Goal: Task Accomplishment & Management: Complete application form

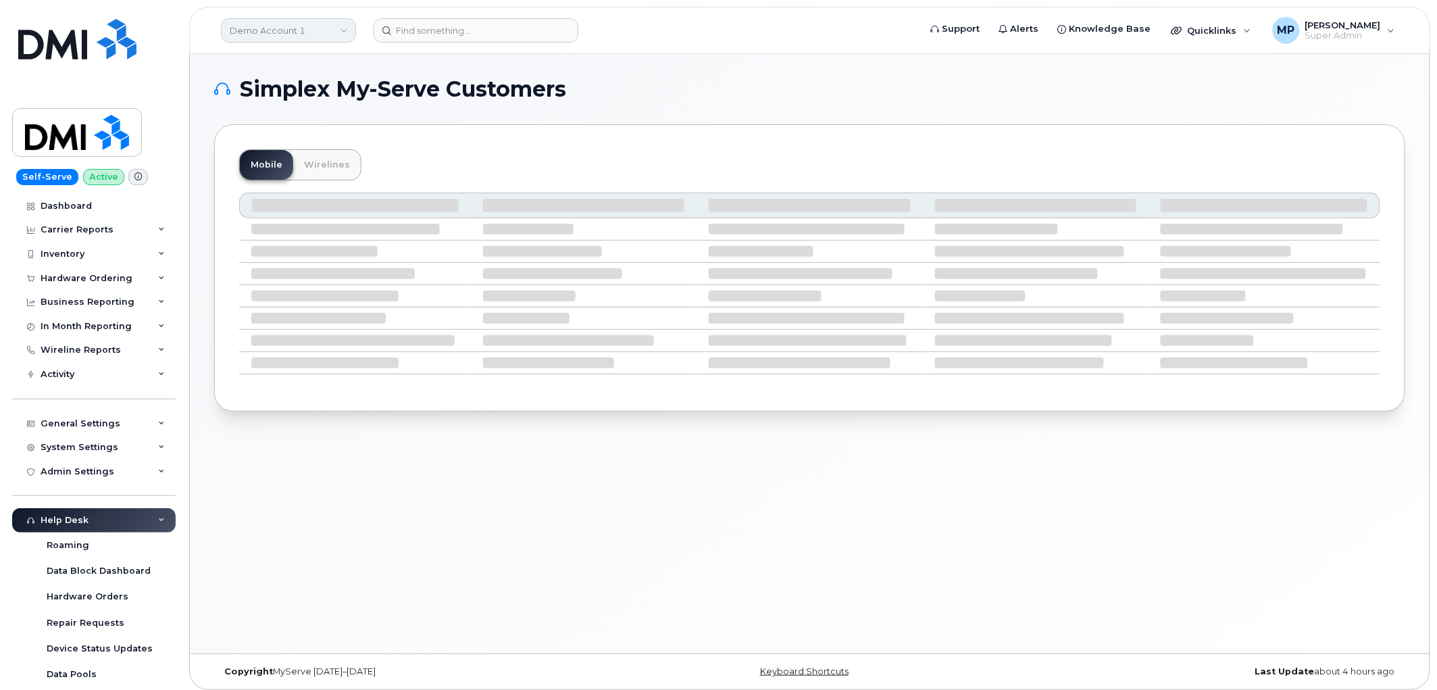
drag, startPoint x: 284, startPoint y: 23, endPoint x: 286, endPoint y: 30, distance: 7.3
click at [284, 29] on link "Demo Account 1" at bounding box center [288, 30] width 135 height 24
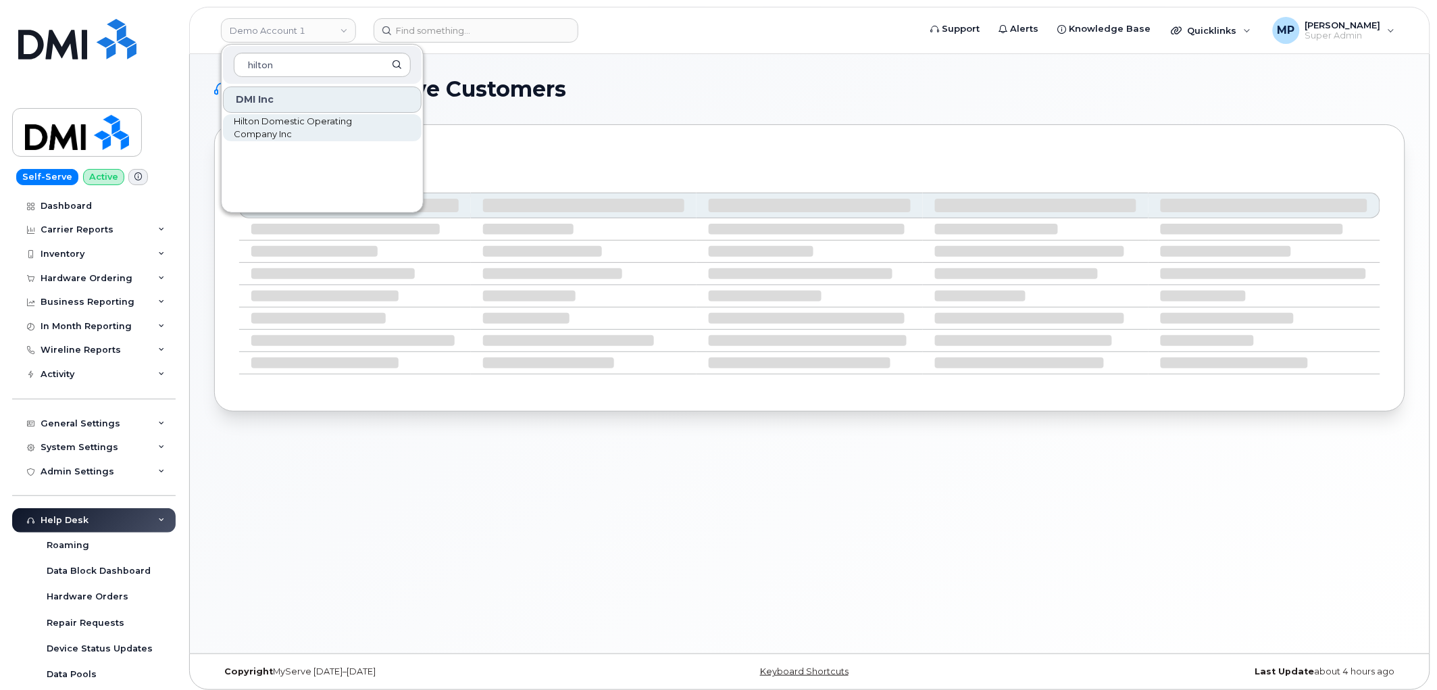
type input "hilton"
click at [270, 125] on span "Hilton Domestic Operating Company Inc" at bounding box center [311, 128] width 155 height 26
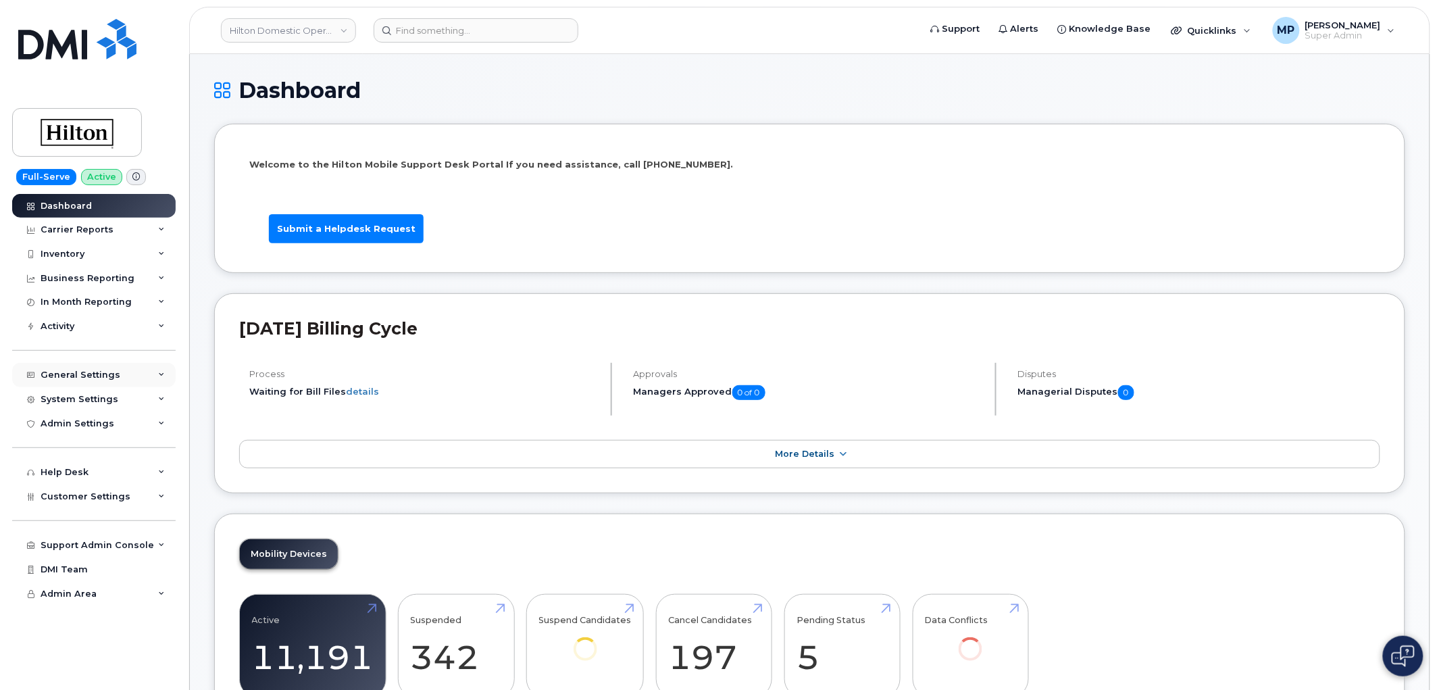
click at [70, 369] on div "General Settings" at bounding box center [81, 374] width 80 height 11
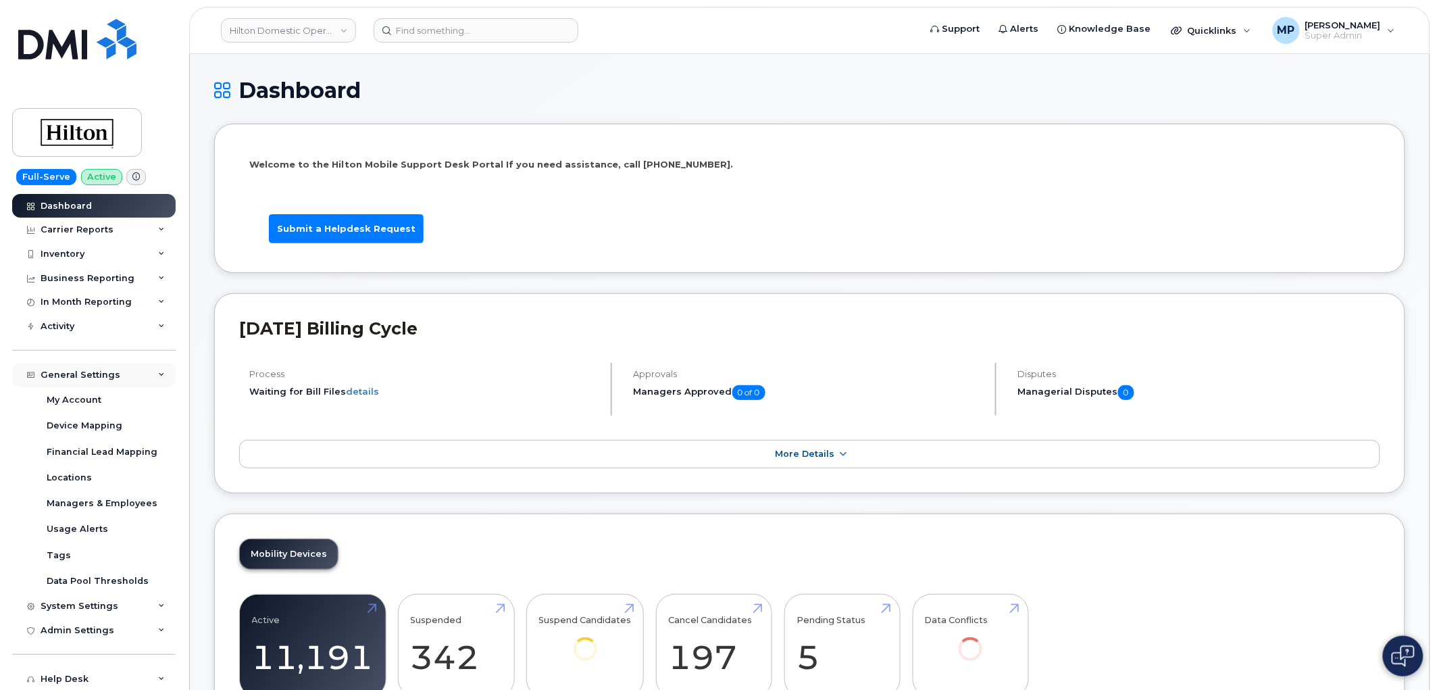
click at [82, 372] on div "General Settings" at bounding box center [81, 374] width 80 height 11
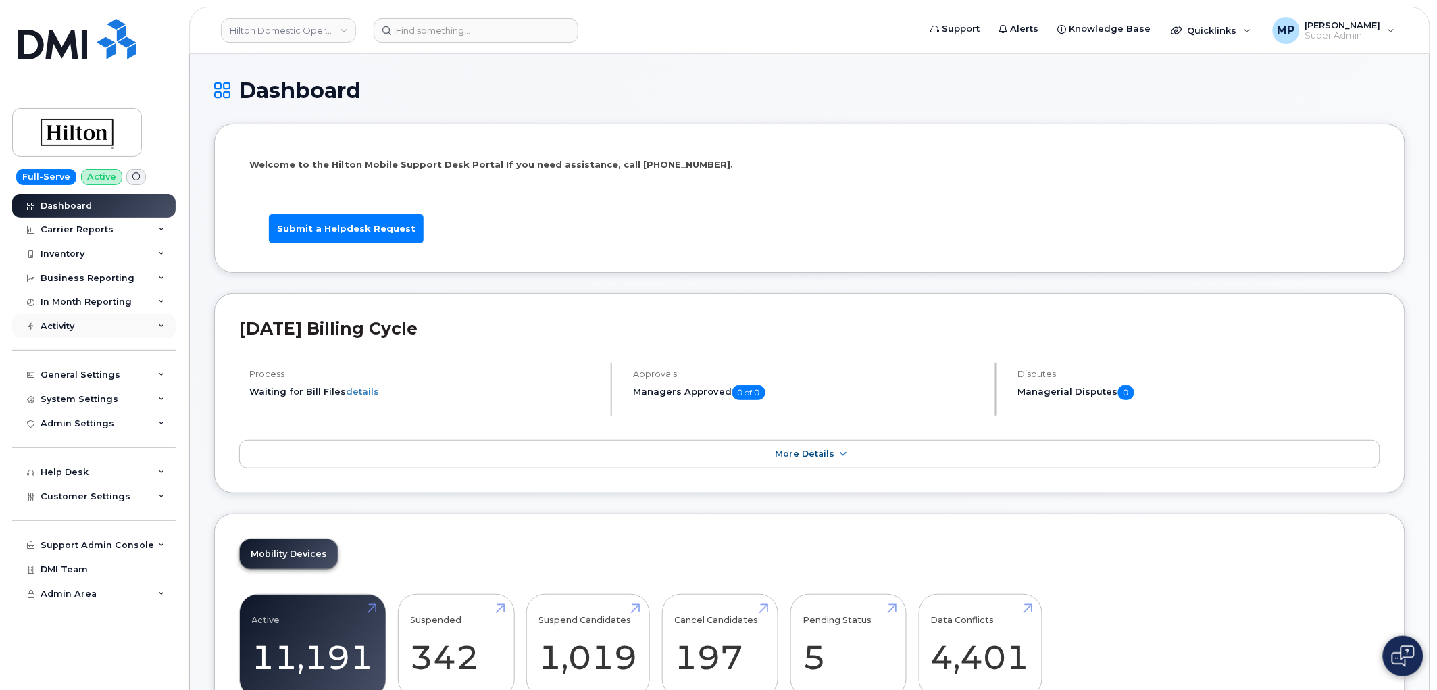
click at [44, 314] on div "Activity" at bounding box center [93, 326] width 163 height 24
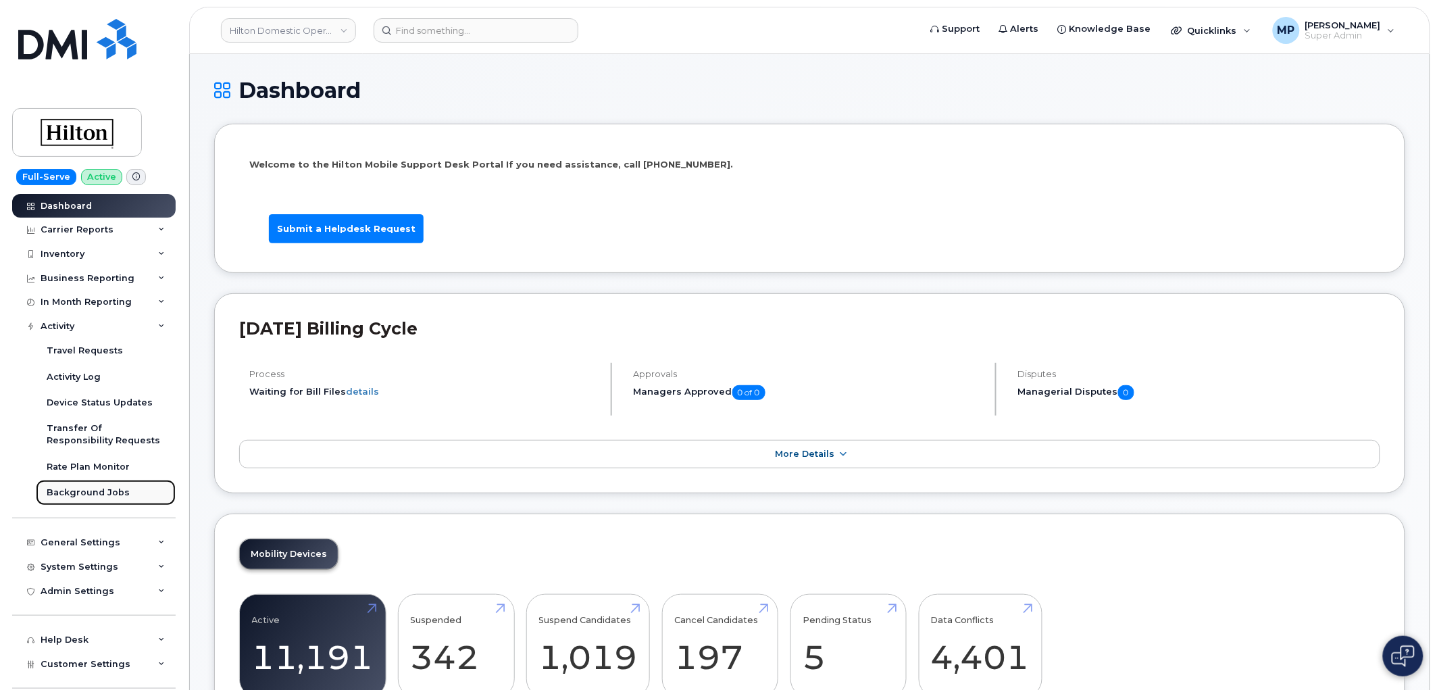
click at [76, 492] on div "Background Jobs" at bounding box center [88, 492] width 83 height 12
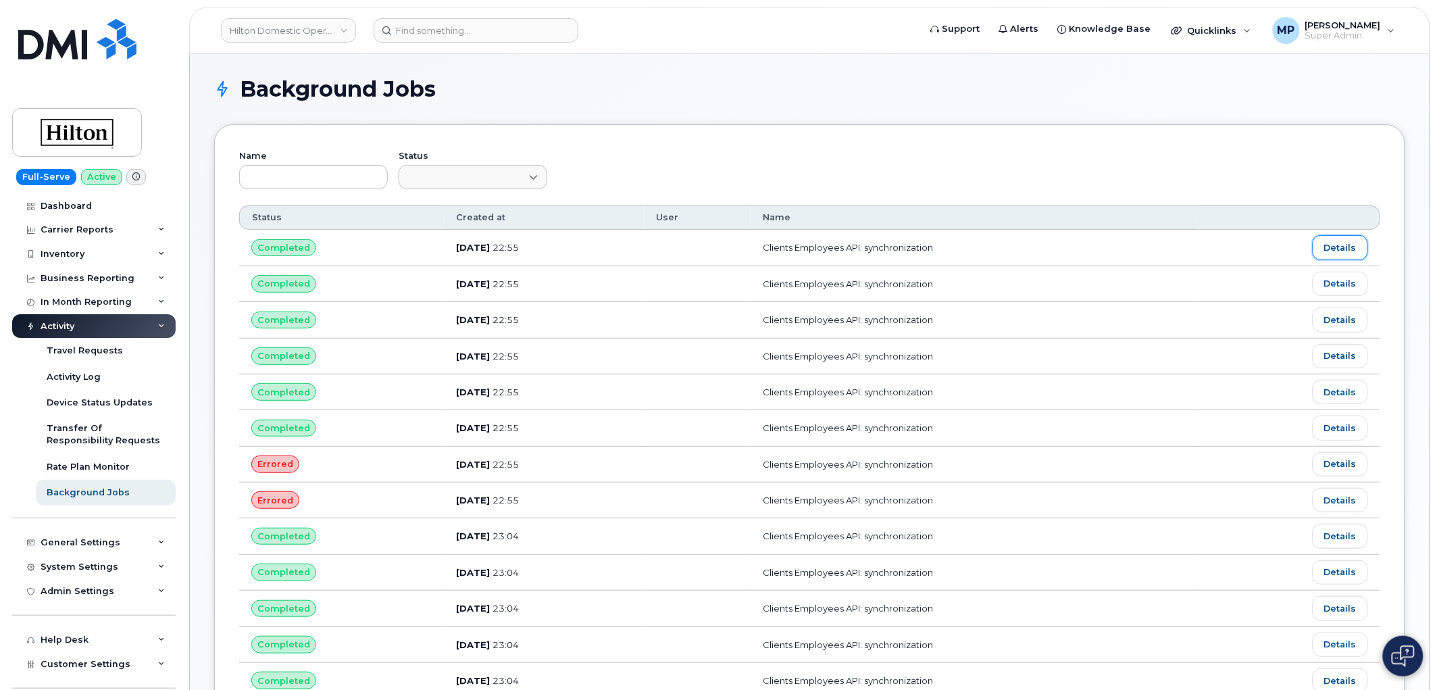
click at [1342, 249] on link "Details" at bounding box center [1339, 247] width 55 height 24
drag, startPoint x: 274, startPoint y: 24, endPoint x: 271, endPoint y: 32, distance: 8.5
click at [274, 26] on link "Hilton Domestic Operating Company Inc" at bounding box center [288, 30] width 135 height 24
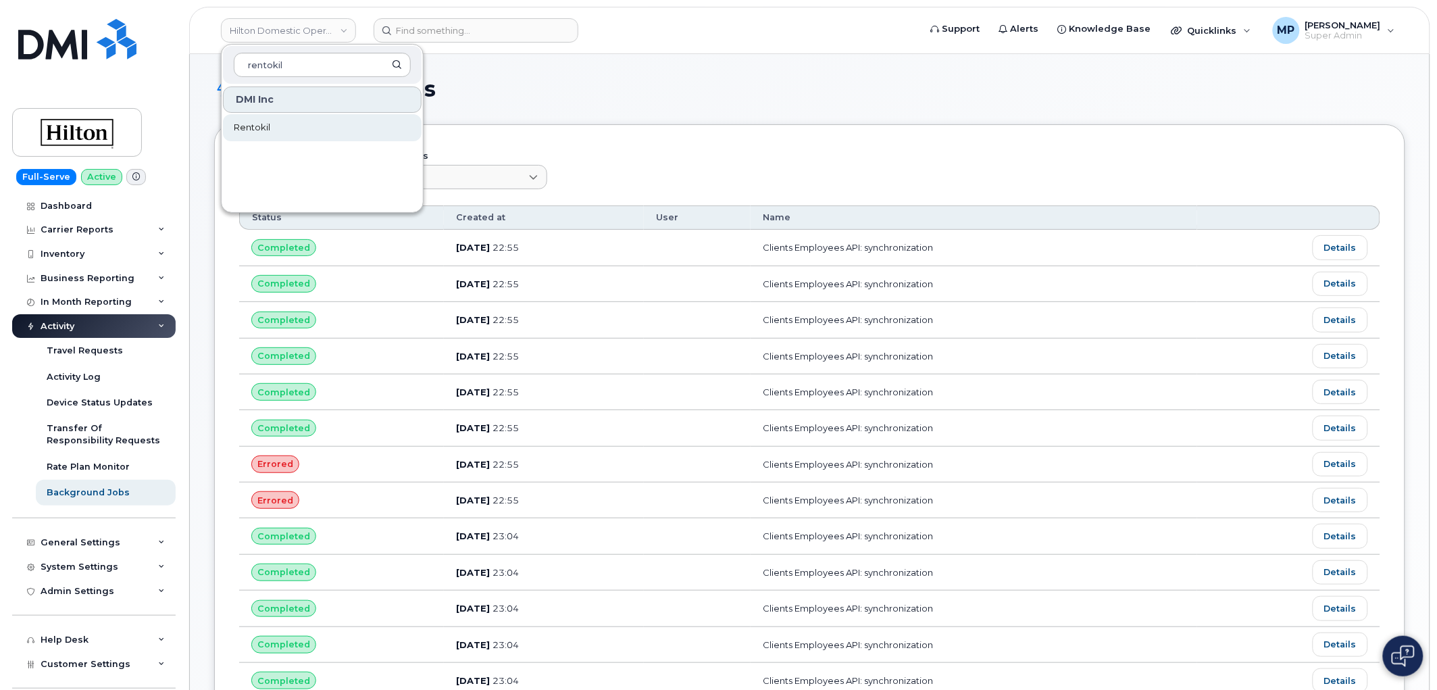
type input "rentokil"
click at [252, 124] on span "Rentokil" at bounding box center [252, 128] width 36 height 14
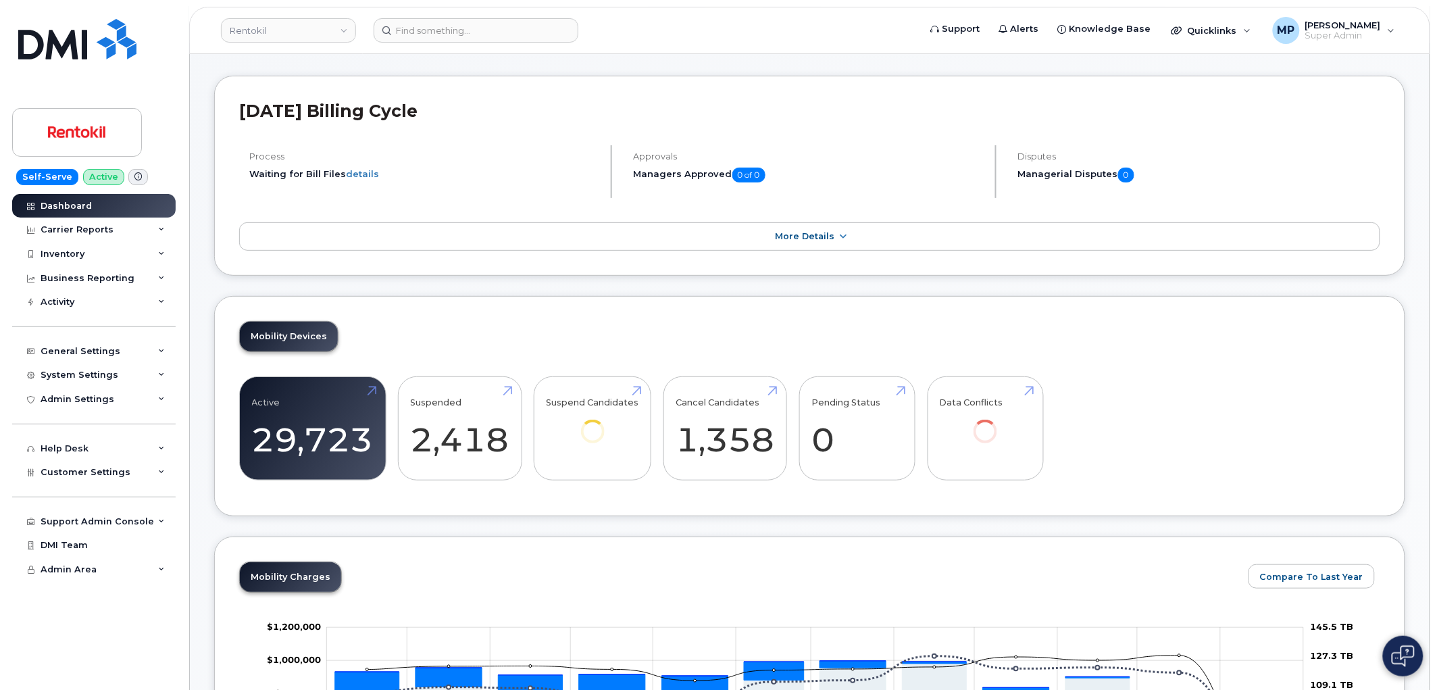
scroll to position [75, 0]
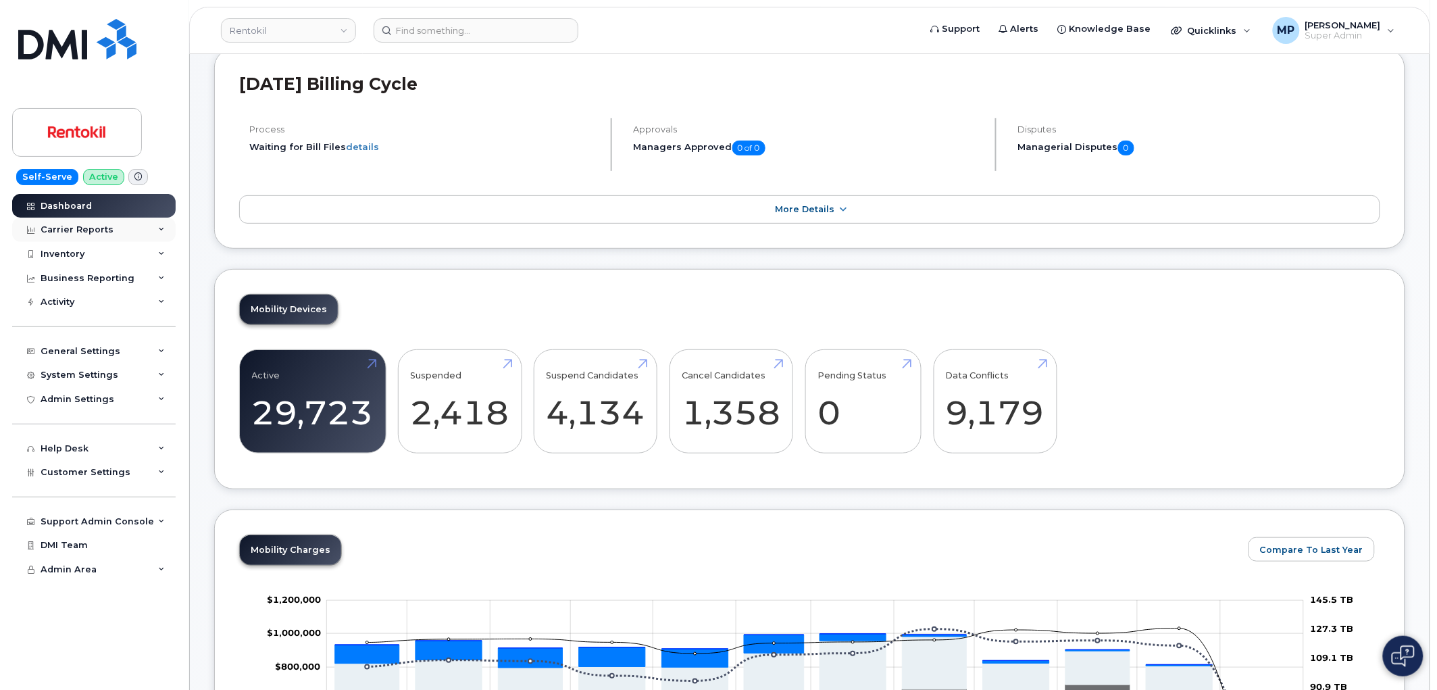
click at [91, 225] on div "Carrier Reports" at bounding box center [77, 229] width 73 height 11
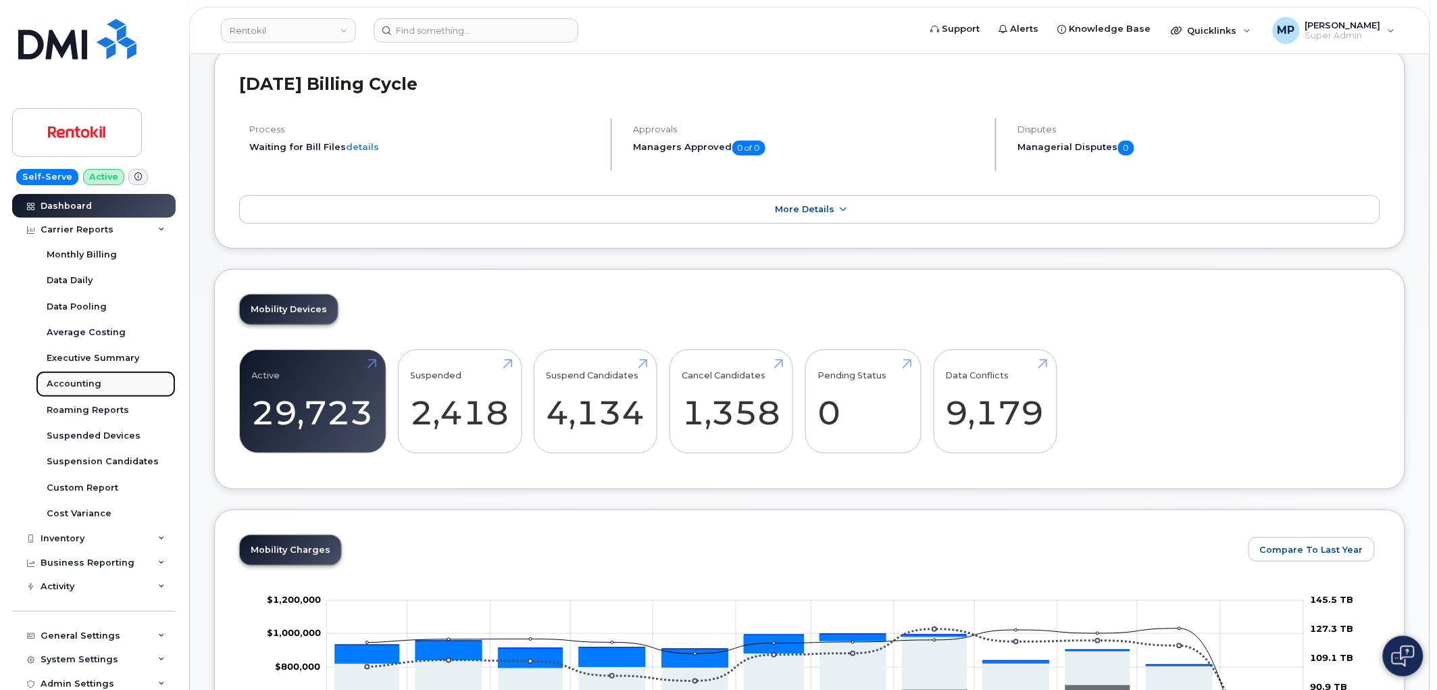
click at [65, 382] on div "Accounting" at bounding box center [74, 384] width 55 height 12
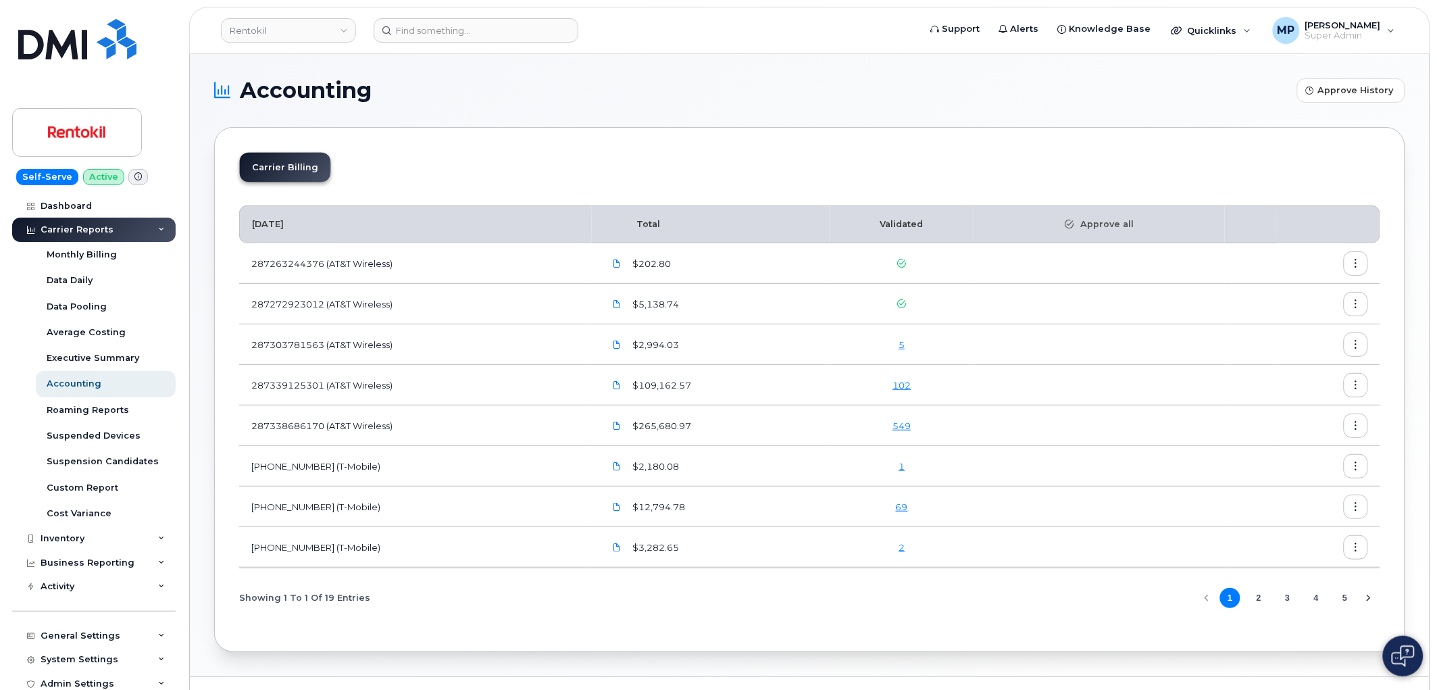
click at [904, 347] on link "5" at bounding box center [901, 344] width 6 height 11
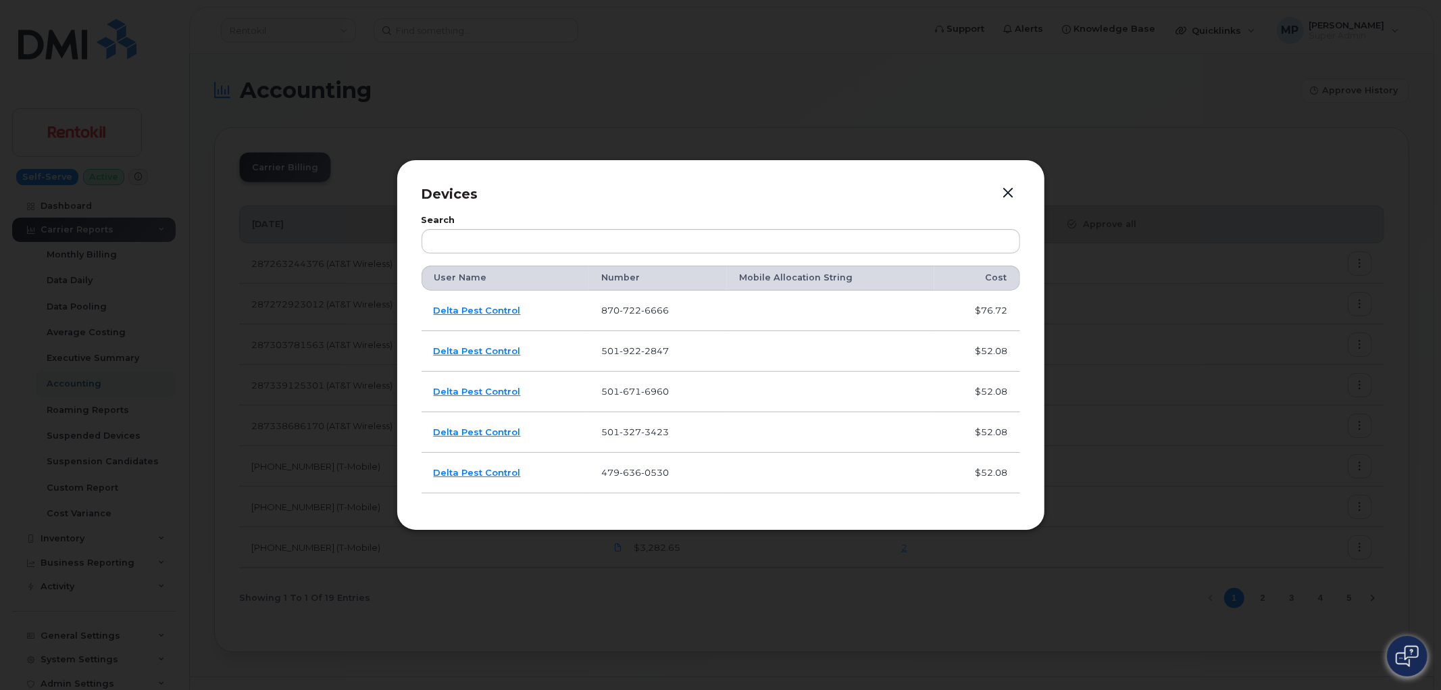
click at [1005, 189] on button "button" at bounding box center [1008, 193] width 20 height 19
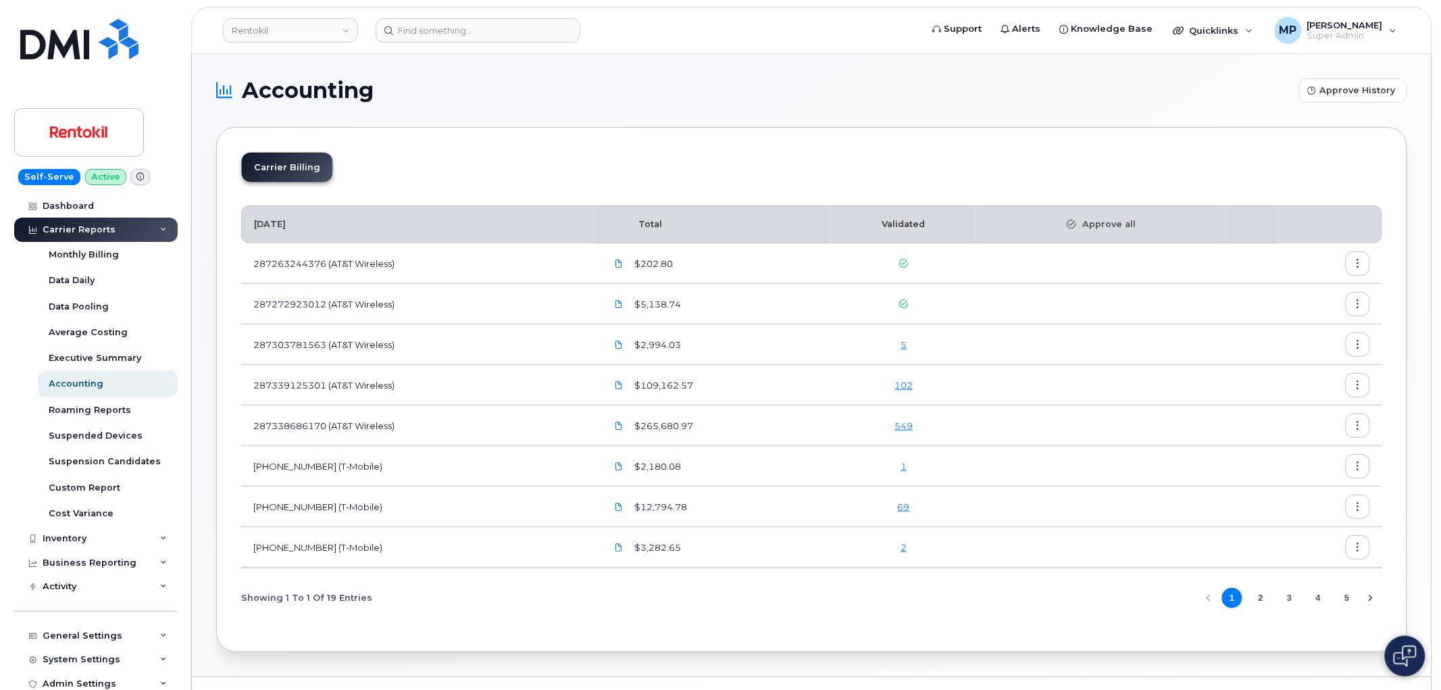
scroll to position [30, 0]
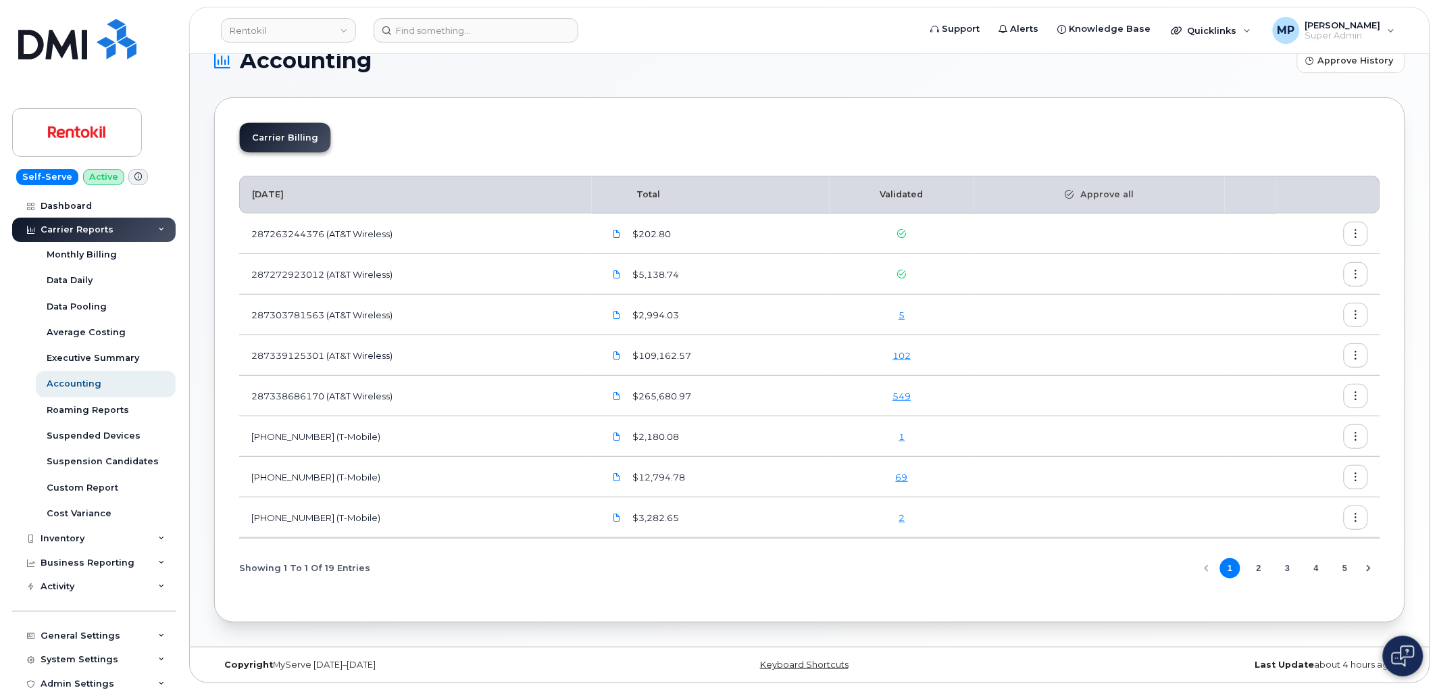
click at [899, 396] on link "549" at bounding box center [901, 395] width 18 height 11
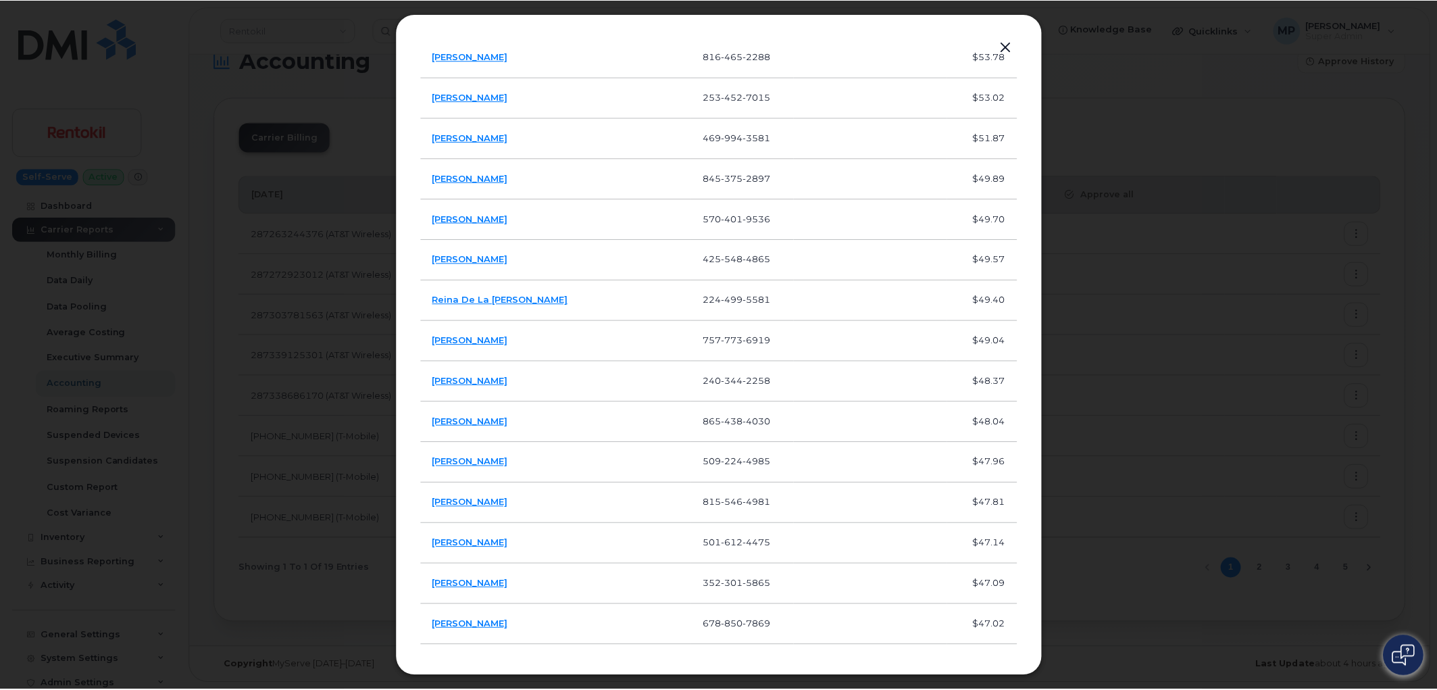
scroll to position [75, 0]
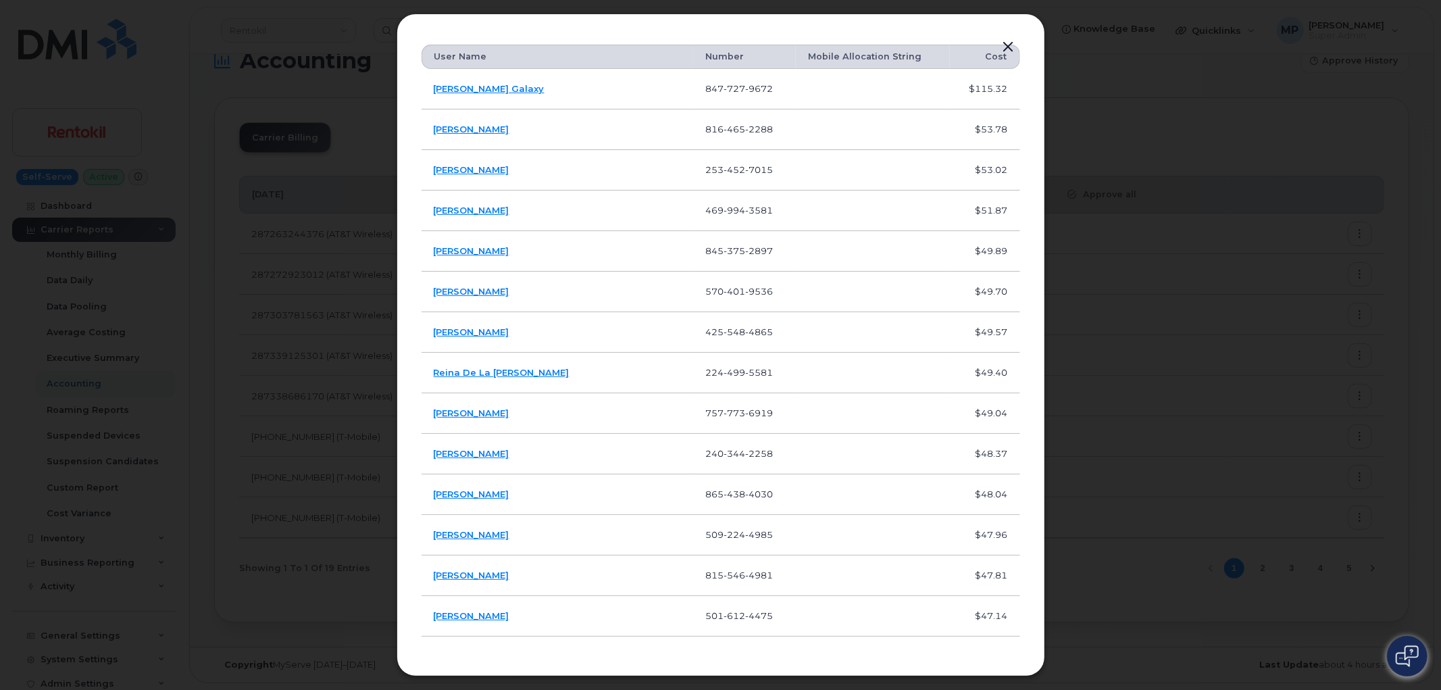
click at [1006, 45] on button "button" at bounding box center [1008, 47] width 20 height 19
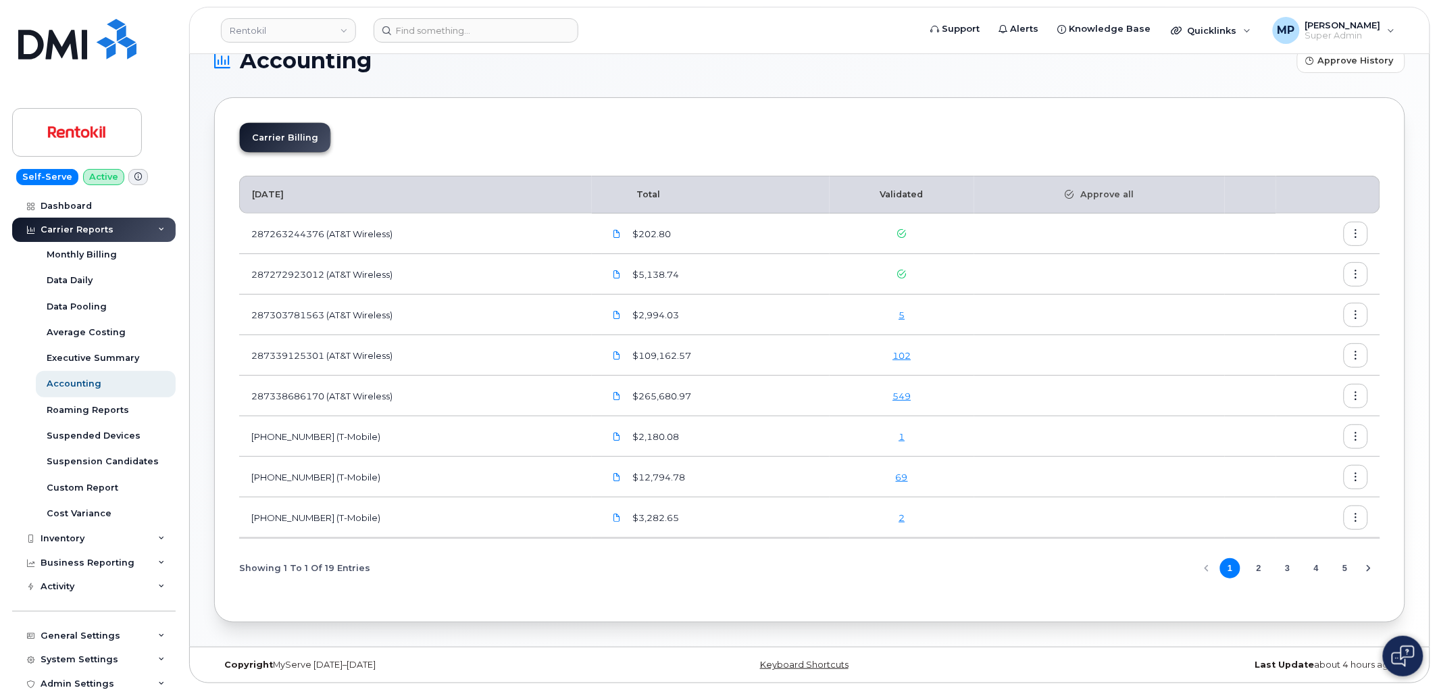
click at [1356, 353] on icon "button" at bounding box center [1356, 355] width 9 height 9
click at [1294, 405] on span "Download" at bounding box center [1295, 411] width 53 height 12
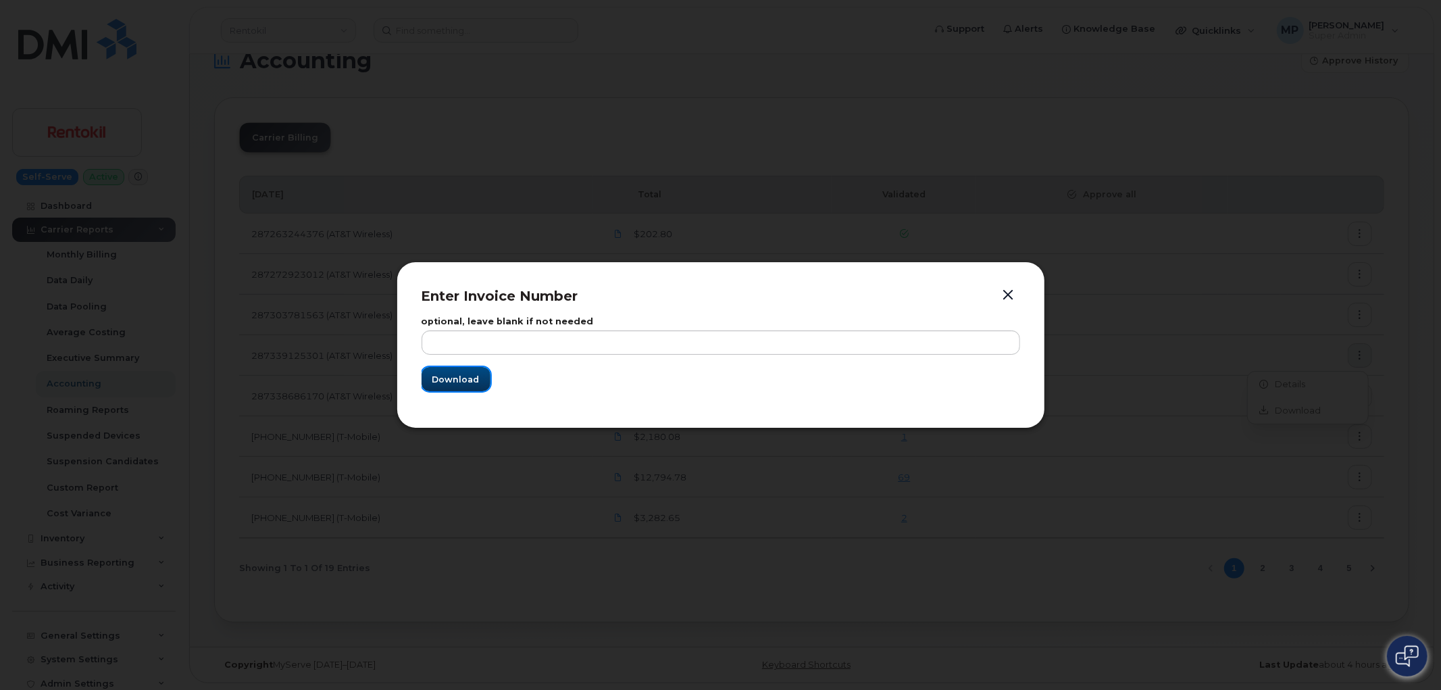
click at [453, 377] on span "Download" at bounding box center [455, 379] width 47 height 13
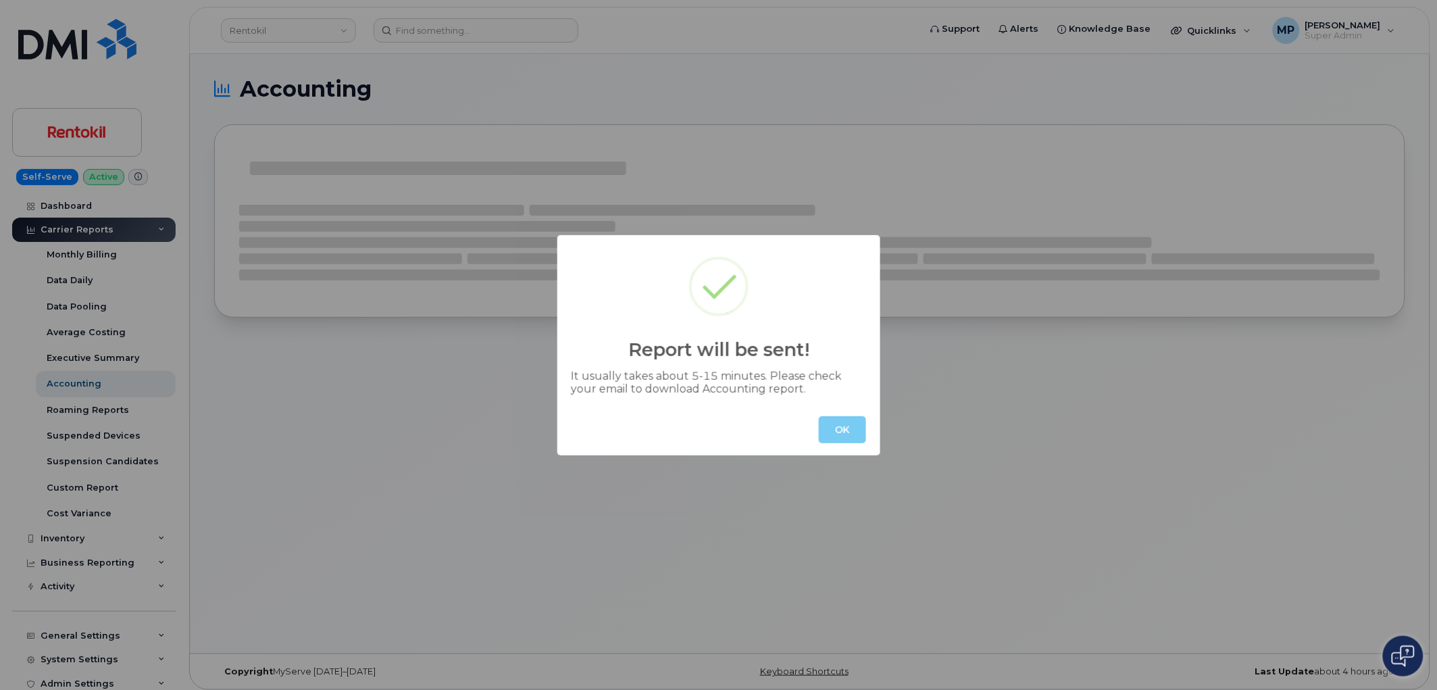
click at [843, 431] on button "OK" at bounding box center [842, 429] width 47 height 27
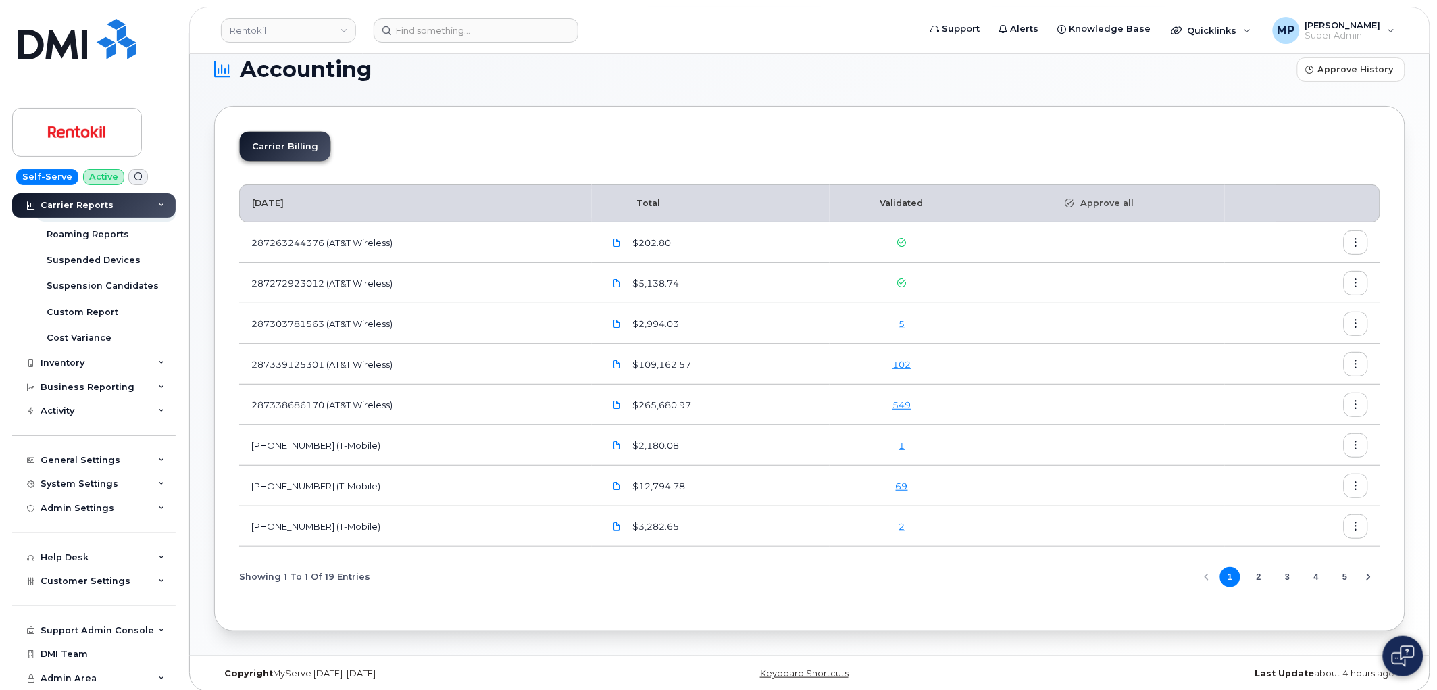
scroll to position [30, 0]
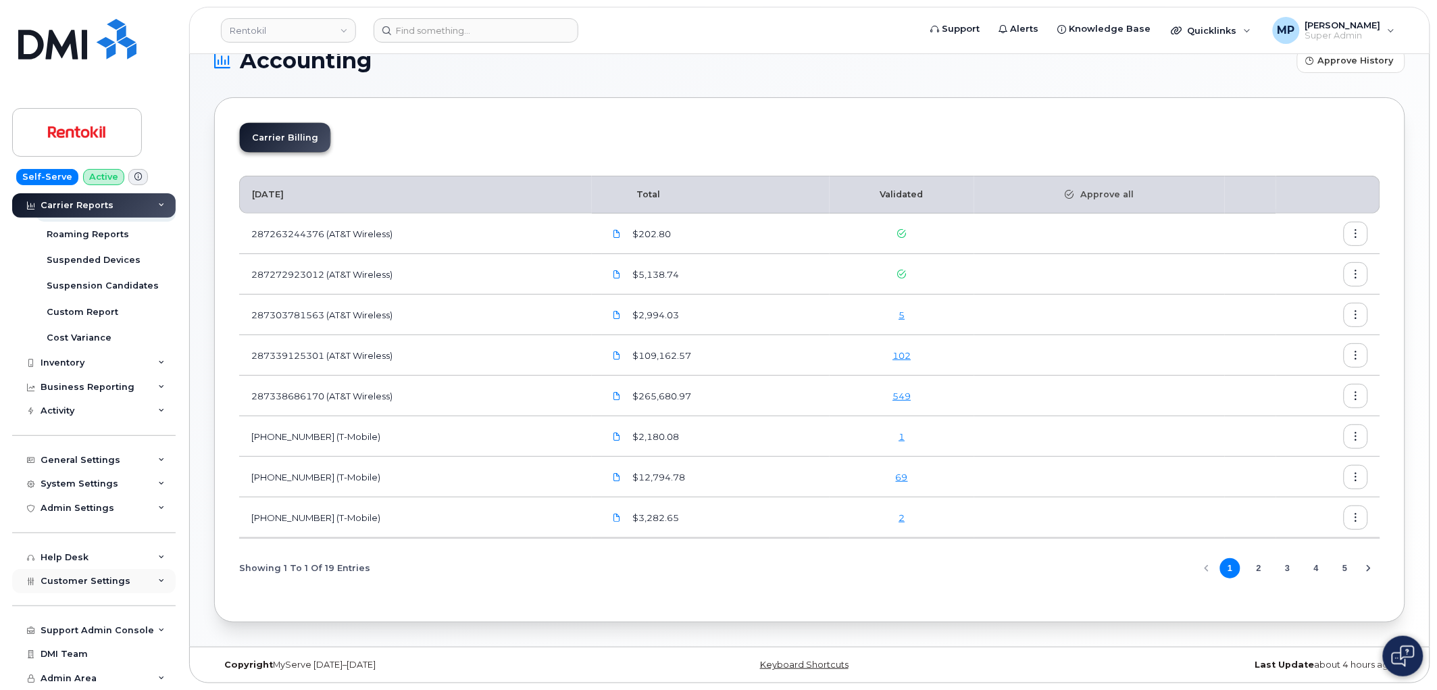
click at [76, 575] on span "Customer Settings" at bounding box center [86, 580] width 90 height 10
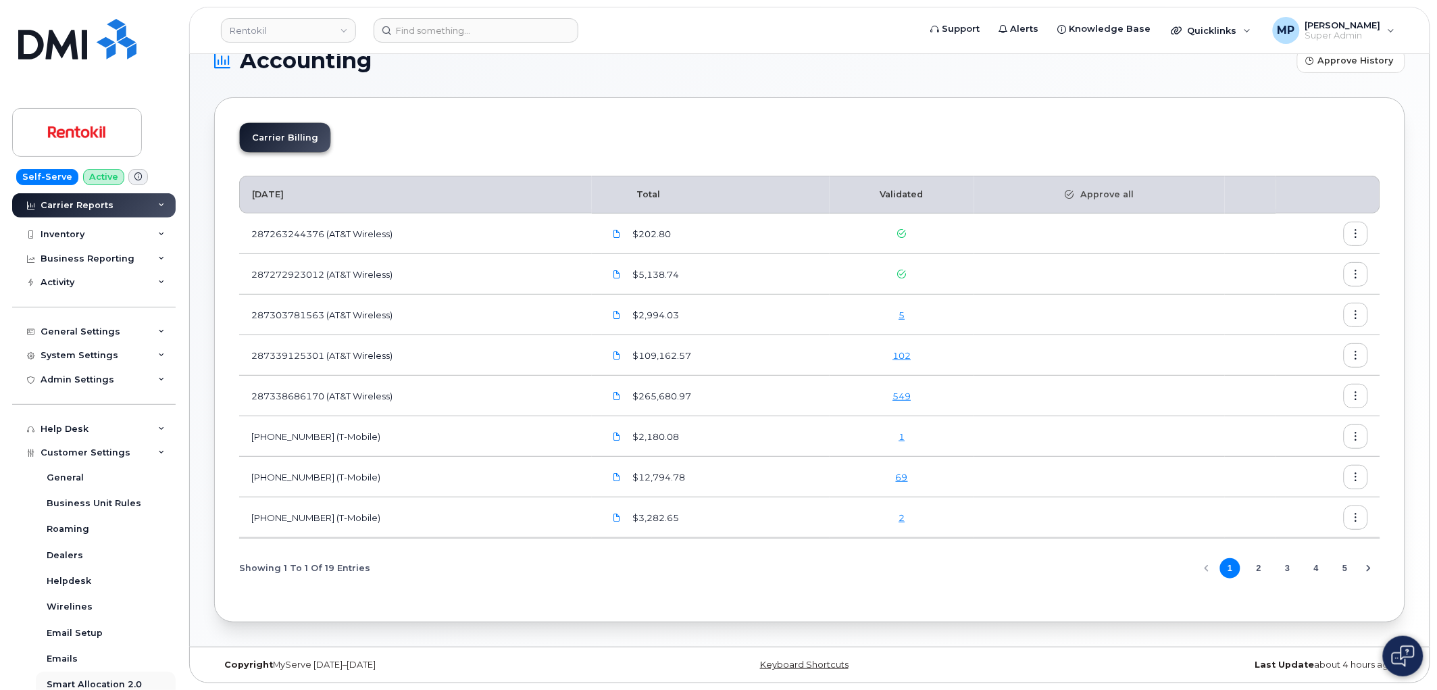
scroll to position [476, 0]
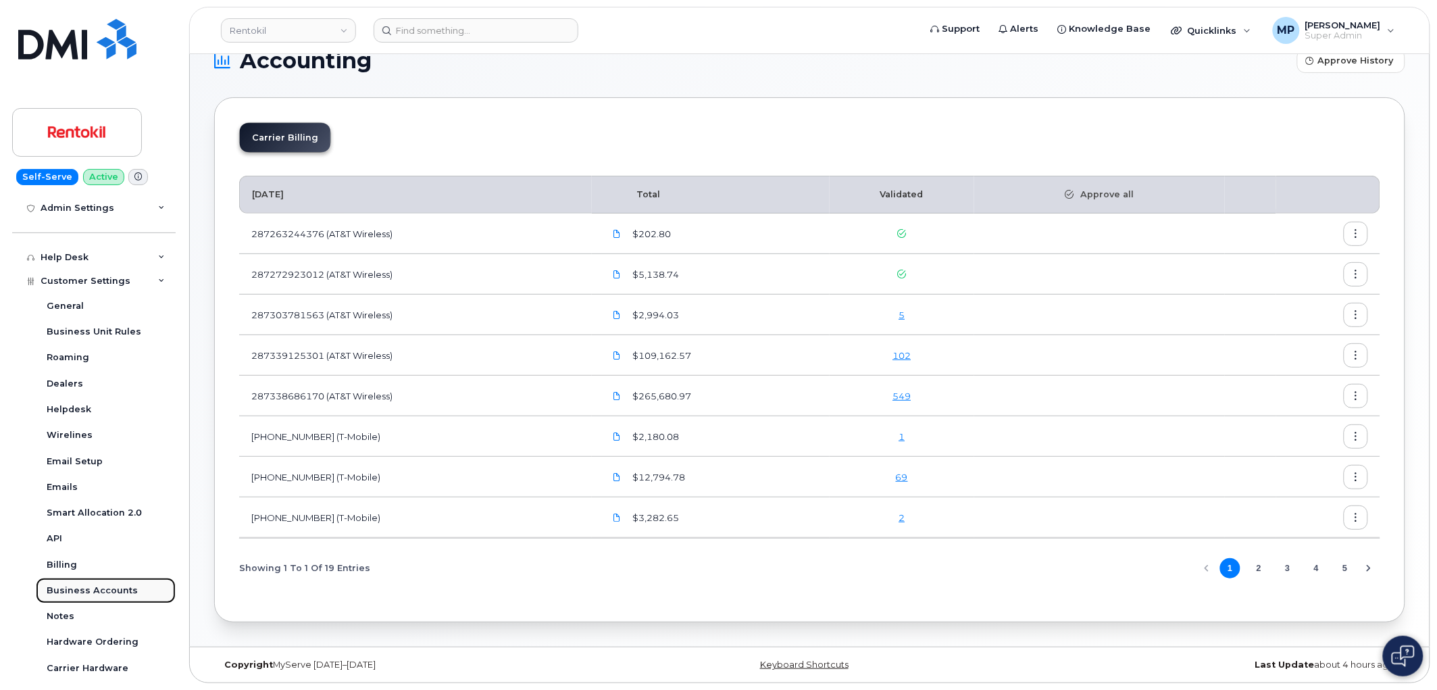
click at [75, 588] on div "Business Accounts" at bounding box center [92, 590] width 91 height 12
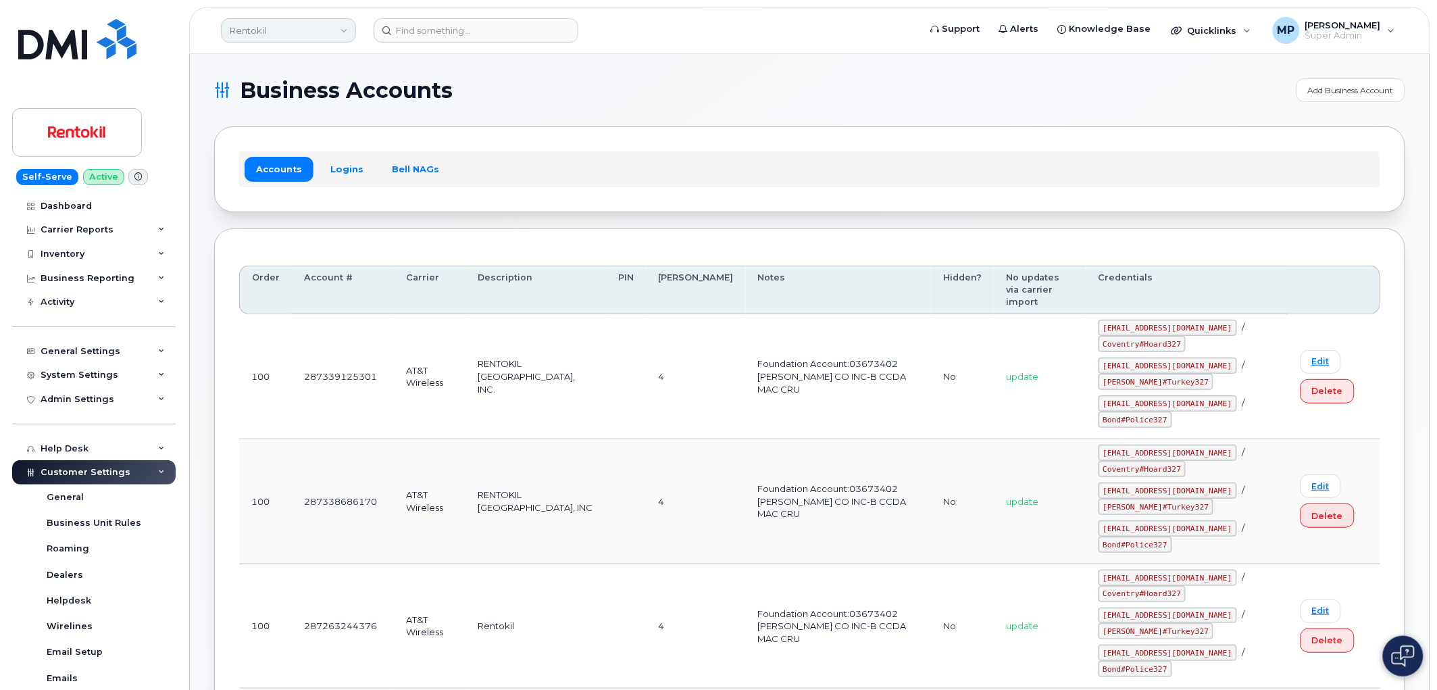
click at [309, 34] on link "Rentokil" at bounding box center [288, 30] width 135 height 24
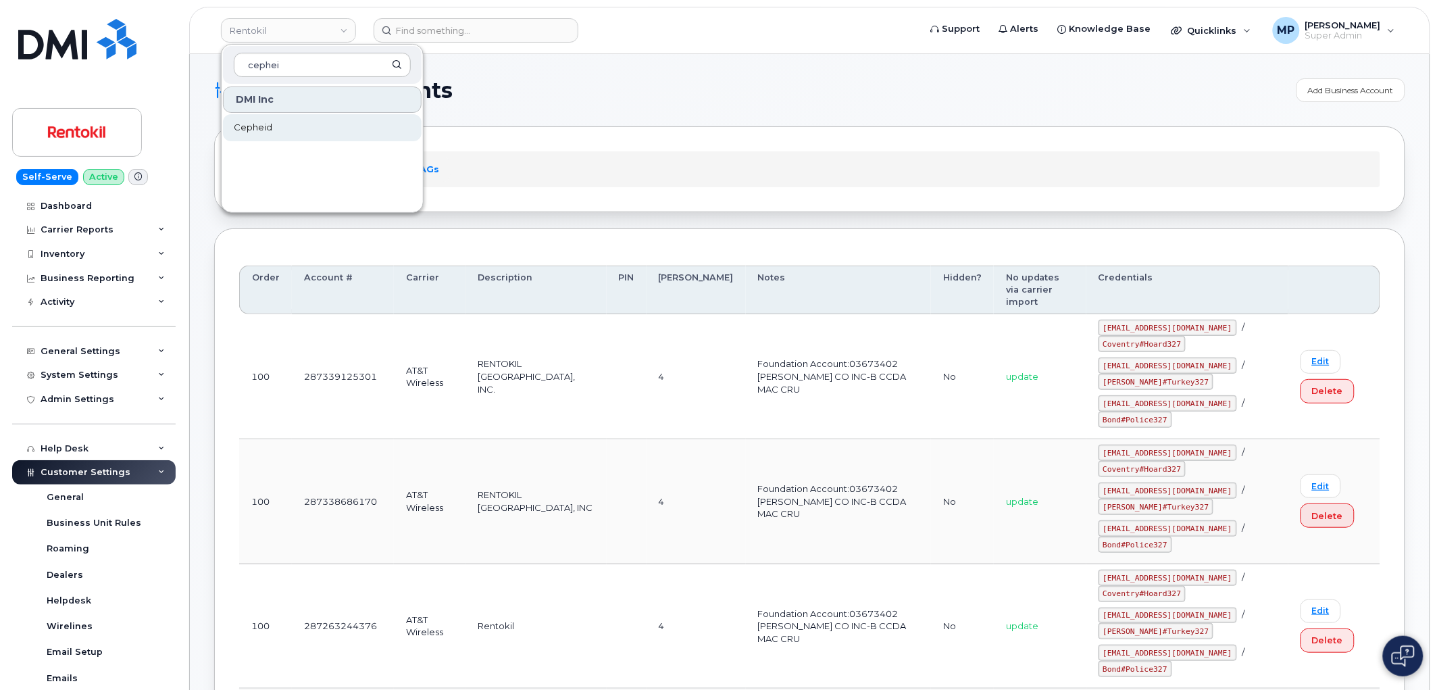
type input "cephei"
drag, startPoint x: 251, startPoint y: 133, endPoint x: 265, endPoint y: 139, distance: 16.1
click at [251, 132] on span "Cepheid" at bounding box center [253, 128] width 39 height 14
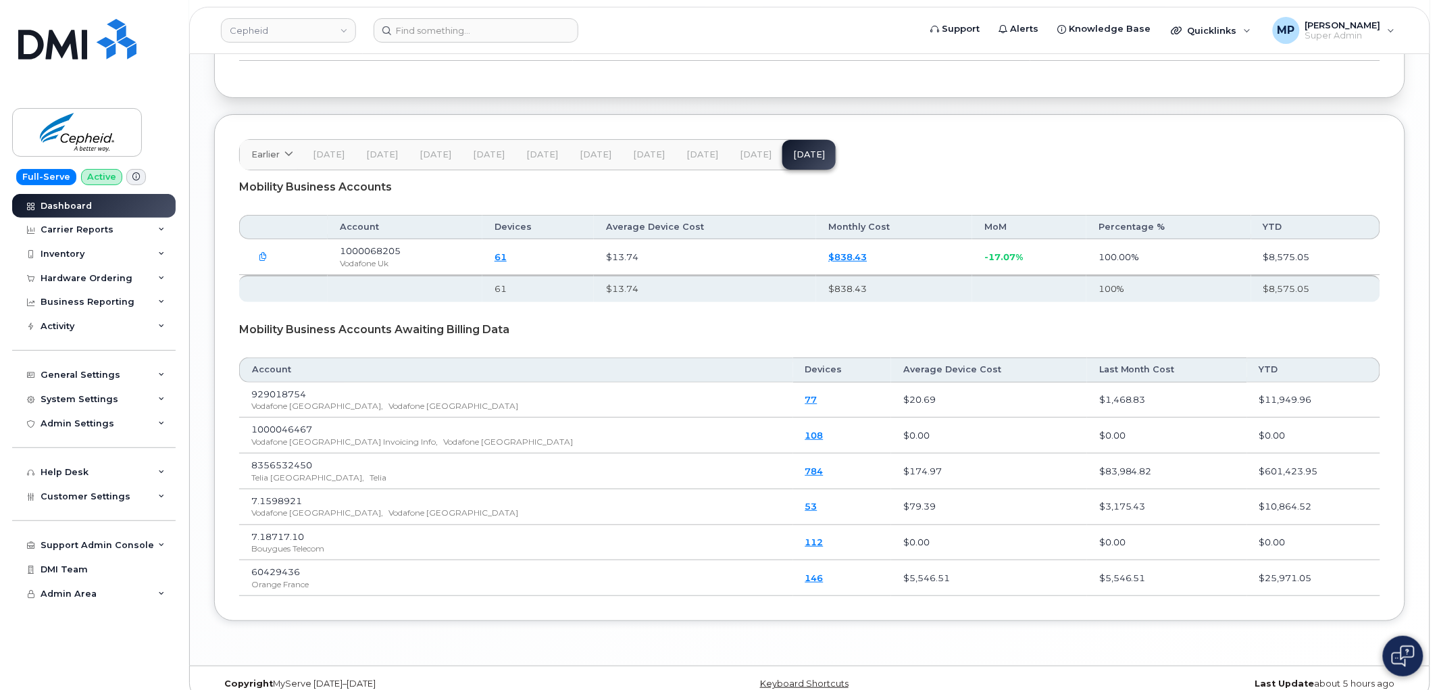
scroll to position [1824, 0]
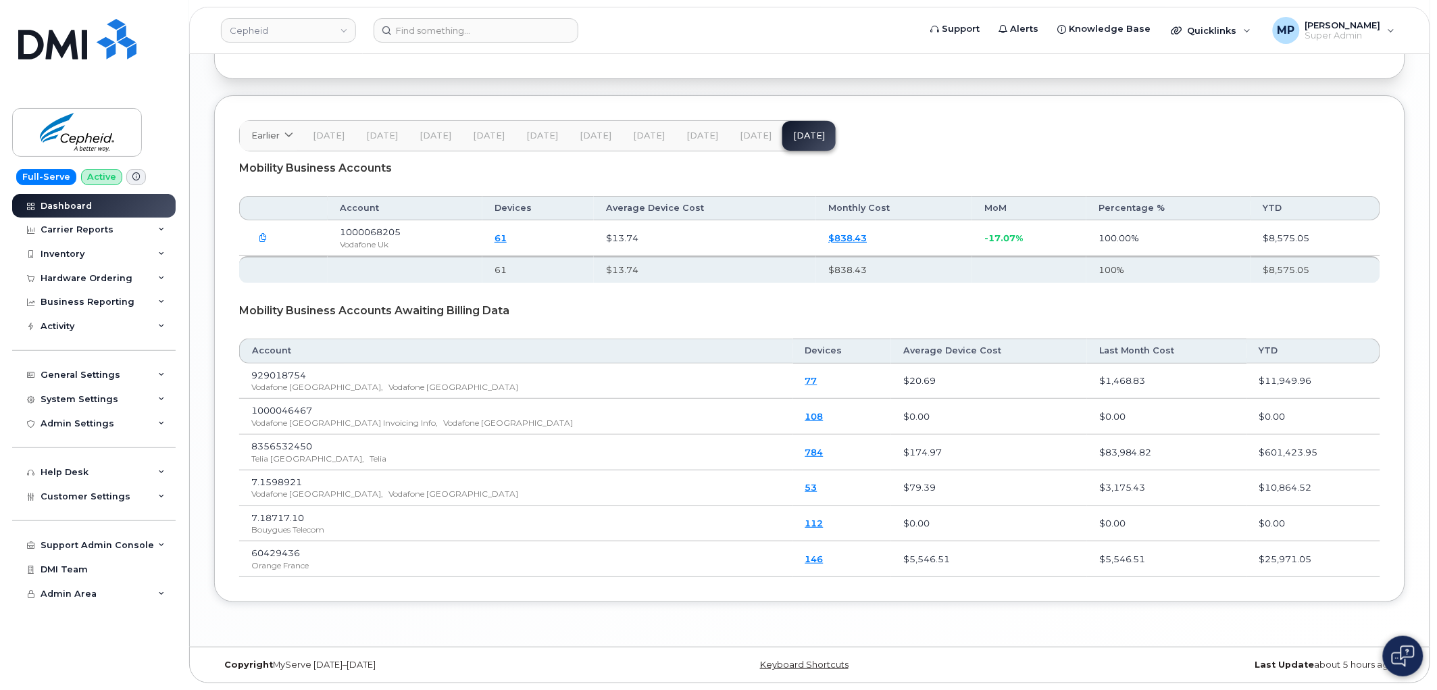
click at [745, 136] on span "Jul 25" at bounding box center [756, 135] width 32 height 11
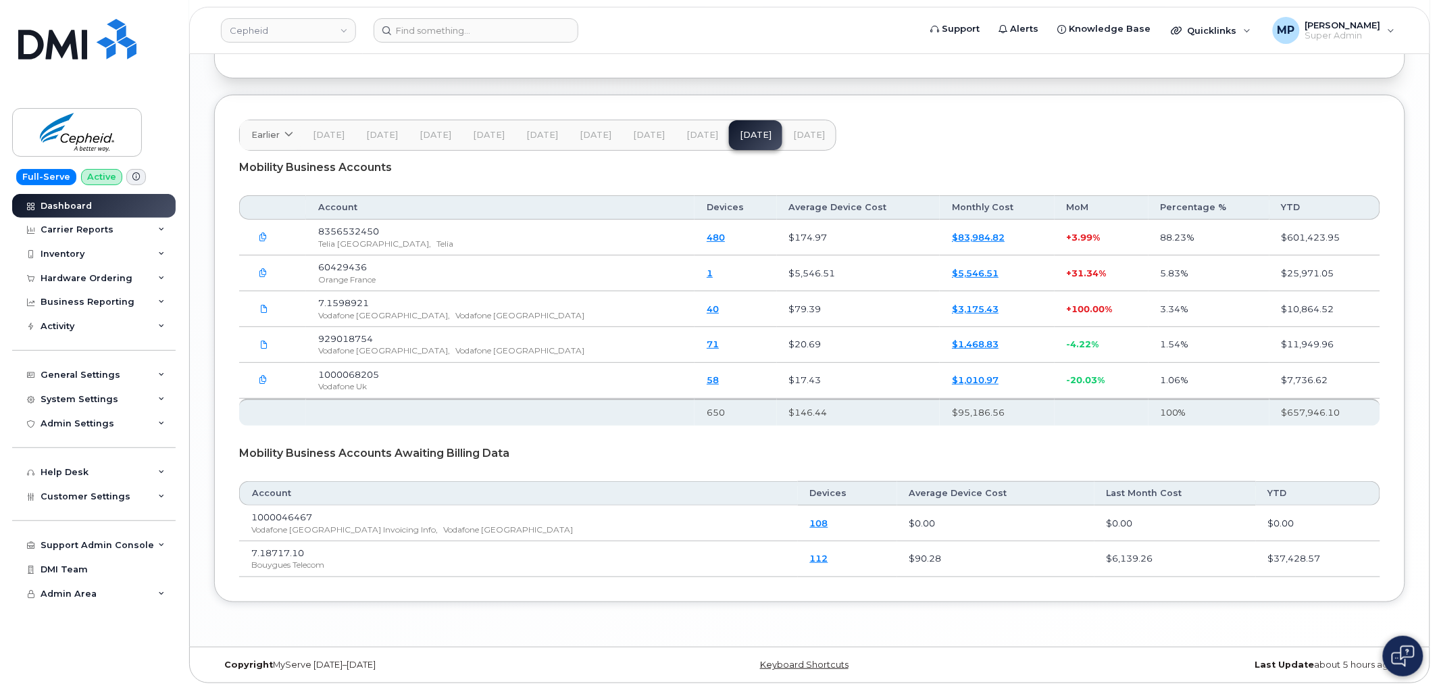
click at [799, 138] on span "Aug 25" at bounding box center [809, 135] width 32 height 11
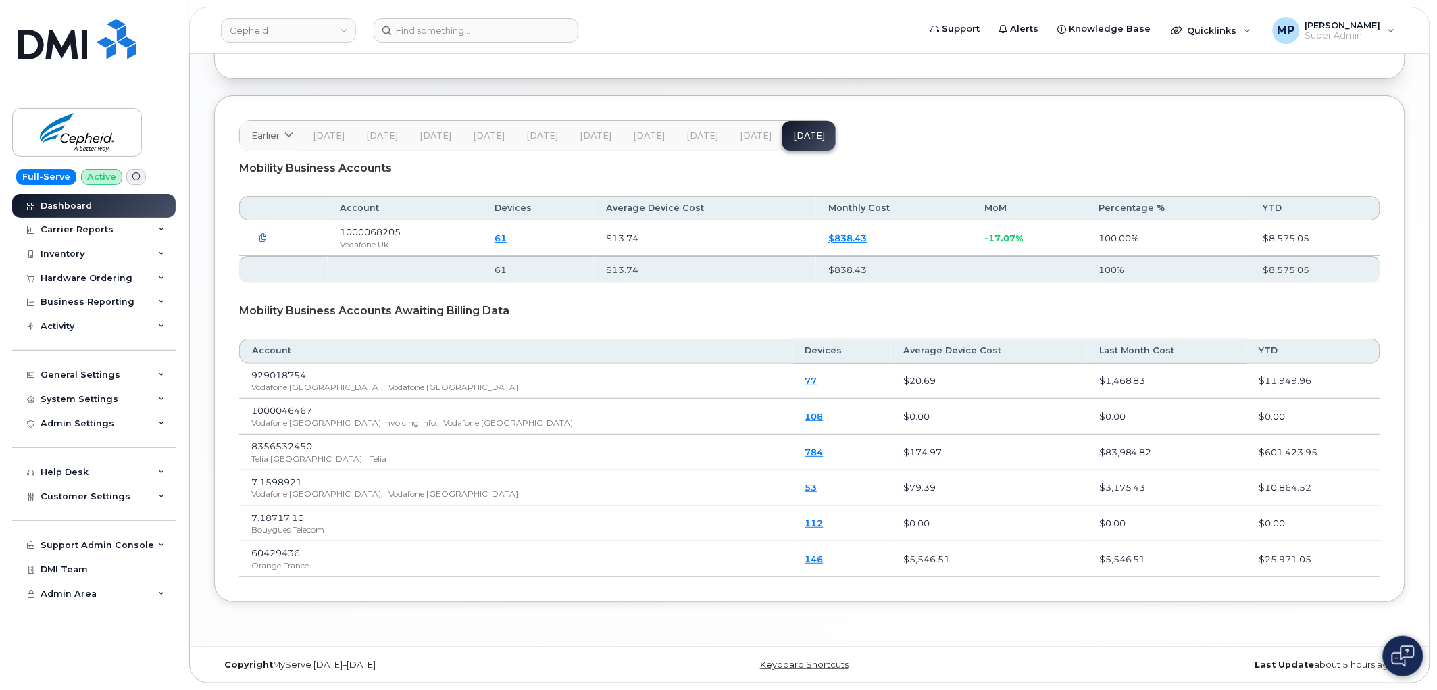
click at [748, 135] on span "Jul 25" at bounding box center [756, 135] width 32 height 11
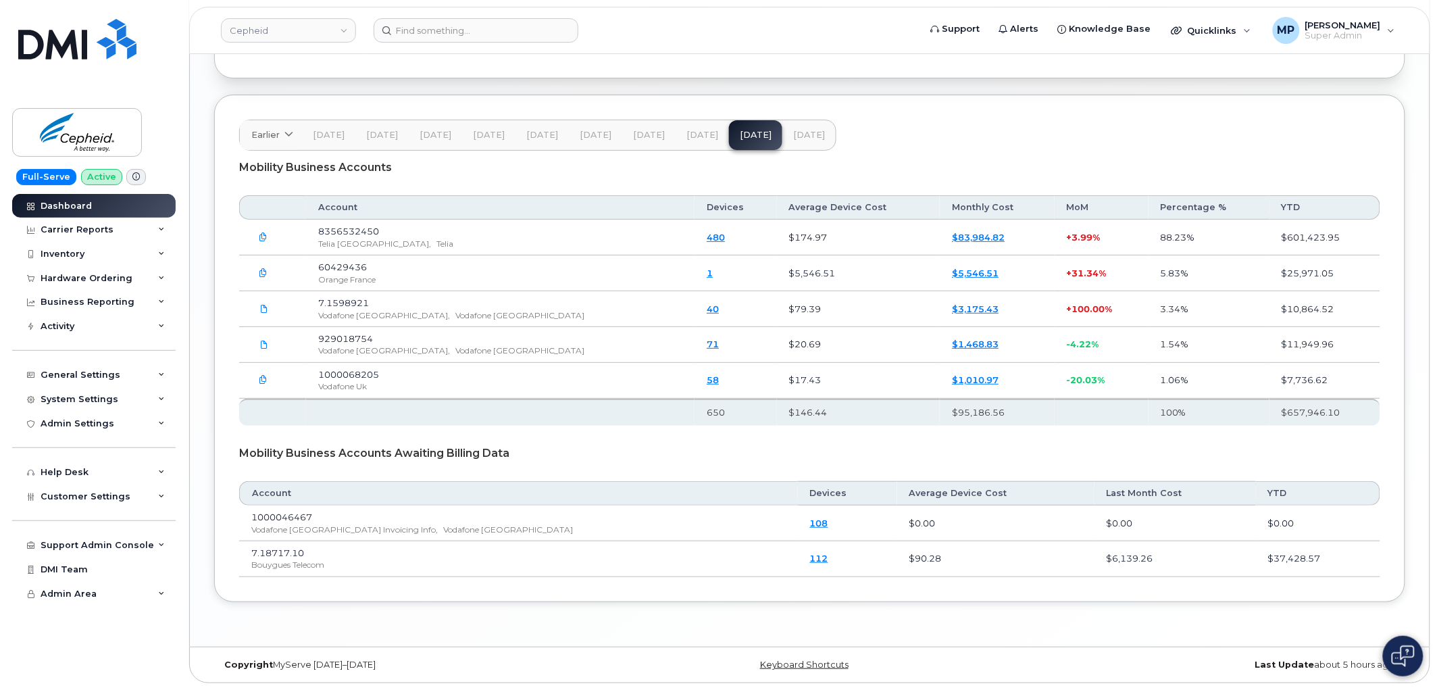
click at [698, 136] on span "Jun 25" at bounding box center [702, 135] width 32 height 11
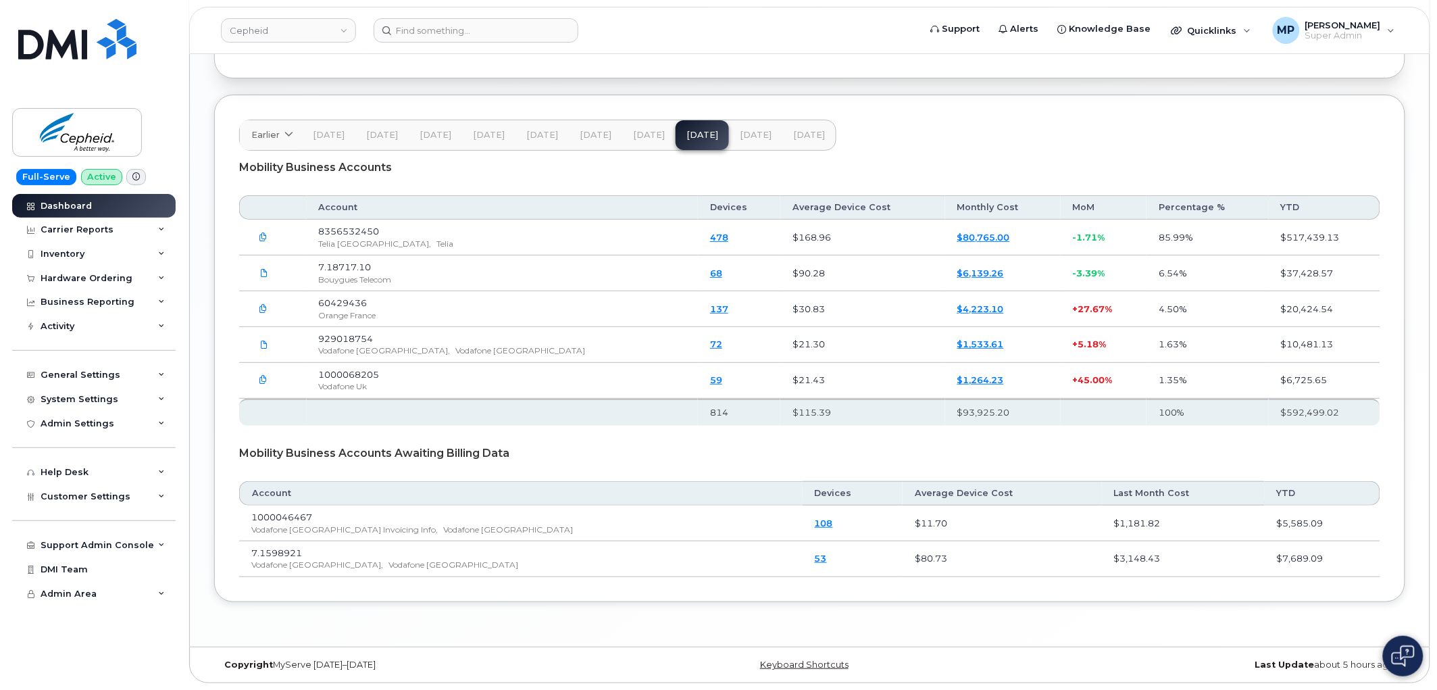
click at [748, 138] on span "Jul 25" at bounding box center [756, 135] width 32 height 11
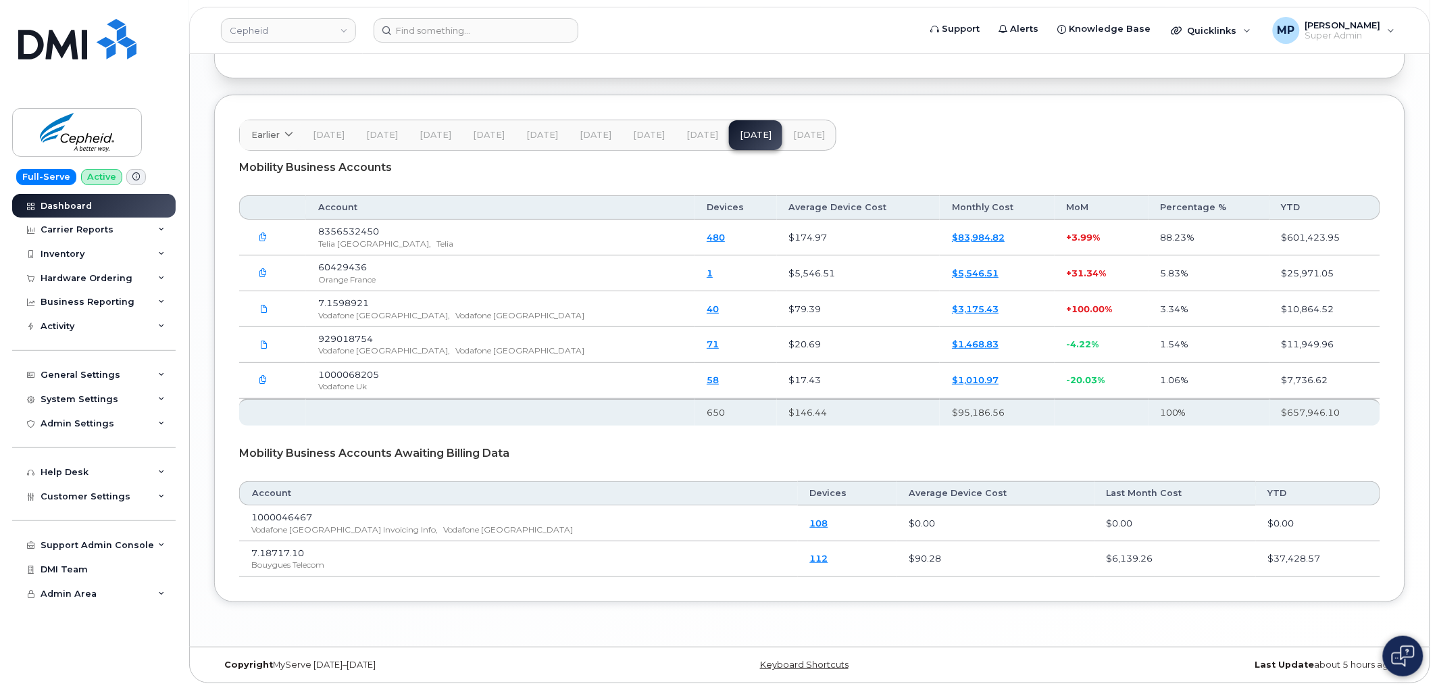
click at [800, 136] on span "Aug 25" at bounding box center [809, 135] width 32 height 11
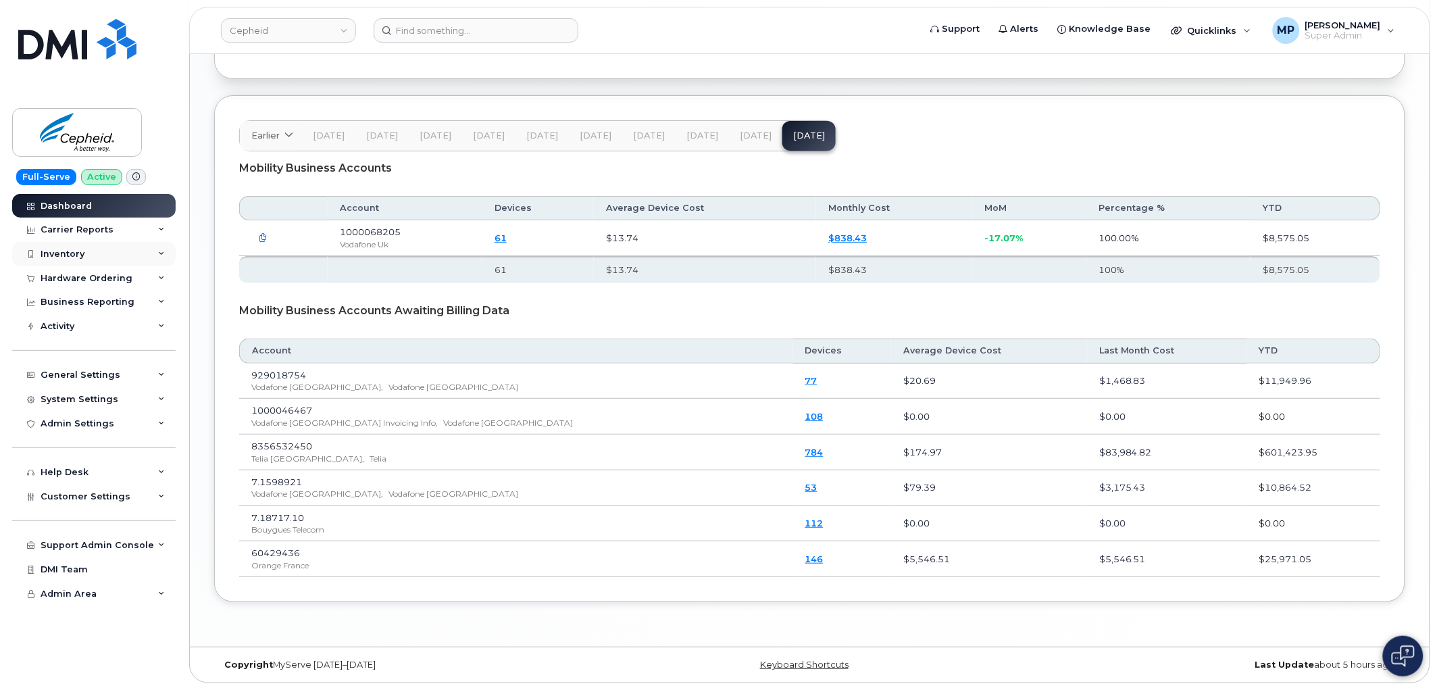
click at [61, 254] on div "Inventory" at bounding box center [63, 254] width 44 height 11
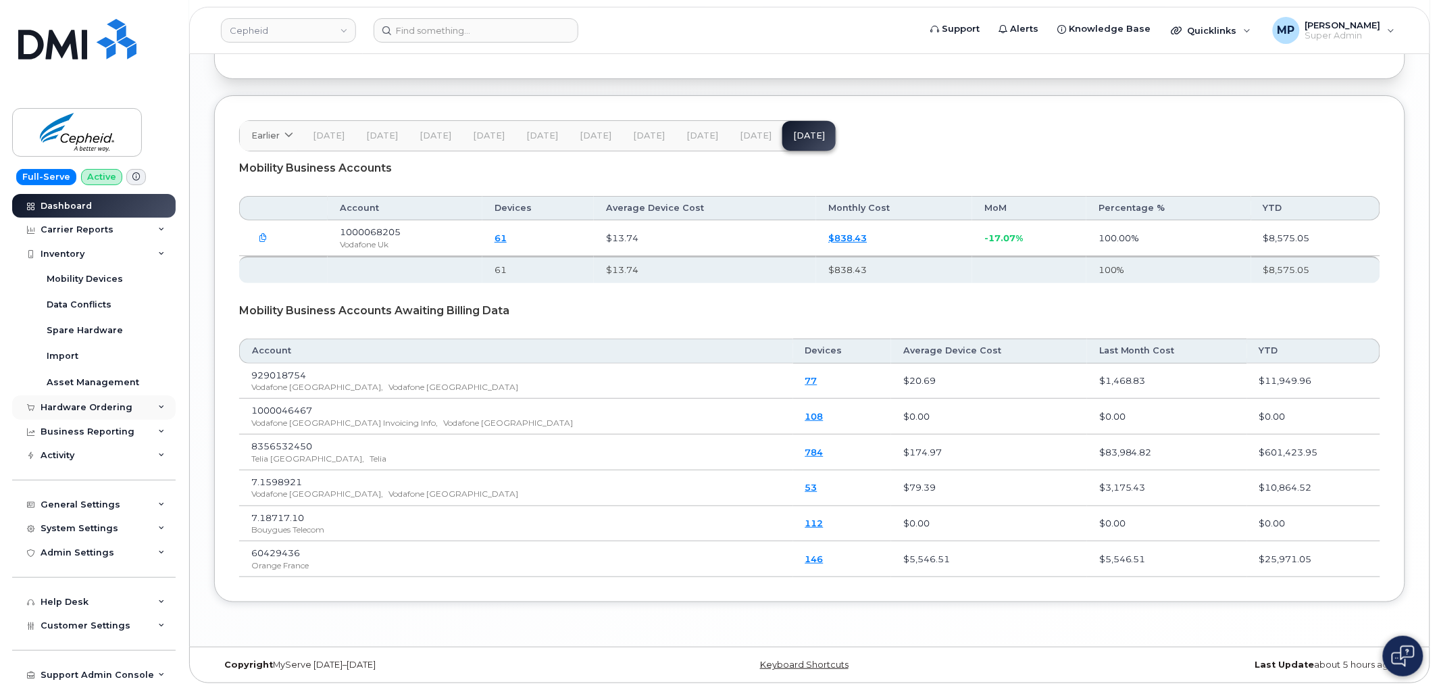
drag, startPoint x: 62, startPoint y: 403, endPoint x: 55, endPoint y: 419, distance: 16.9
click at [61, 410] on div "Hardware Ordering" at bounding box center [87, 407] width 92 height 11
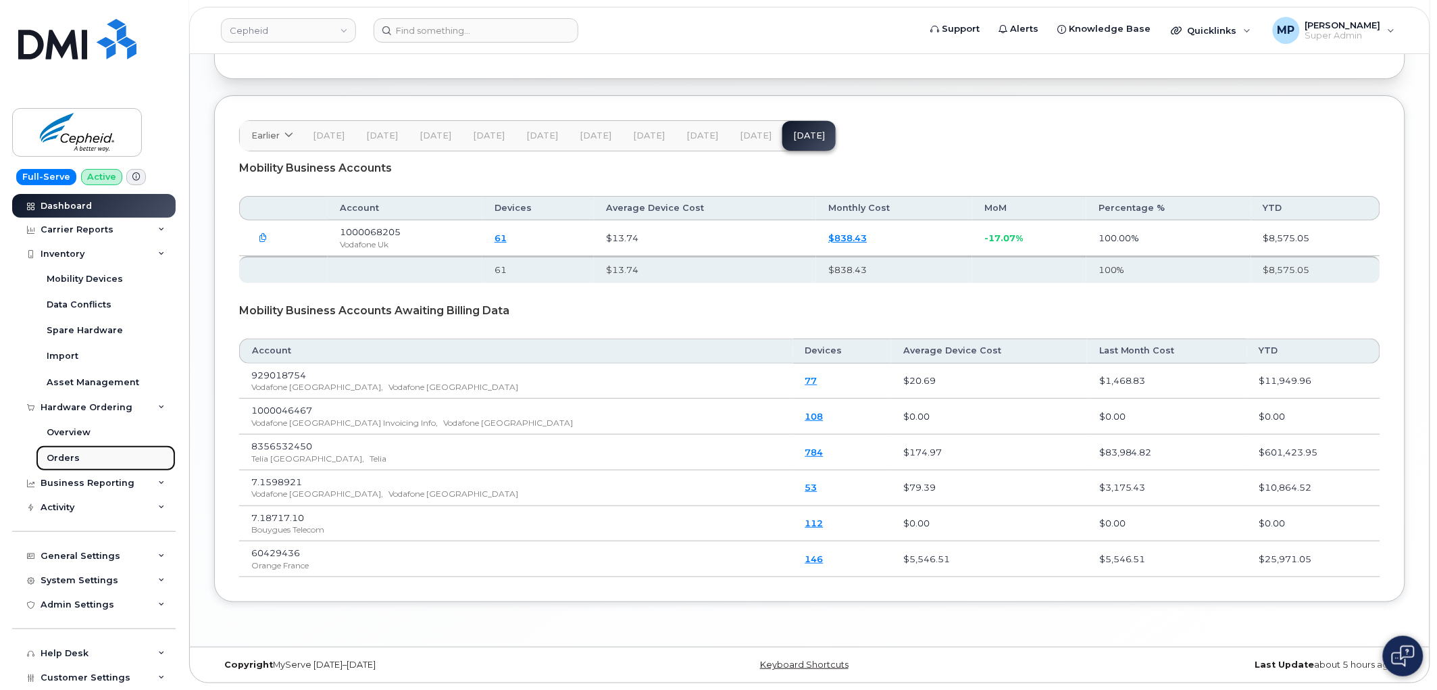
click at [66, 451] on link "Orders" at bounding box center [106, 458] width 140 height 26
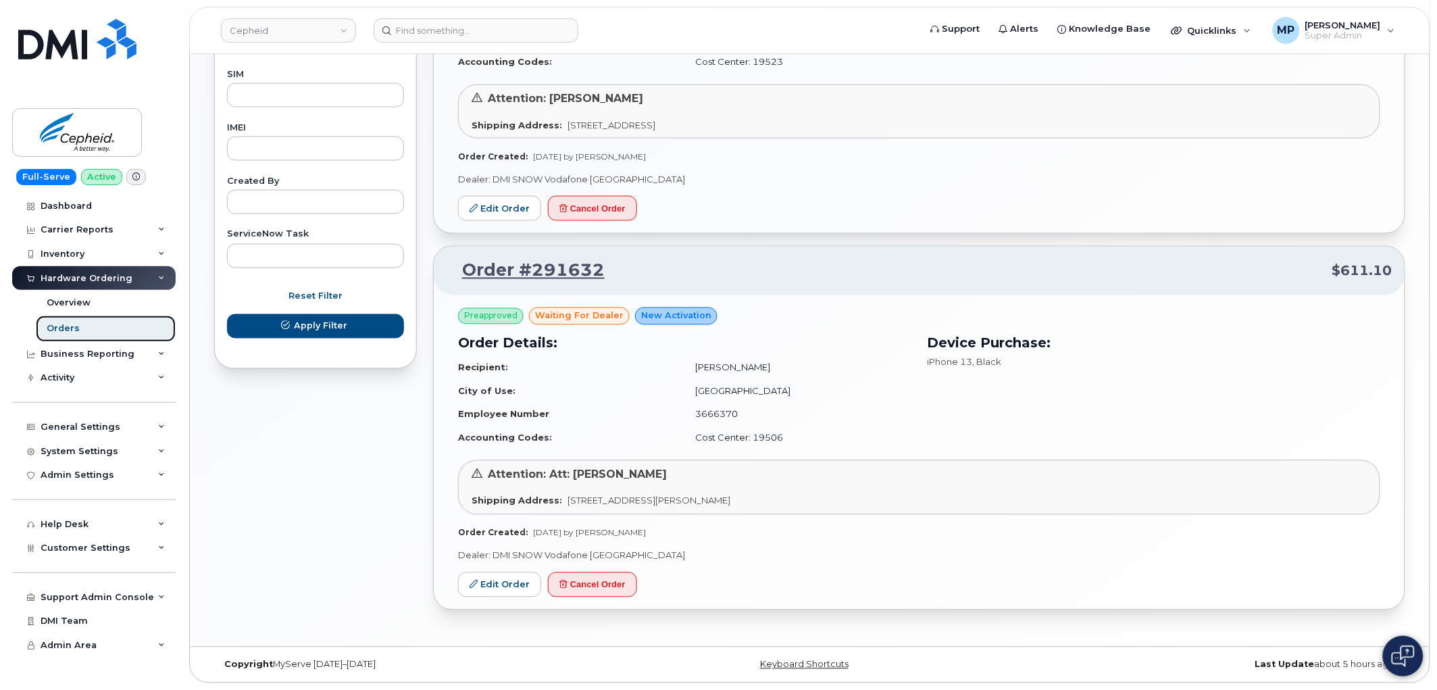
scroll to position [692, 0]
drag, startPoint x: 616, startPoint y: 268, endPoint x: 536, endPoint y: 280, distance: 81.2
click at [534, 280] on p "Order #291632 $611.10" at bounding box center [919, 271] width 946 height 24
copy link "291632"
click at [79, 466] on div "Admin Settings" at bounding box center [93, 475] width 163 height 24
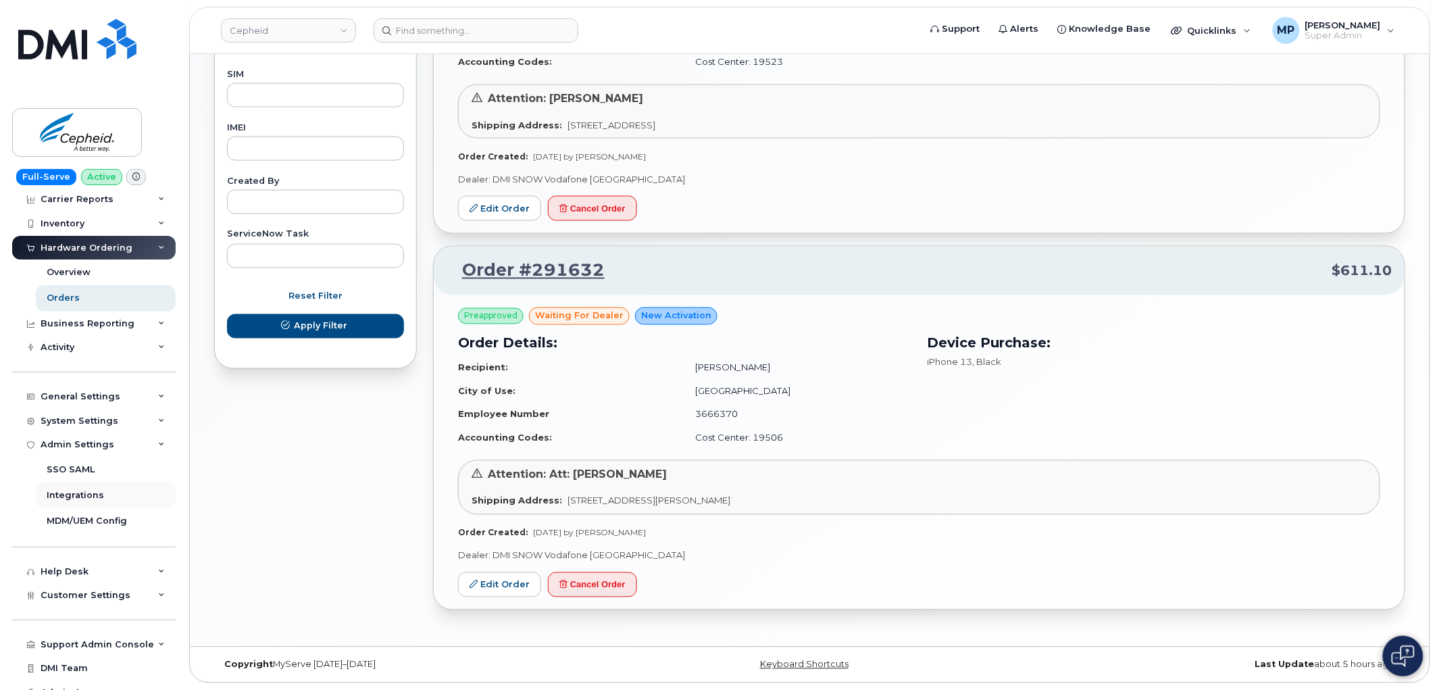
scroll to position [44, 0]
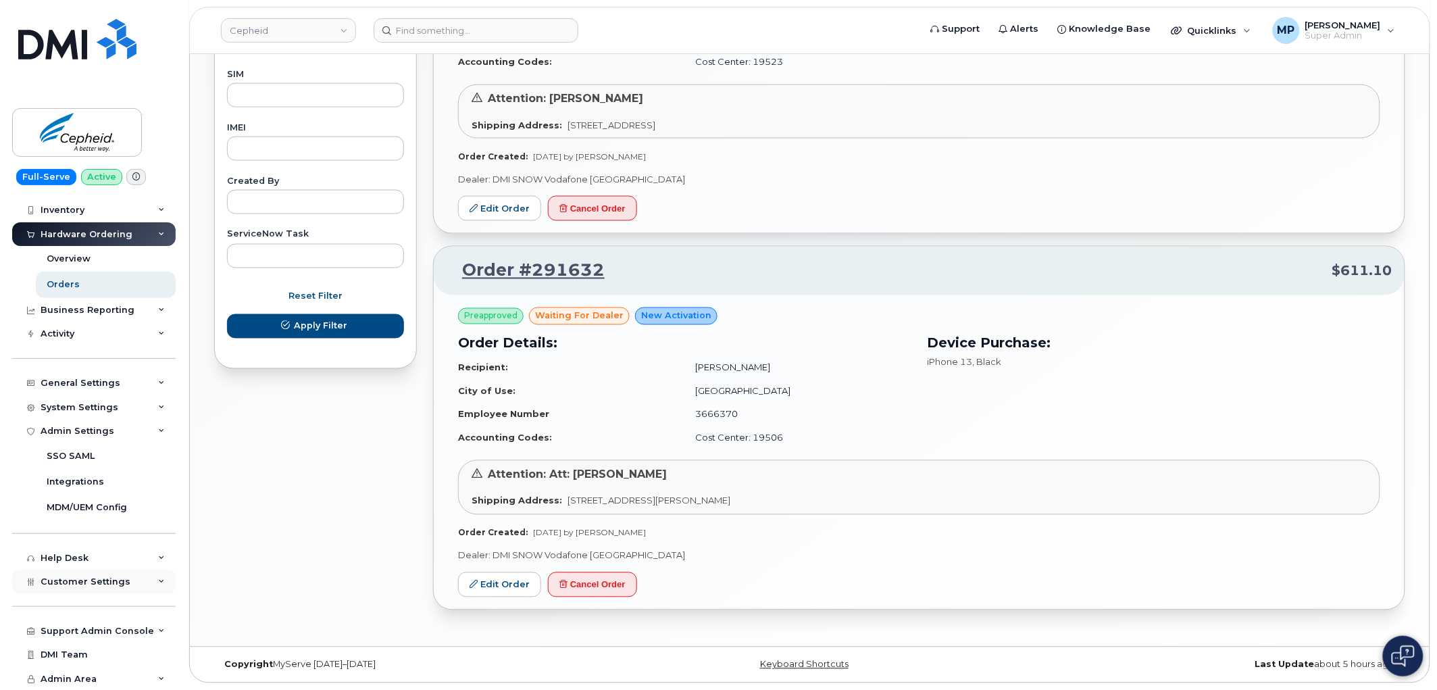
click at [93, 582] on span "Customer Settings" at bounding box center [86, 581] width 90 height 10
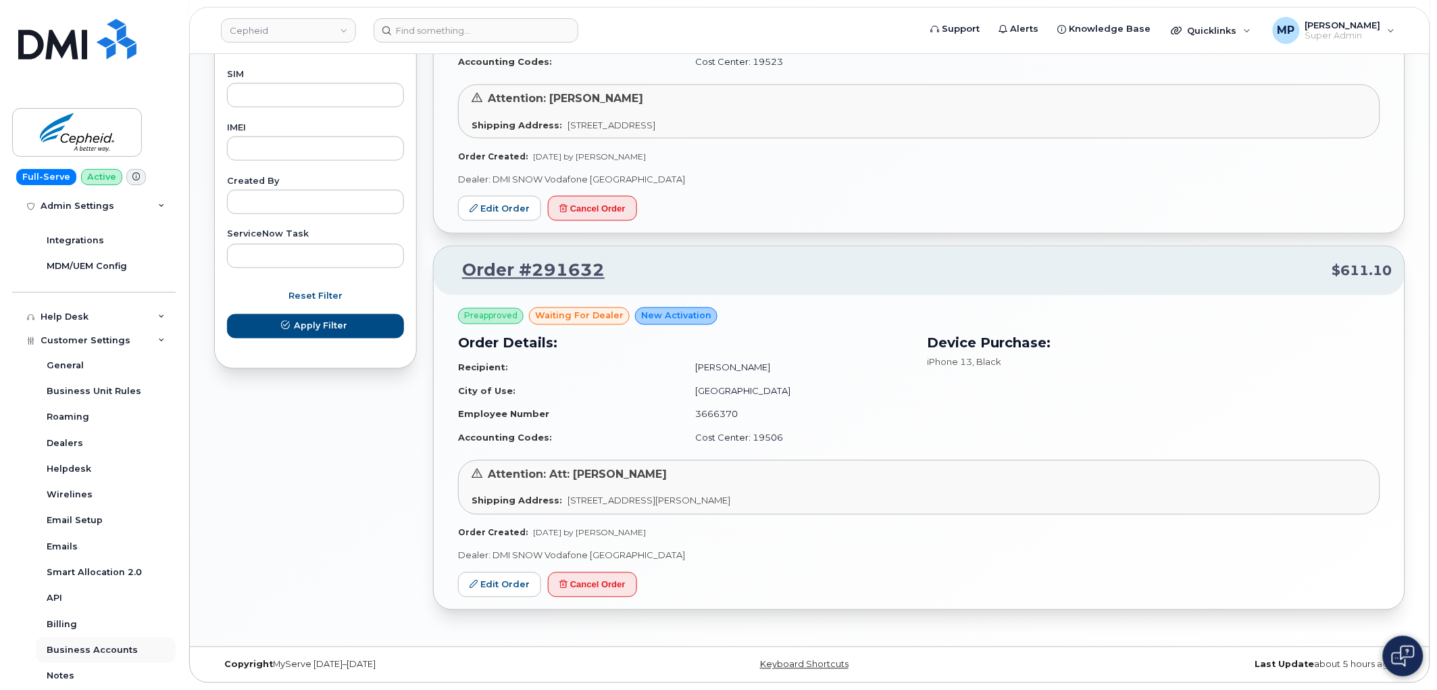
scroll to position [344, 0]
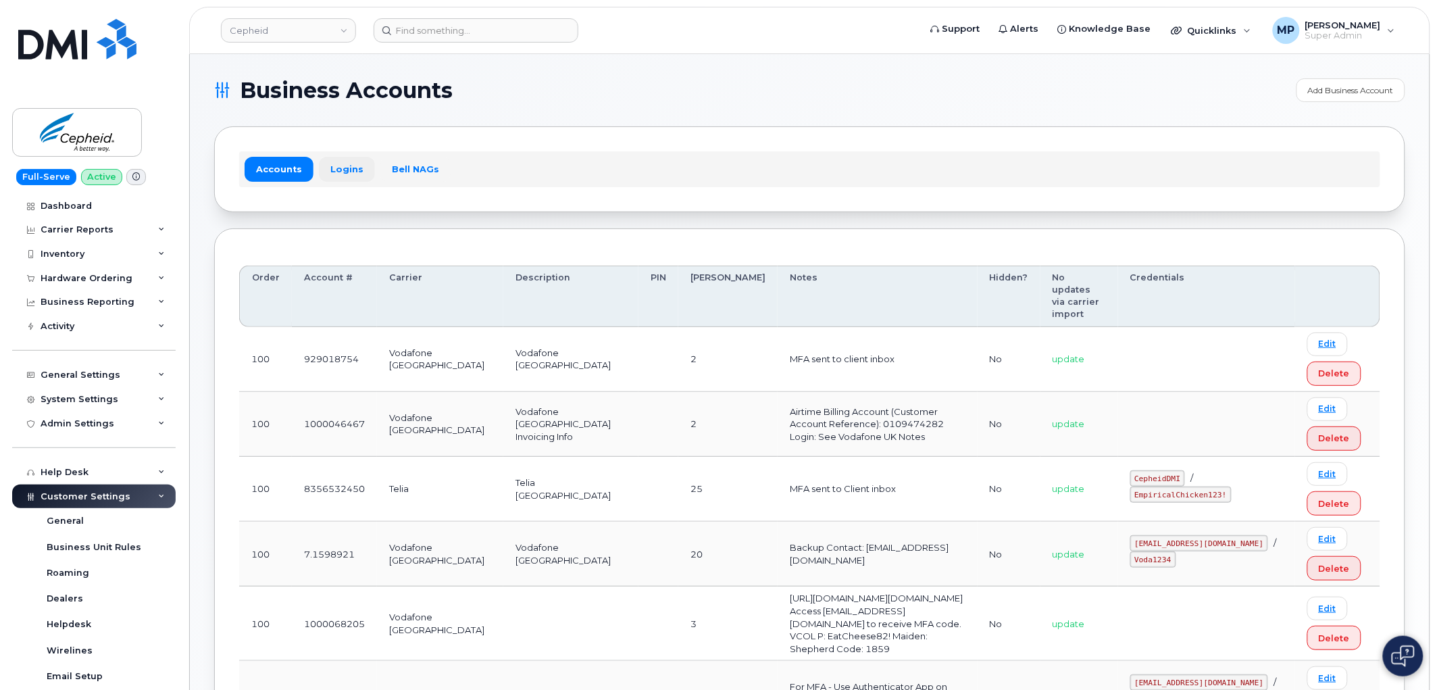
click at [347, 172] on link "Logins" at bounding box center [347, 169] width 56 height 24
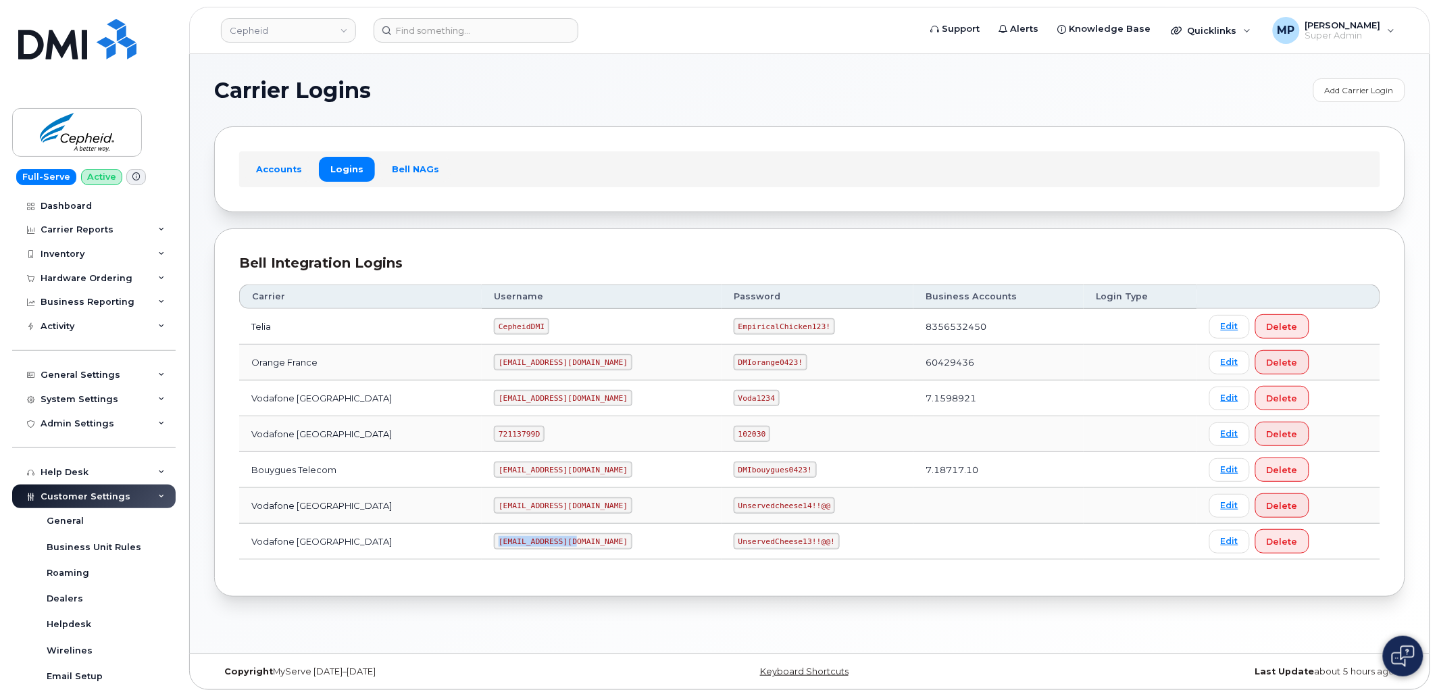
drag, startPoint x: 571, startPoint y: 541, endPoint x: 487, endPoint y: 539, distance: 84.5
click at [487, 539] on td "[EMAIL_ADDRESS][DOMAIN_NAME]" at bounding box center [602, 541] width 240 height 36
copy code "[EMAIL_ADDRESS][DOMAIN_NAME]"
drag, startPoint x: 762, startPoint y: 543, endPoint x: 674, endPoint y: 547, distance: 87.9
click at [734, 547] on code "UnservedCheese13!!@@!" at bounding box center [787, 541] width 106 height 16
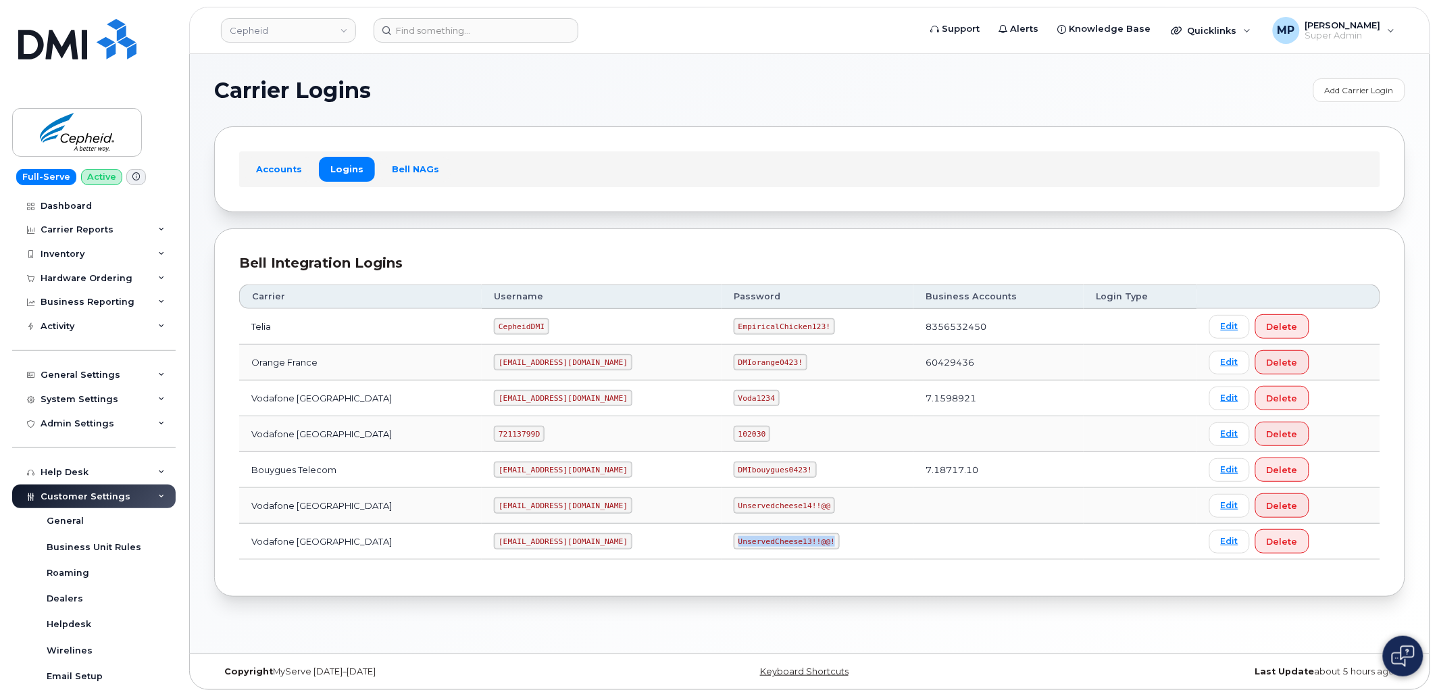
copy code "UnservedCheese13!!@@!"
drag, startPoint x: 569, startPoint y: 544, endPoint x: 486, endPoint y: 552, distance: 83.4
click at [487, 553] on td "cepheid@dminc.com" at bounding box center [602, 541] width 240 height 36
copy code "cepheid@dminc.com"
drag, startPoint x: 767, startPoint y: 546, endPoint x: 655, endPoint y: 559, distance: 112.3
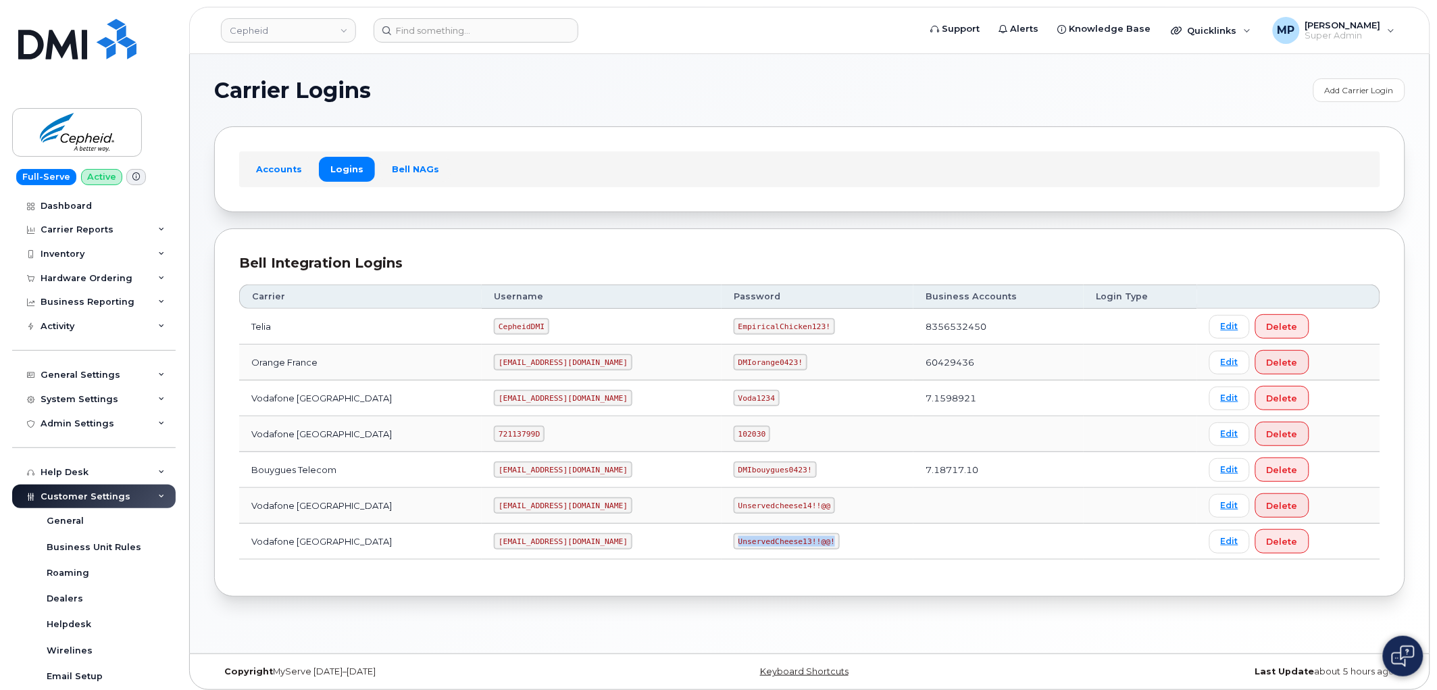
click at [721, 550] on td "UnservedCheese13!!@@!" at bounding box center [817, 541] width 192 height 36
copy code "UnservedCheese13!!@@!"
click at [76, 278] on div "Hardware Ordering" at bounding box center [87, 278] width 92 height 11
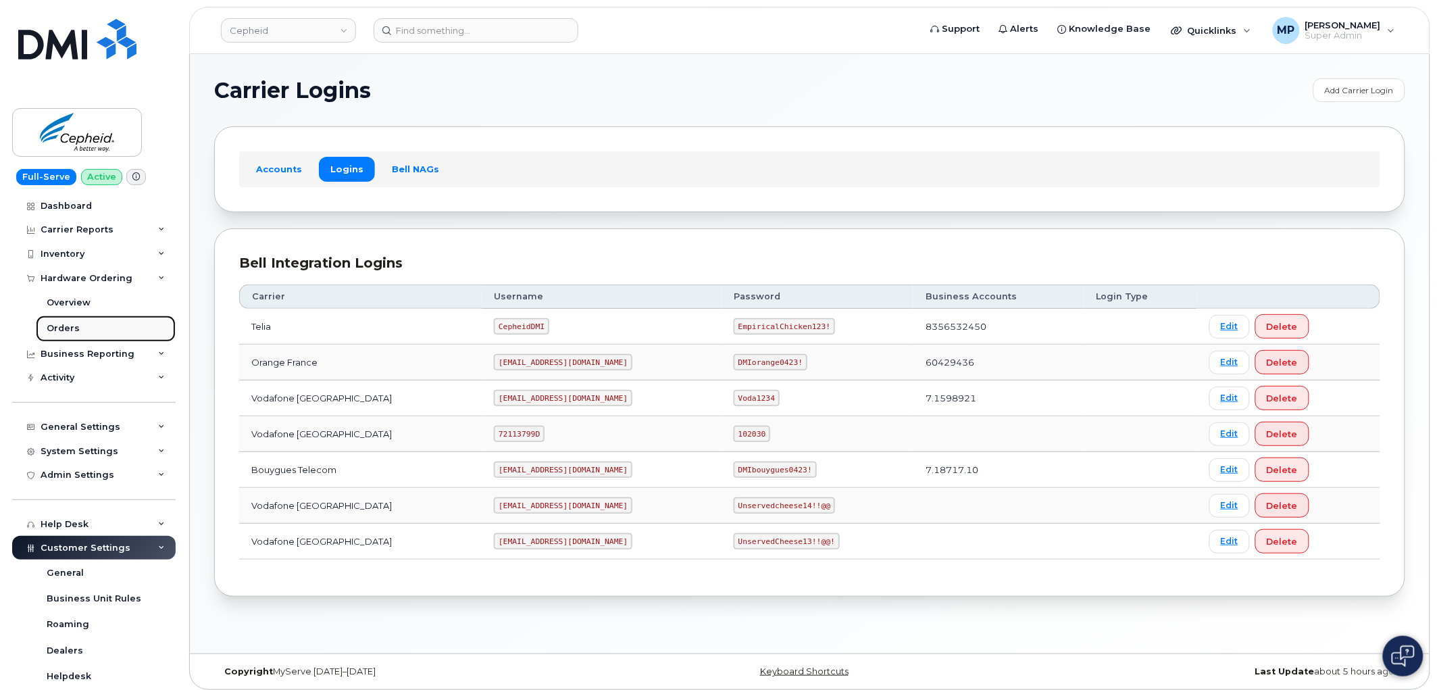
click at [64, 326] on div "Orders" at bounding box center [63, 328] width 33 height 12
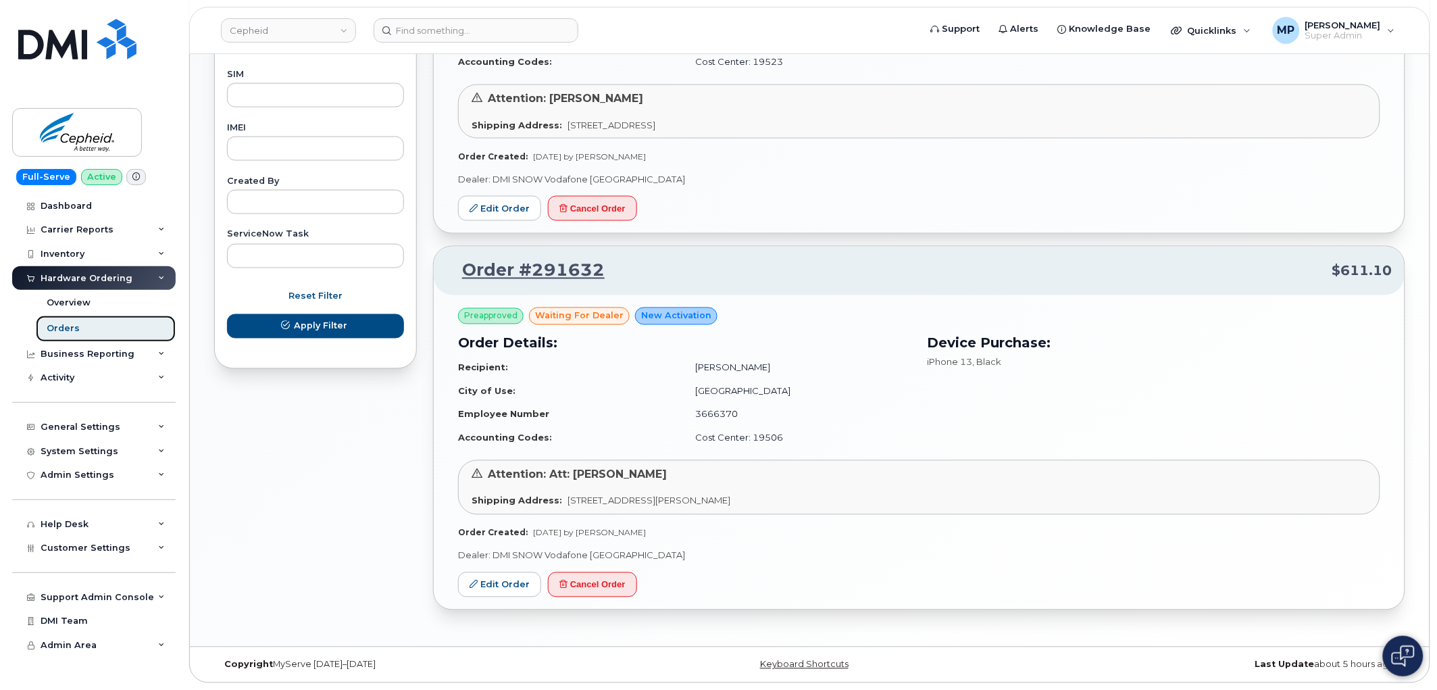
scroll to position [692, 0]
click at [501, 588] on link "Edit Order" at bounding box center [499, 584] width 83 height 25
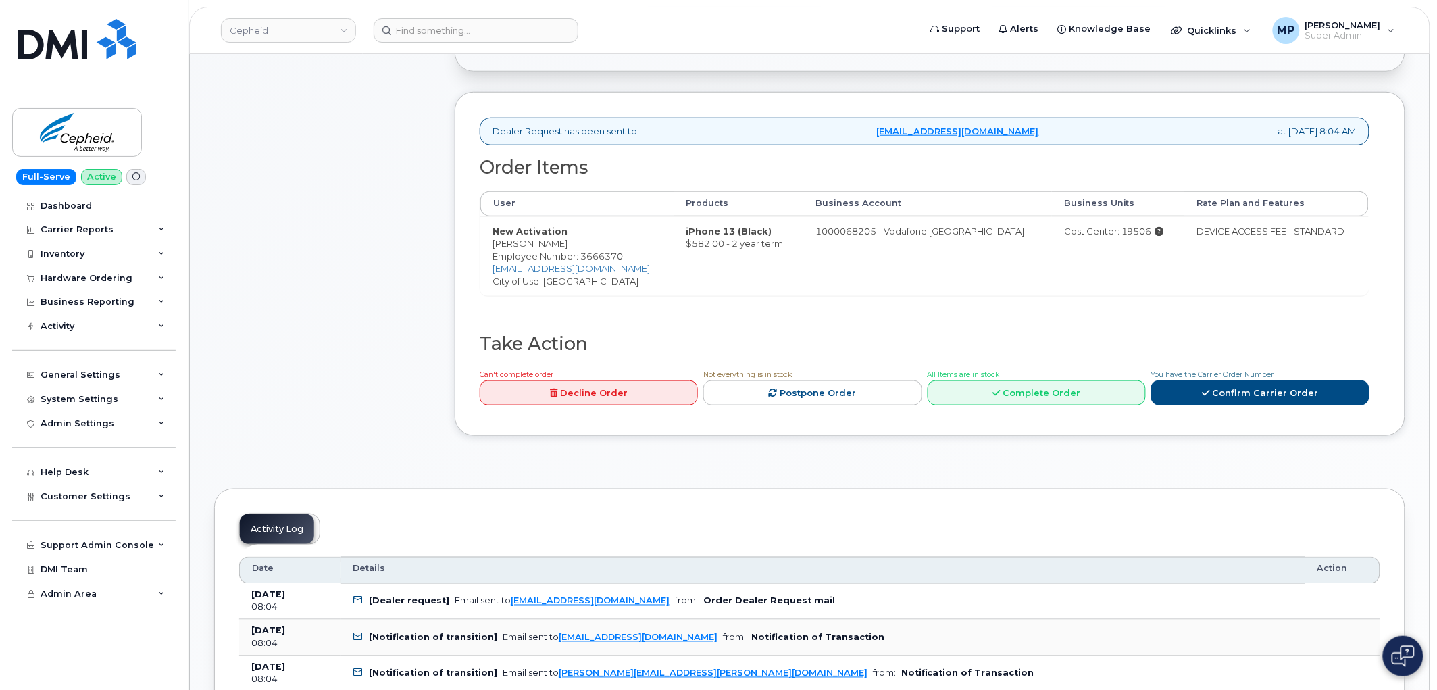
scroll to position [450, 0]
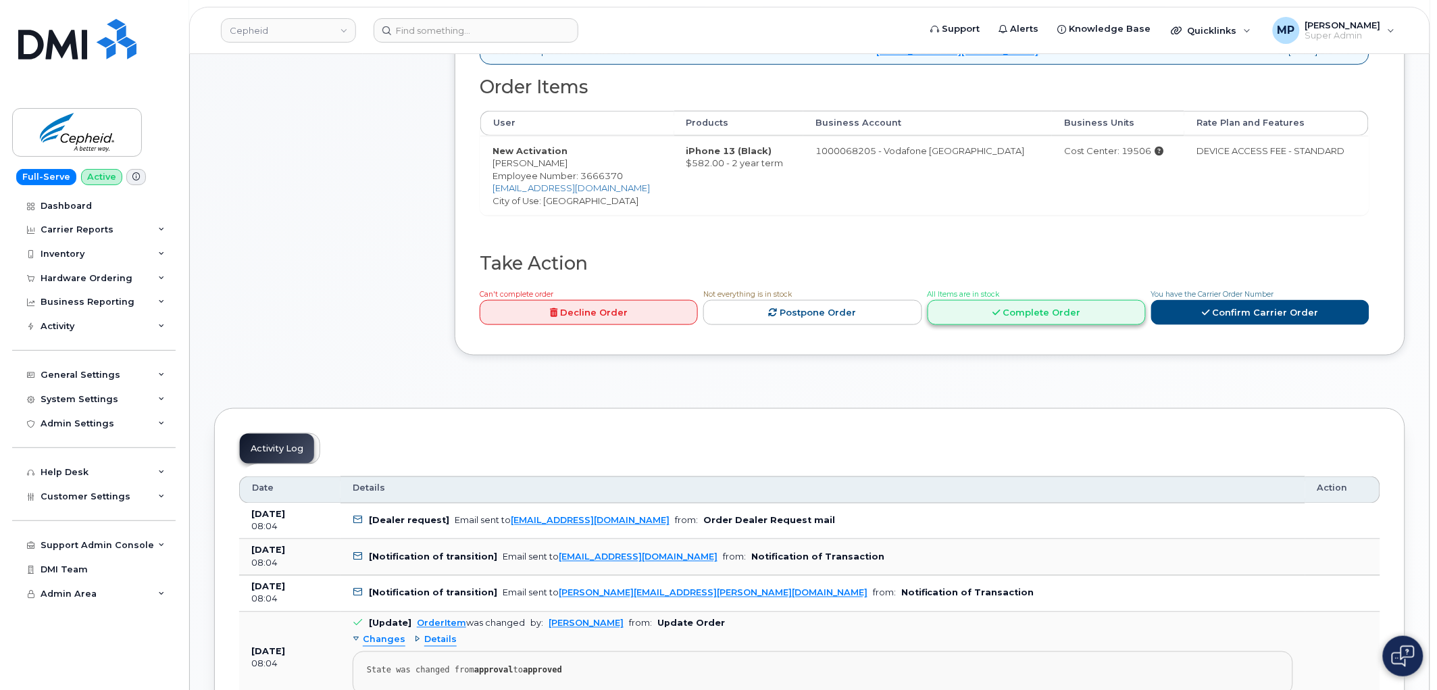
click at [1077, 315] on link "Complete Order" at bounding box center [1036, 312] width 218 height 25
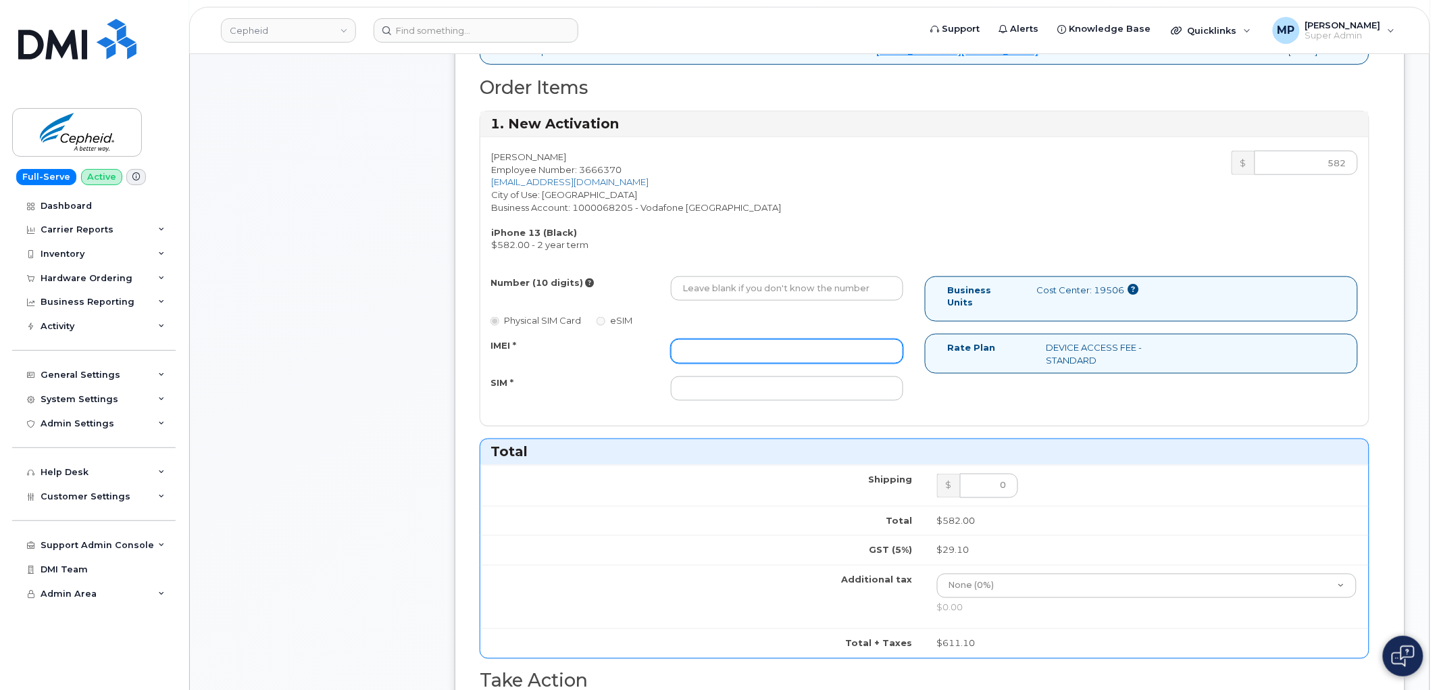
click at [729, 359] on input "IMEI *" at bounding box center [787, 351] width 232 height 24
click at [739, 357] on input "IMEI *" at bounding box center [787, 351] width 232 height 24
paste input "359358940692733"
type input "359358940692733"
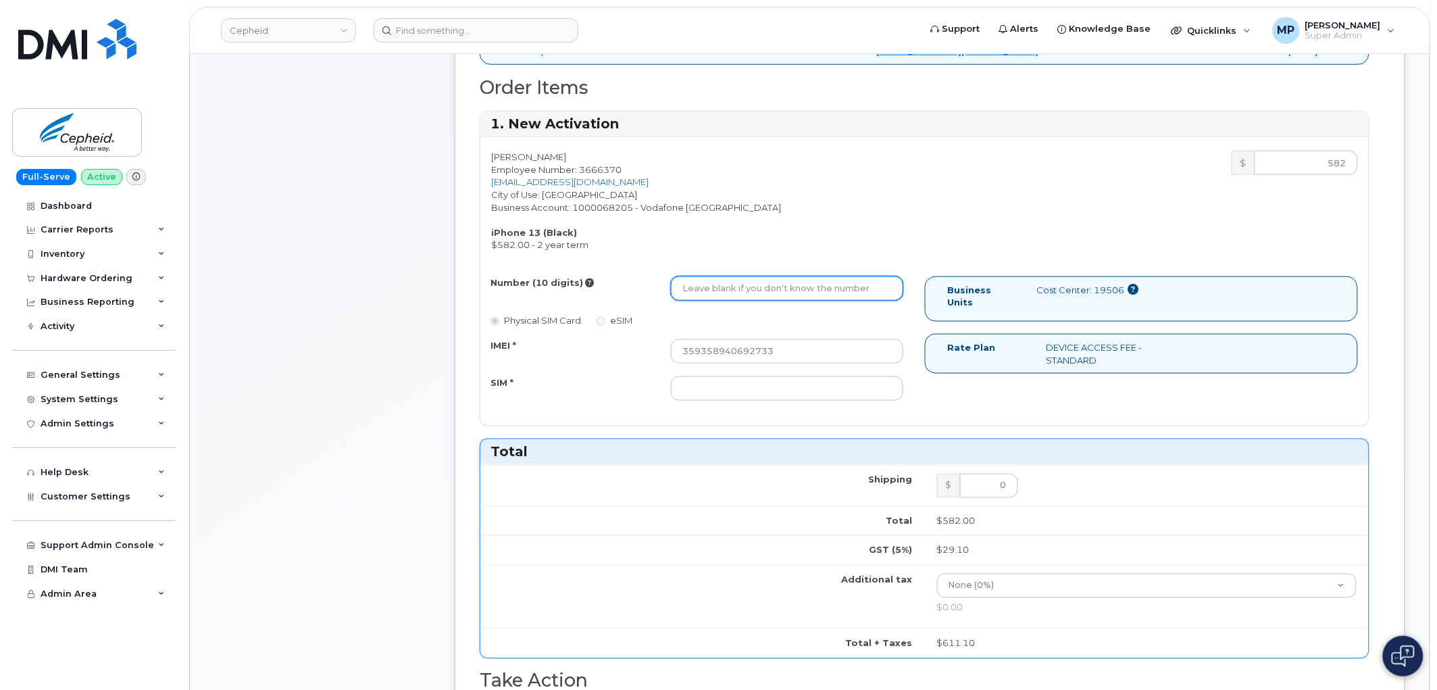
click at [707, 288] on input "Number (10 digits)" at bounding box center [787, 288] width 232 height 24
paste input "07345475792"
type input "07345475792"
click at [571, 401] on div "Number (10 digits) 07345475792 Physical SIM Card eSIM IMEI * 359358940692733 SI…" at bounding box center [702, 344] width 444 height 136
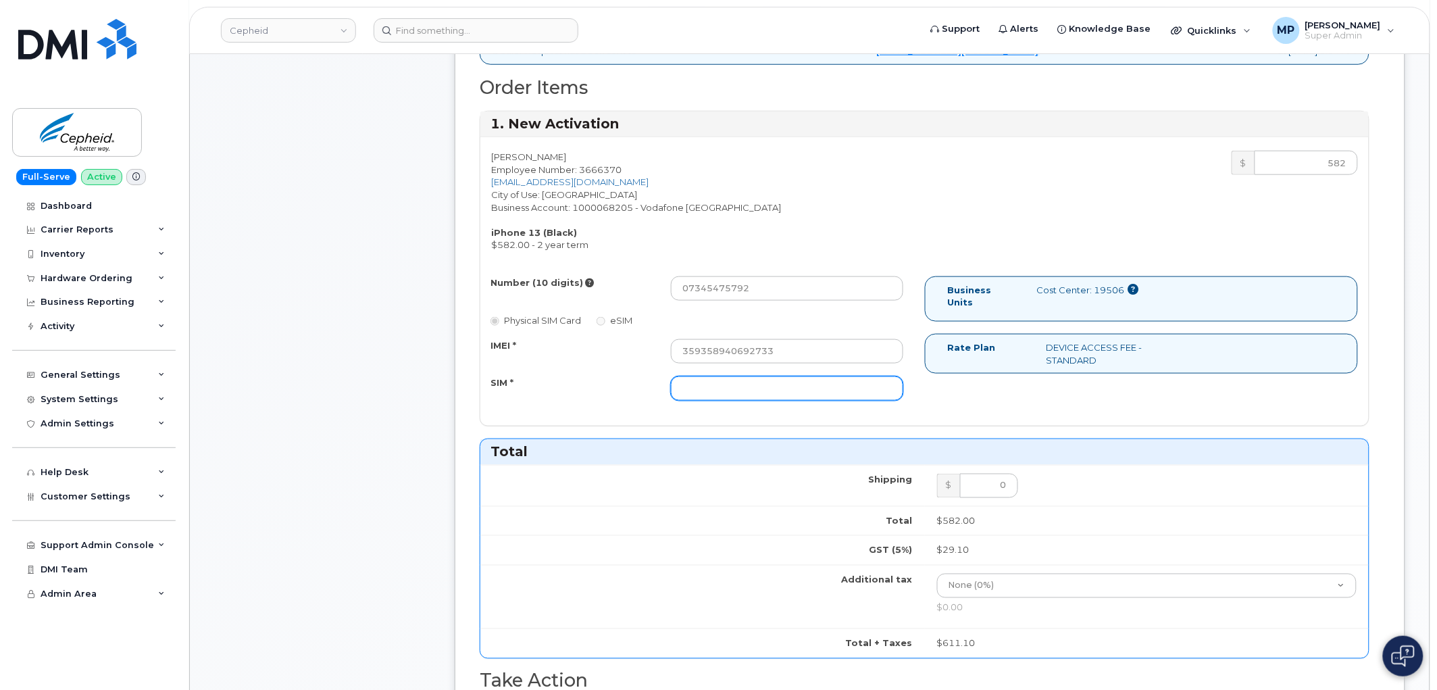
click at [709, 380] on input "SIM *" at bounding box center [787, 388] width 232 height 24
click at [713, 388] on input "SIM *" at bounding box center [787, 388] width 232 height 24
paste input "[TECHNICAL_ID]"
type input "[TECHNICAL_ID]"
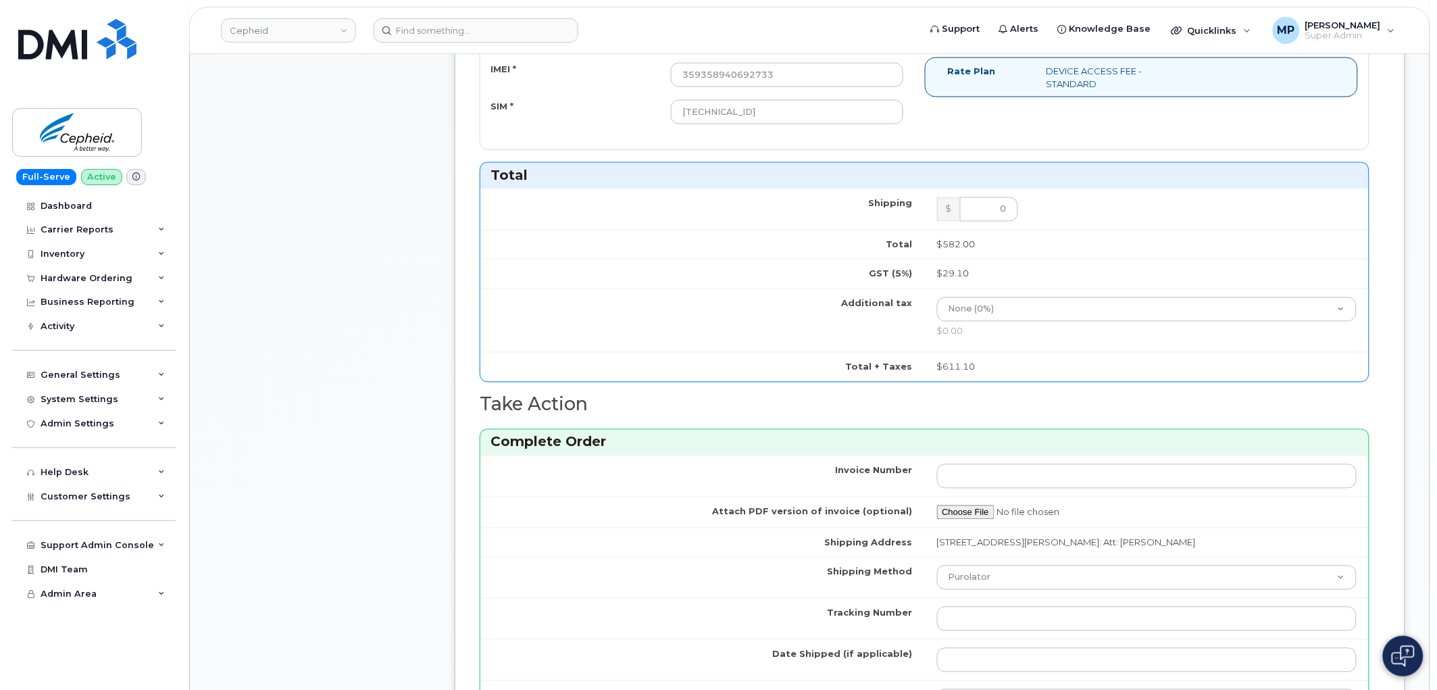
scroll to position [750, 0]
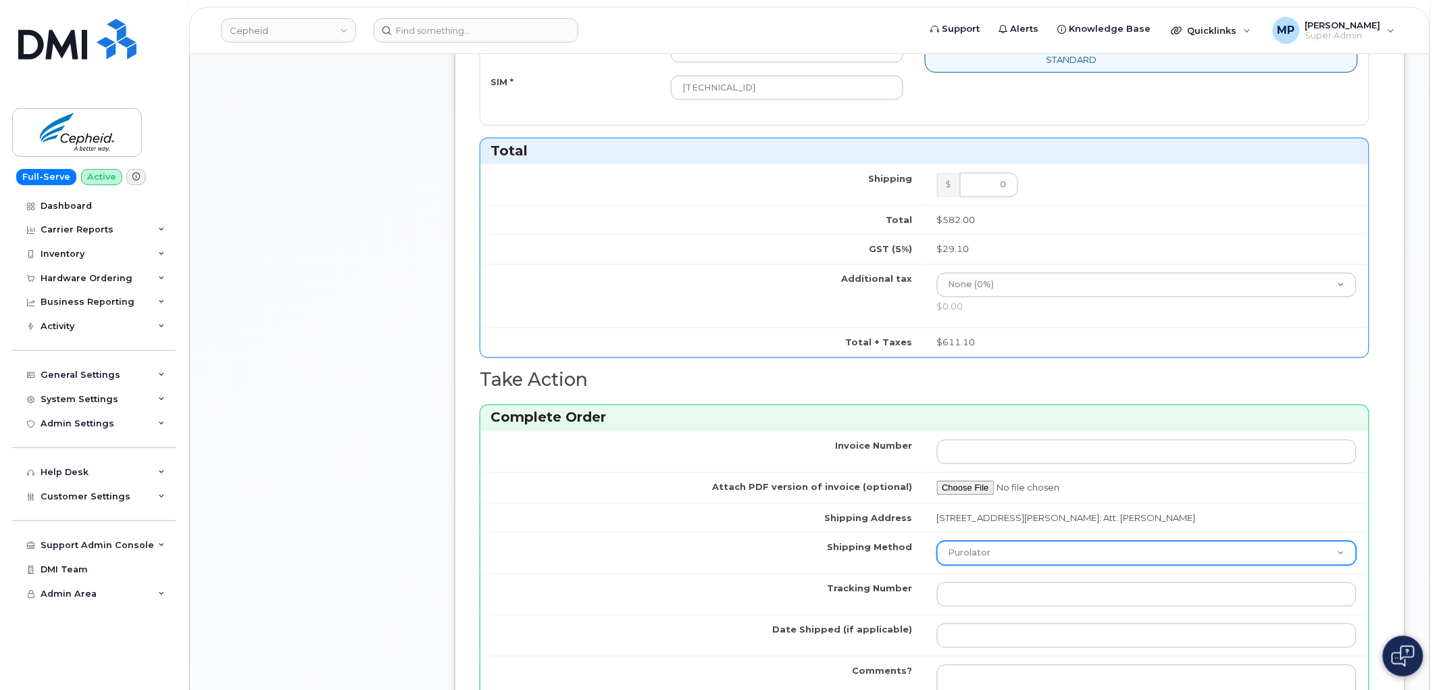
click at [979, 565] on select "Purolator UPS FedEx Canada Post Courier Other Drop Off Pick Up" at bounding box center [1147, 553] width 420 height 24
click at [937, 554] on select "Purolator UPS FedEx Canada Post Courier Other Drop Off Pick Up" at bounding box center [1147, 553] width 420 height 24
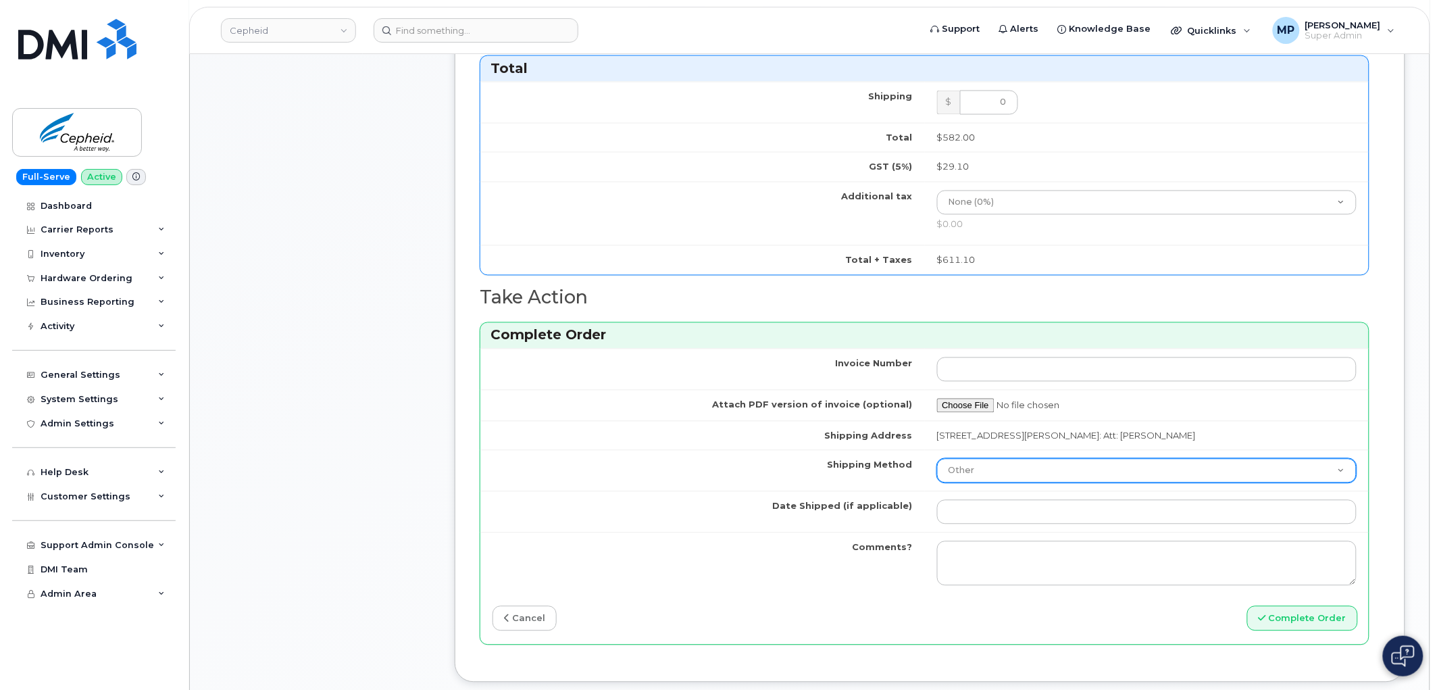
scroll to position [900, 0]
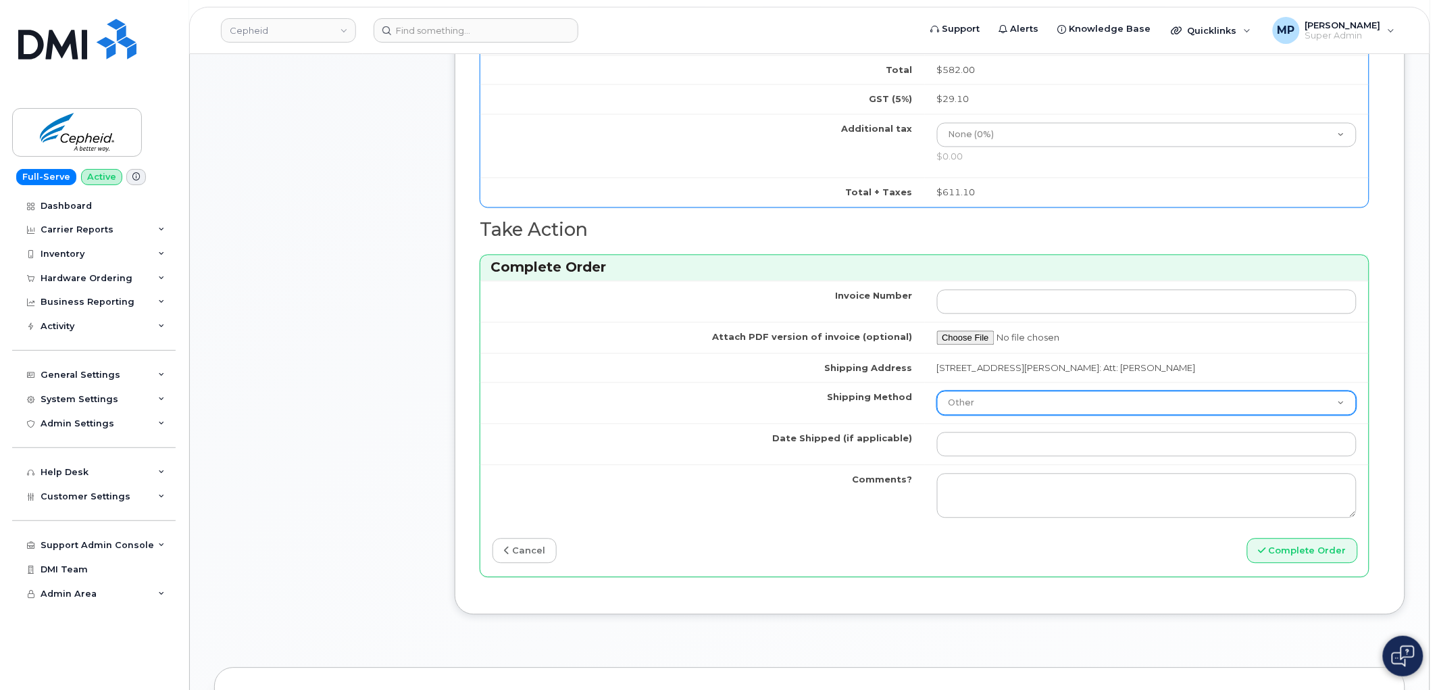
drag, startPoint x: 996, startPoint y: 413, endPoint x: 989, endPoint y: 413, distance: 6.8
click at [996, 413] on select "Purolator UPS FedEx Canada Post Courier Other Drop Off Pick Up" at bounding box center [1147, 403] width 420 height 24
click at [937, 404] on select "Purolator UPS FedEx Canada Post Courier Other Drop Off Pick Up" at bounding box center [1147, 403] width 420 height 24
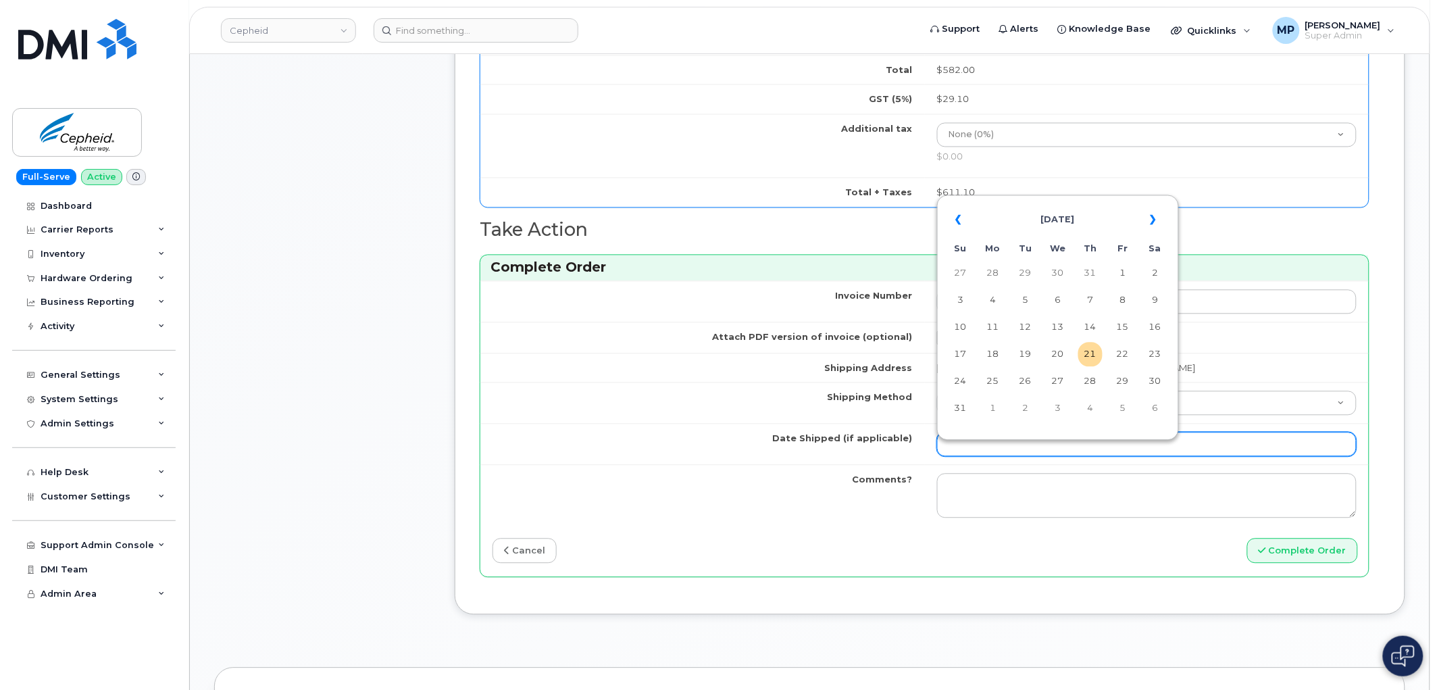
click at [971, 449] on input "Date Shipped (if applicable)" at bounding box center [1147, 444] width 420 height 24
drag, startPoint x: 522, startPoint y: 454, endPoint x: 536, endPoint y: 453, distance: 13.5
click at [523, 454] on td "Date Shipped (if applicable)" at bounding box center [702, 444] width 444 height 41
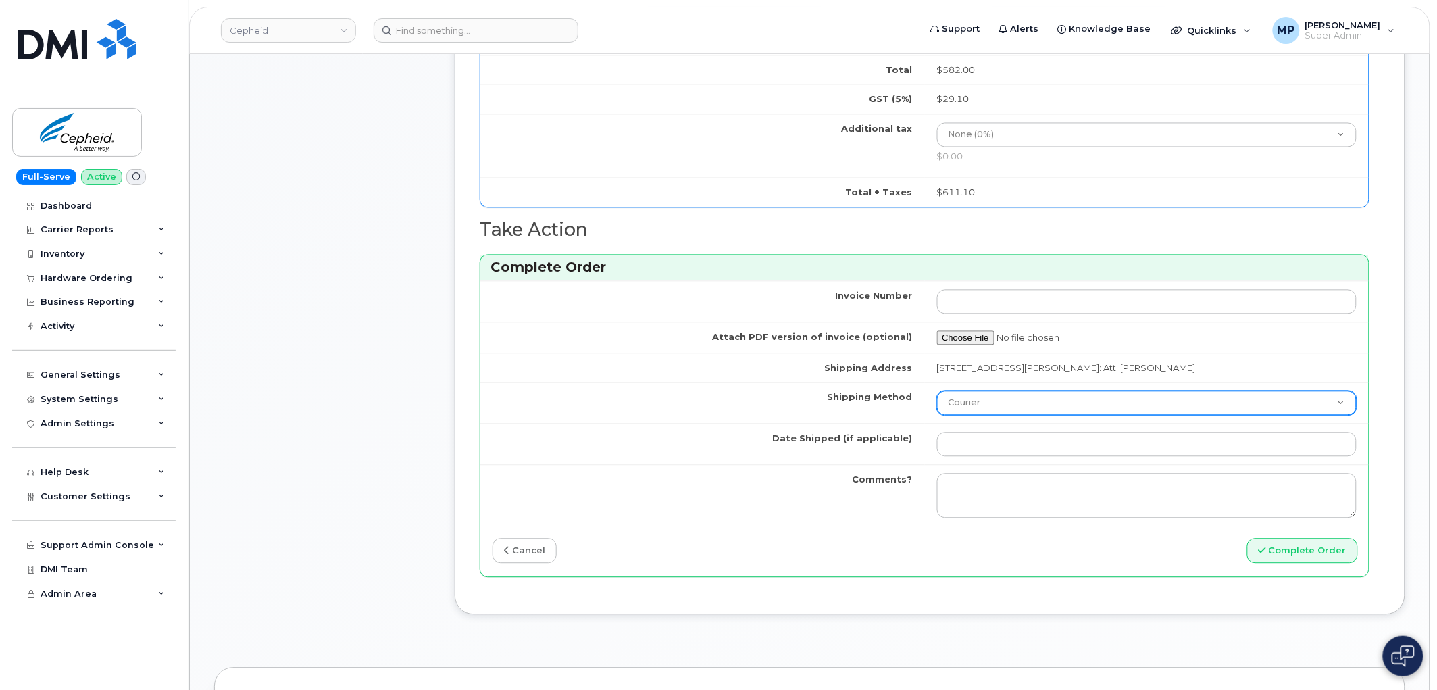
click at [946, 415] on select "Purolator UPS FedEx Canada Post Courier Other Drop Off Pick Up" at bounding box center [1147, 403] width 420 height 24
click at [937, 404] on select "Purolator UPS FedEx Canada Post Courier Other Drop Off Pick Up" at bounding box center [1147, 403] width 420 height 24
click at [979, 415] on select "Purolator UPS FedEx Canada Post Courier Other Drop Off Pick Up" at bounding box center [1147, 403] width 420 height 24
click at [937, 404] on select "Purolator UPS FedEx Canada Post Courier Other Drop Off Pick Up" at bounding box center [1147, 403] width 420 height 24
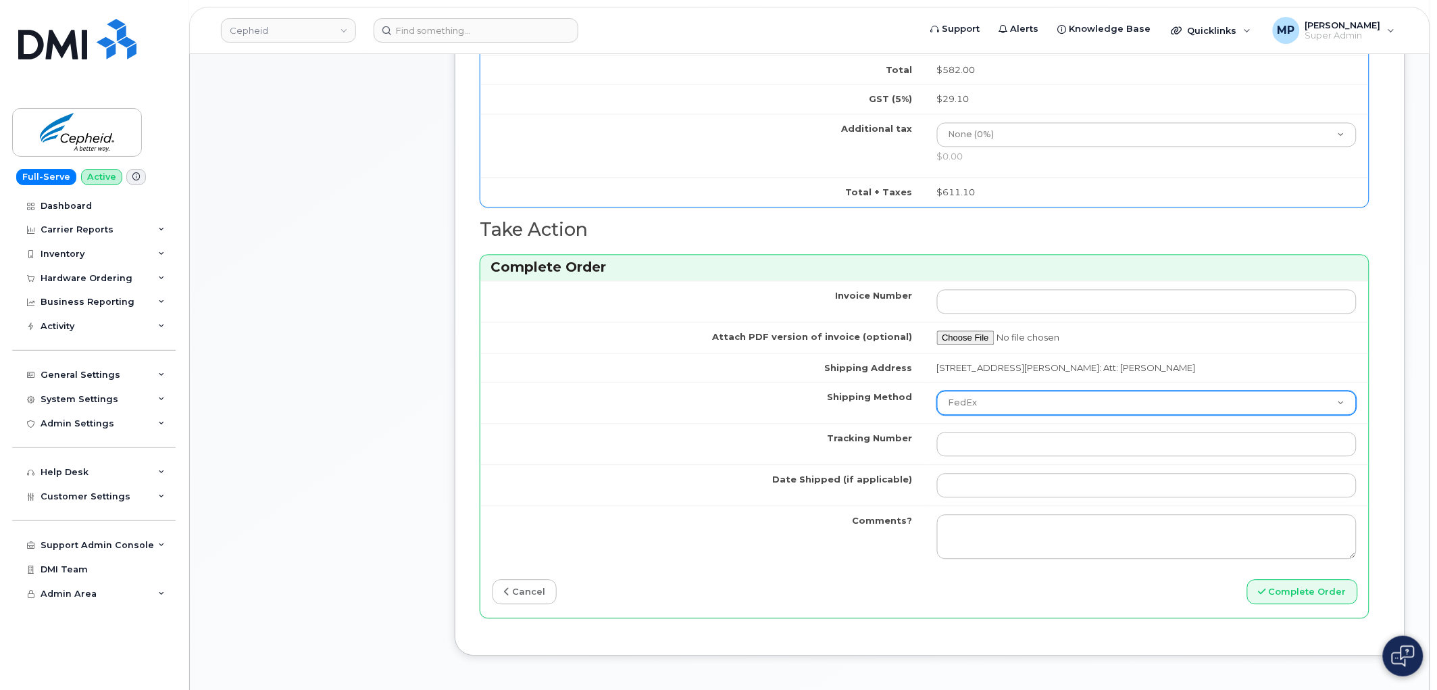
click at [1014, 411] on select "Purolator UPS FedEx Canada Post Courier Other Drop Off Pick Up" at bounding box center [1147, 403] width 420 height 24
click at [937, 404] on select "Purolator UPS FedEx Canada Post Courier Other Drop Off Pick Up" at bounding box center [1147, 403] width 420 height 24
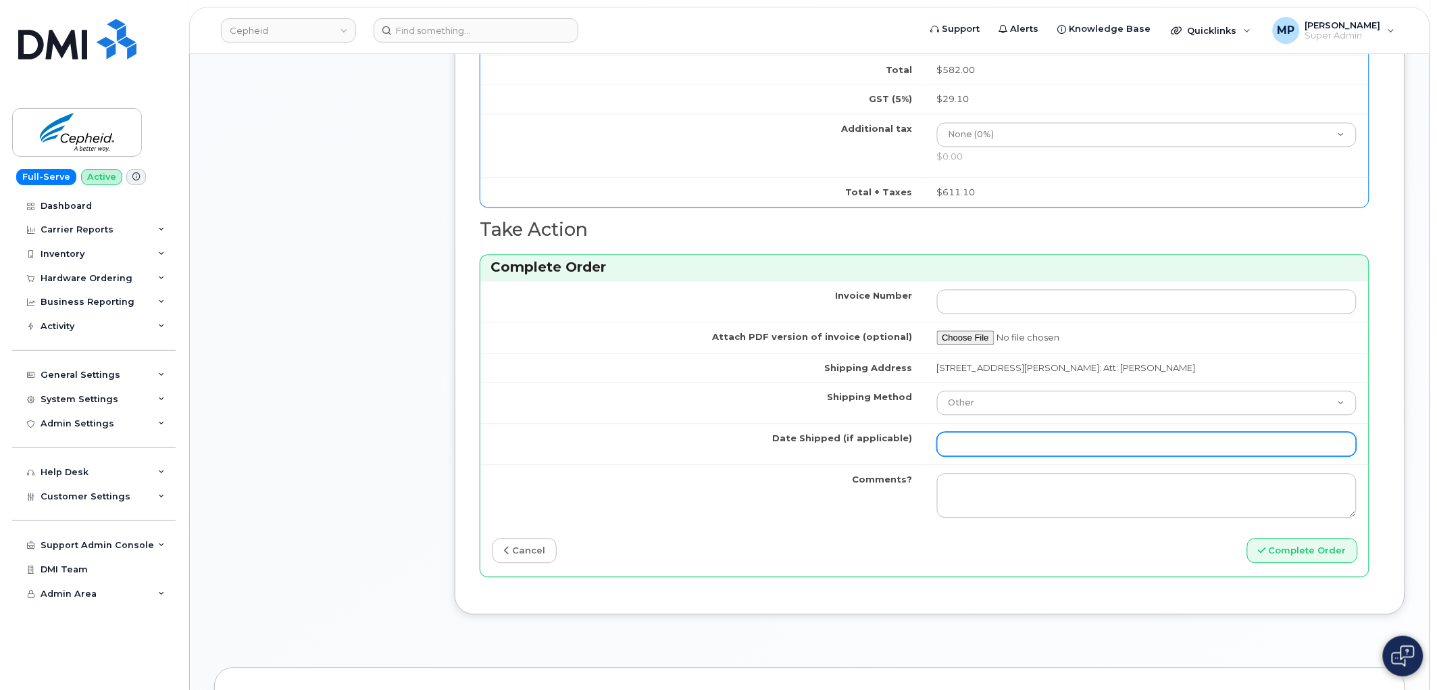
click at [969, 451] on input "Date Shipped (if applicable)" at bounding box center [1147, 444] width 420 height 24
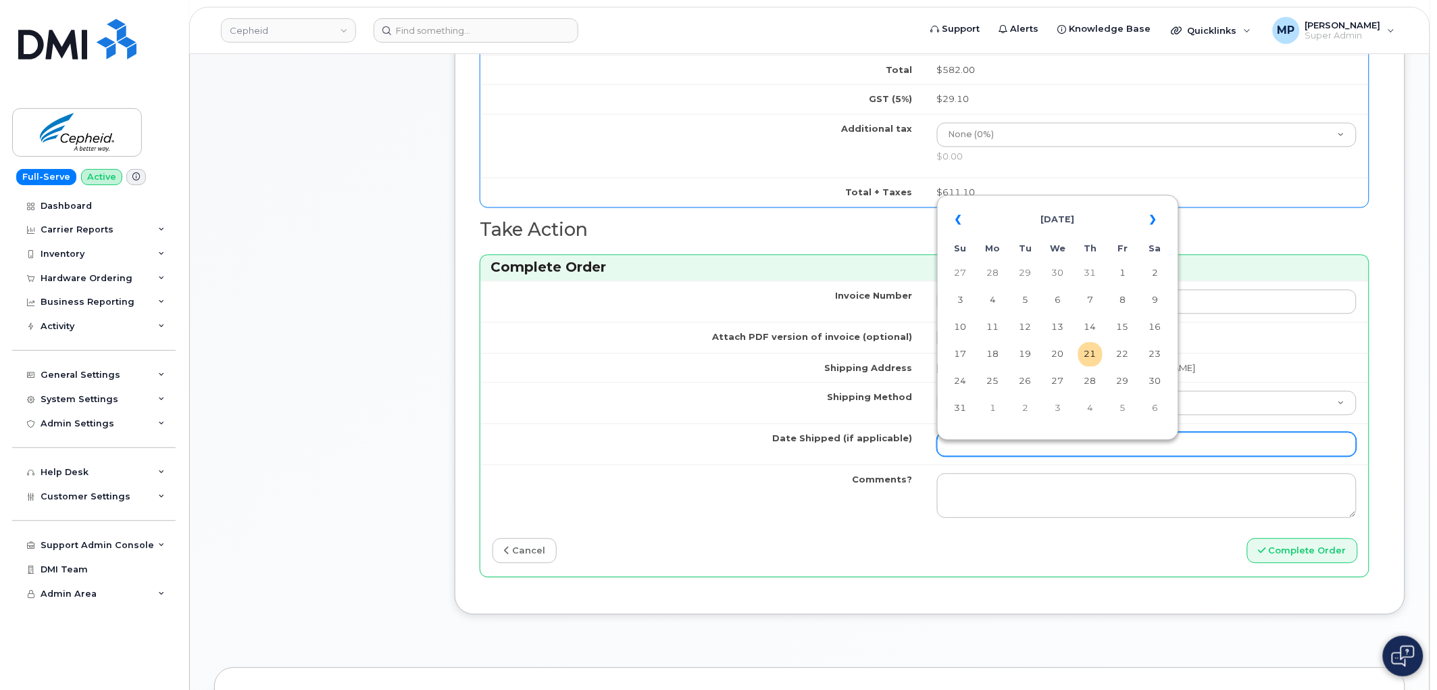
click at [970, 453] on input "Date Shipped (if applicable)" at bounding box center [1147, 444] width 420 height 24
drag, startPoint x: 847, startPoint y: 457, endPoint x: 854, endPoint y: 449, distance: 11.0
click at [848, 445] on label "Date Shipped (if applicable)" at bounding box center [843, 438] width 140 height 13
click at [937, 455] on input "Date Shipped (if applicable)" at bounding box center [1147, 444] width 420 height 24
click at [856, 419] on td "Shipping Method" at bounding box center [702, 402] width 444 height 41
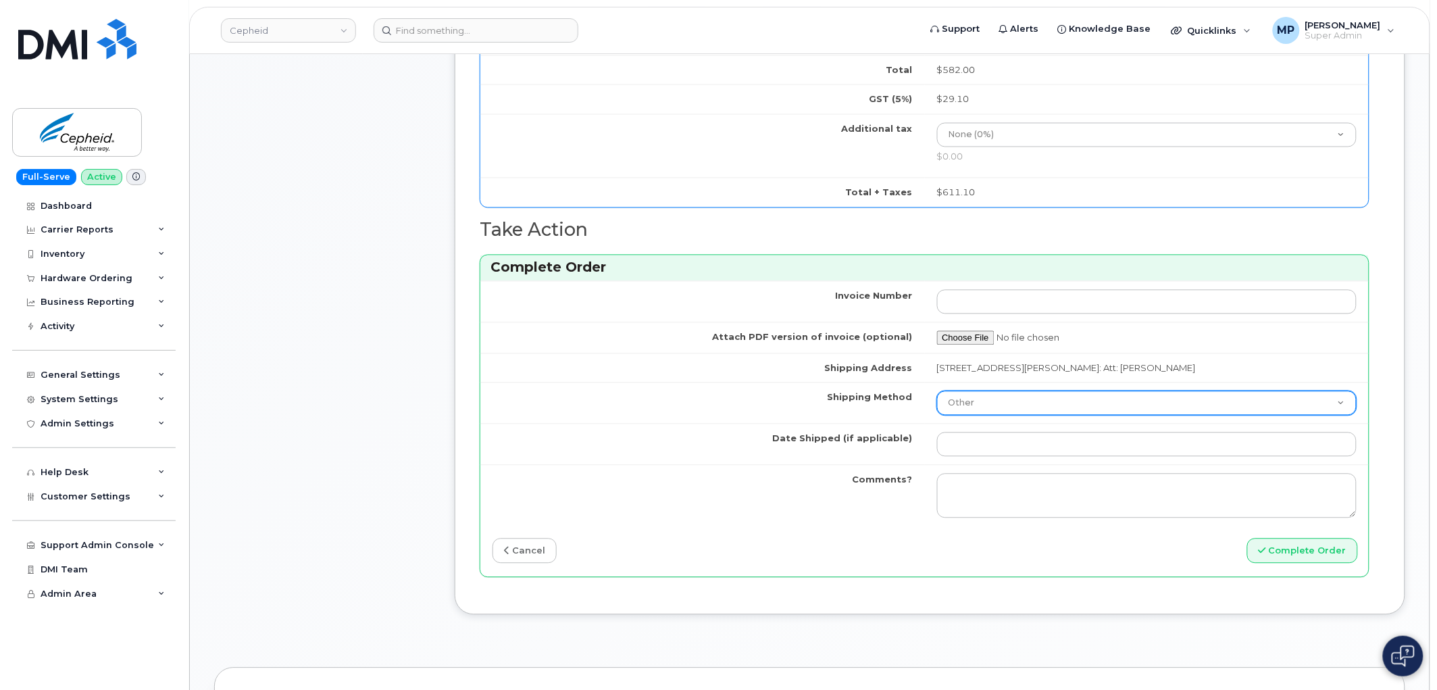
click at [956, 407] on select "Purolator UPS FedEx Canada Post Courier Other Drop Off Pick Up" at bounding box center [1147, 403] width 420 height 24
select select "Purolator"
click at [937, 404] on select "Purolator UPS FedEx Canada Post Courier Other Drop Off Pick Up" at bounding box center [1147, 403] width 420 height 24
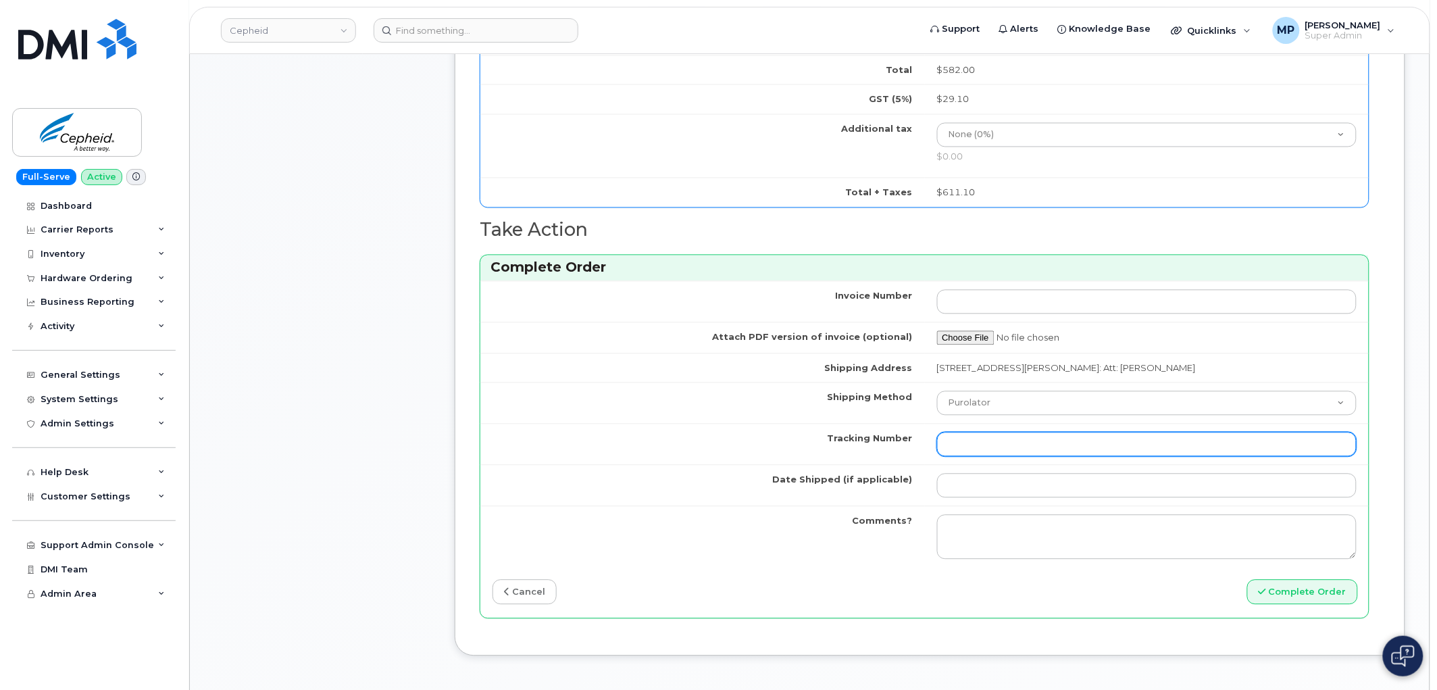
click at [964, 457] on input "Tracking Number" at bounding box center [1147, 444] width 420 height 24
paste input "2368858354"
type input "2368858354"
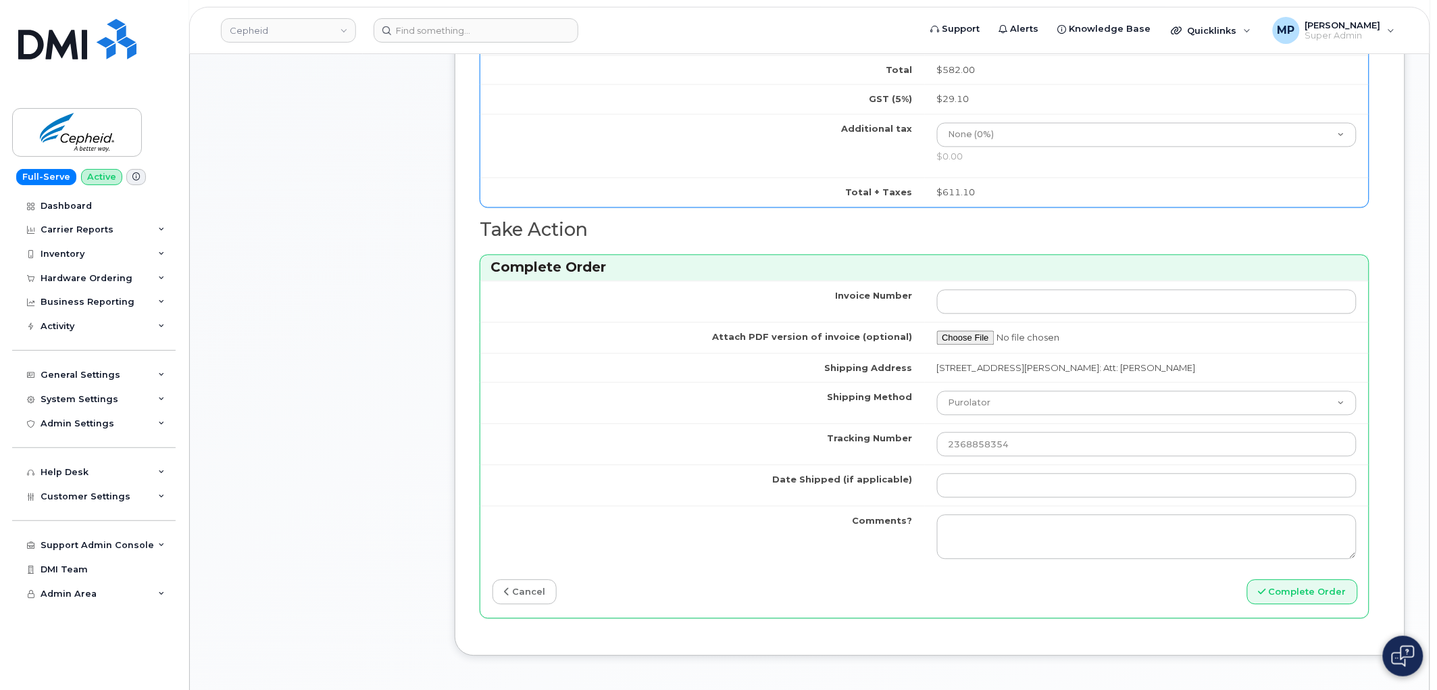
click at [725, 478] on td "Date Shipped (if applicable)" at bounding box center [702, 485] width 444 height 41
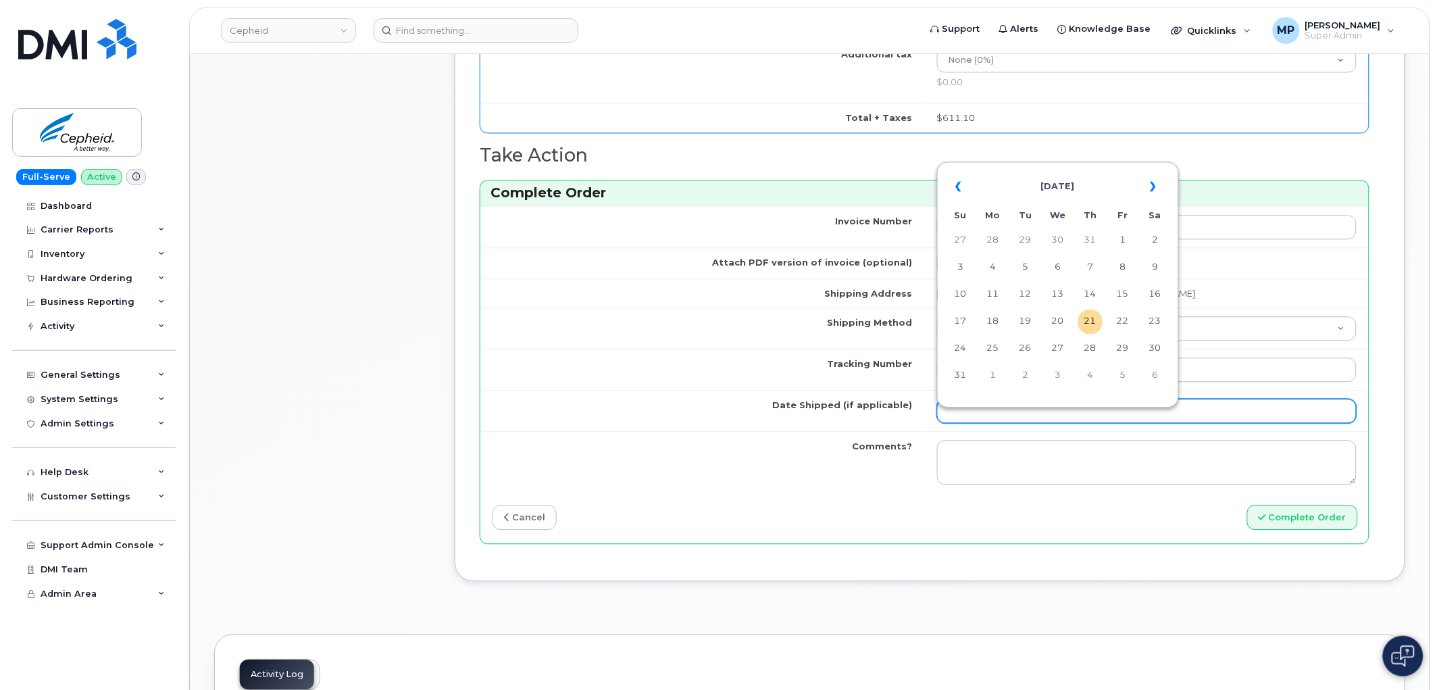
drag, startPoint x: 958, startPoint y: 415, endPoint x: 990, endPoint y: 416, distance: 32.4
click at [959, 415] on input "Date Shipped (if applicable)" at bounding box center [1147, 411] width 420 height 24
click at [1025, 268] on td "5" at bounding box center [1025, 267] width 24 height 24
click at [1006, 423] on input "2025-08-05" at bounding box center [1147, 411] width 420 height 24
click at [957, 186] on th "«" at bounding box center [960, 186] width 24 height 32
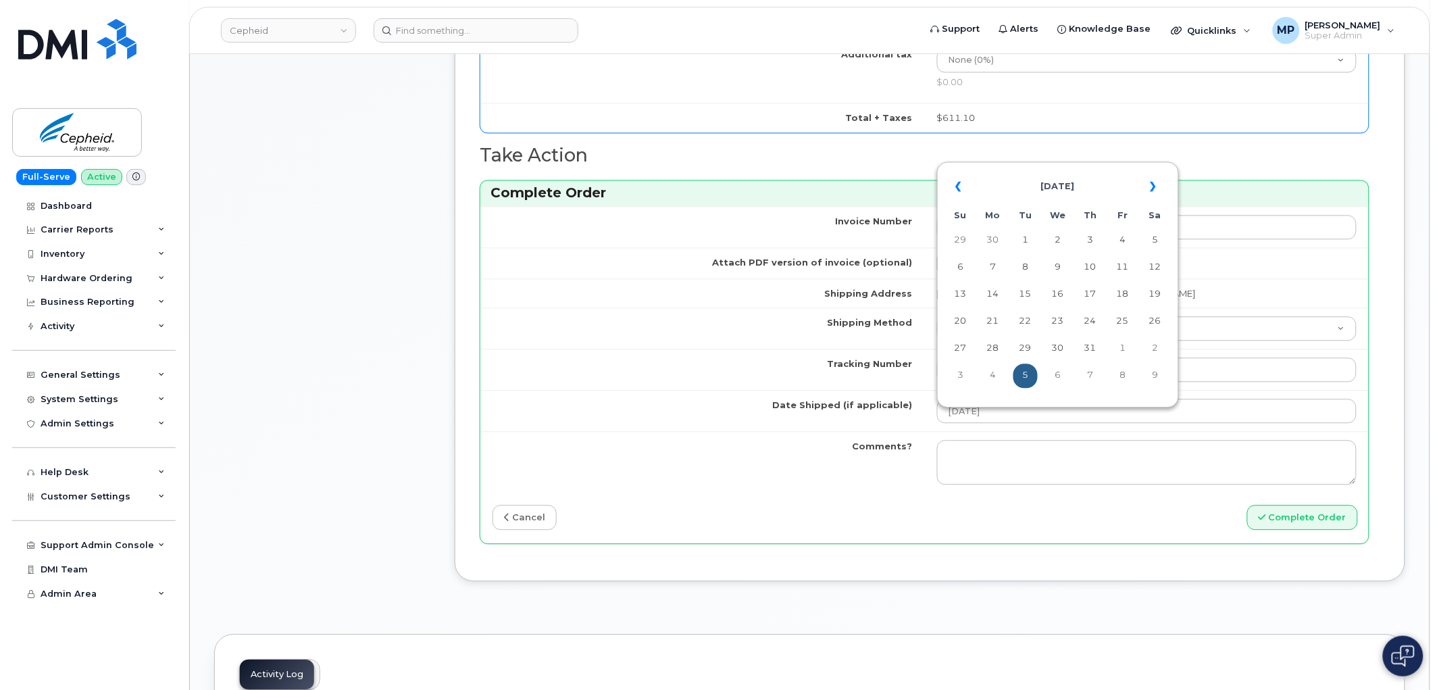
click at [957, 189] on th "«" at bounding box center [960, 186] width 24 height 32
click at [1056, 353] on td "25" at bounding box center [1058, 348] width 24 height 24
type input "[DATE]"
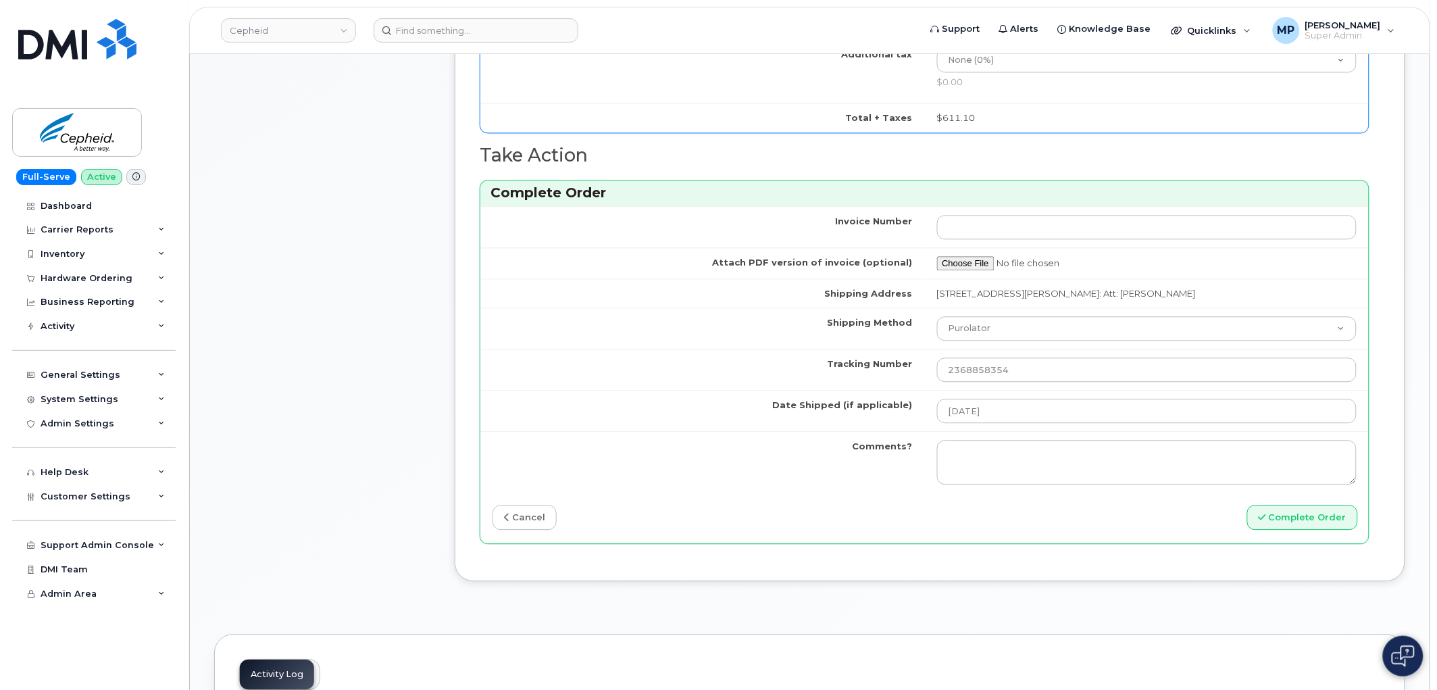
drag, startPoint x: 735, startPoint y: 477, endPoint x: 752, endPoint y: 480, distance: 17.1
click at [734, 478] on td "Comments?" at bounding box center [702, 461] width 444 height 61
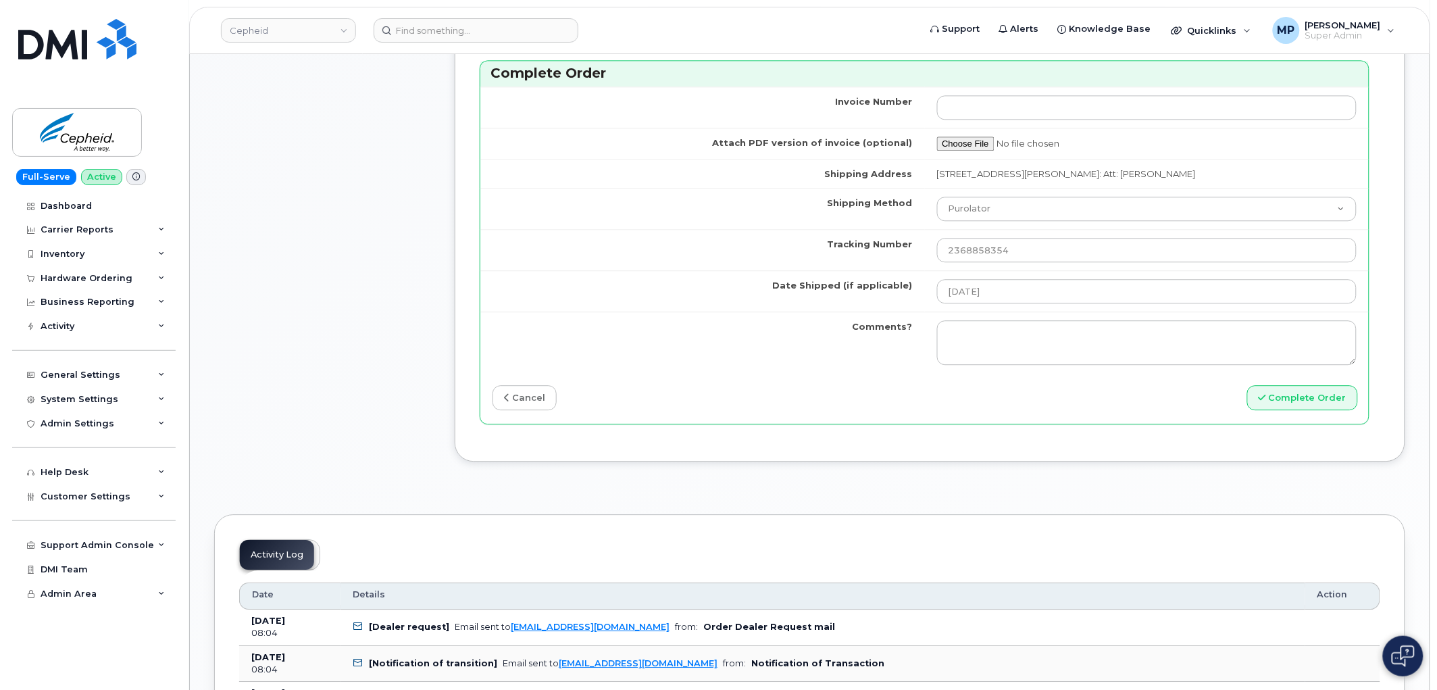
scroll to position [1125, 0]
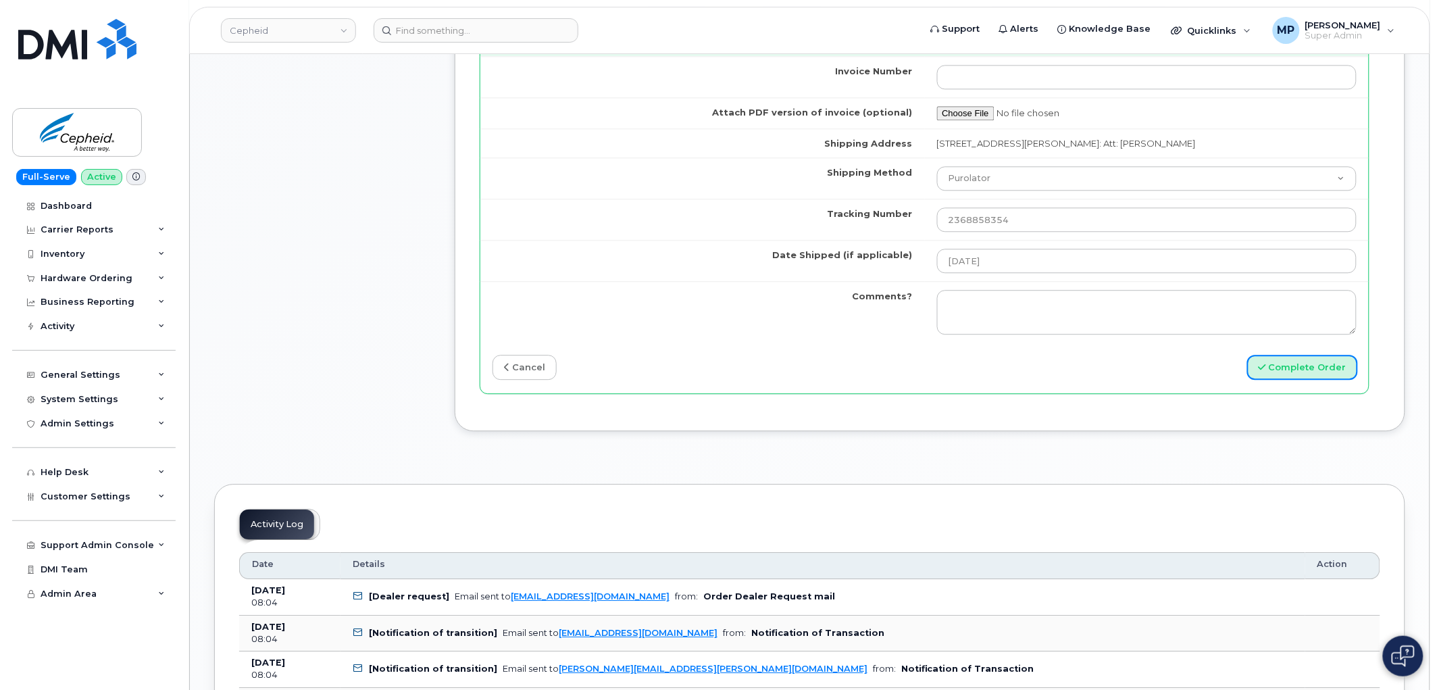
click at [1307, 380] on button "Complete Order" at bounding box center [1302, 367] width 111 height 25
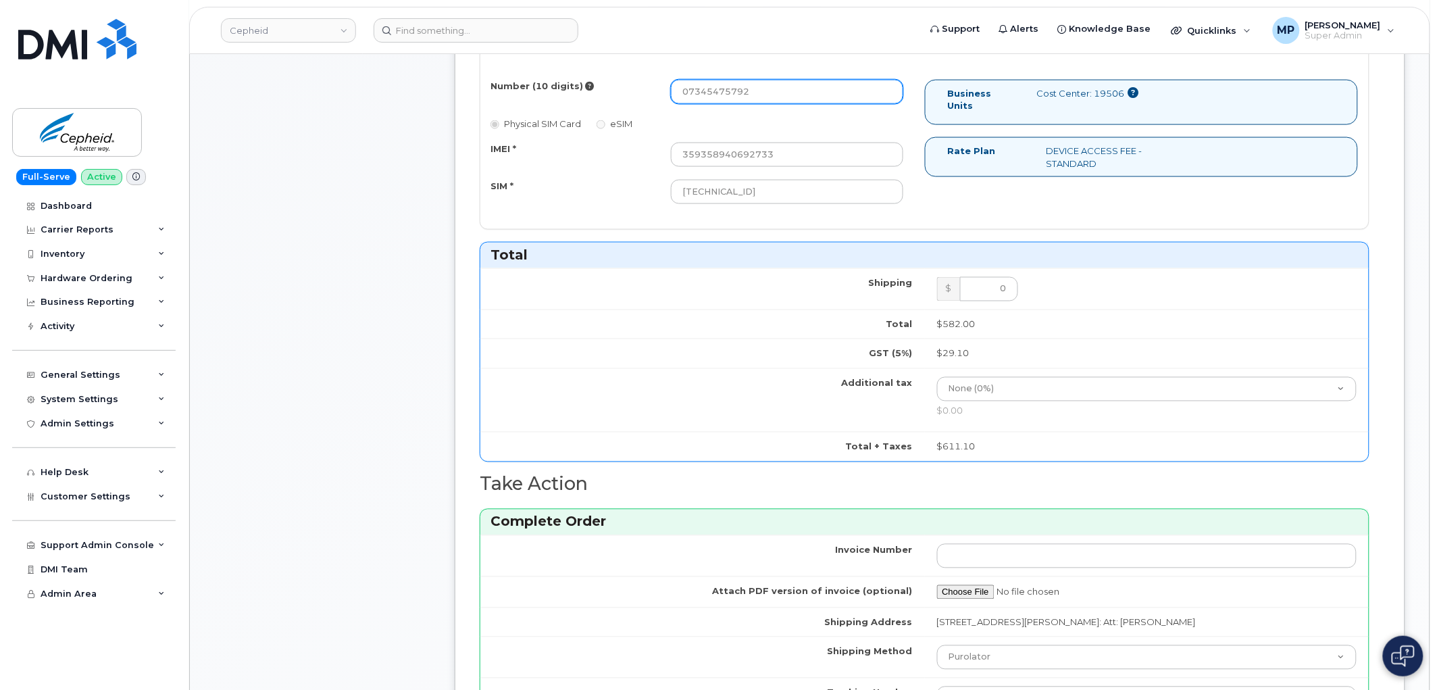
scroll to position [502, 0]
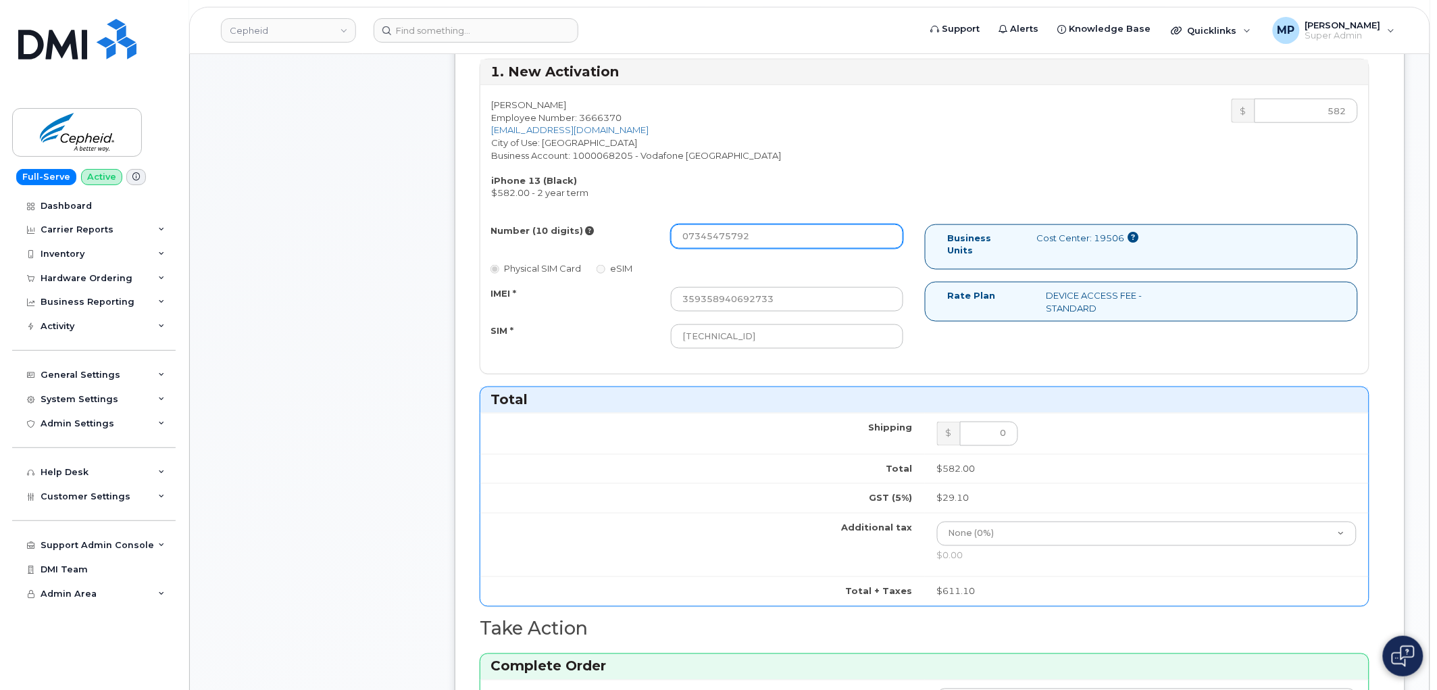
click at [680, 236] on input "07345475792" at bounding box center [787, 236] width 232 height 24
click at [767, 237] on input "4407345475792" at bounding box center [787, 236] width 232 height 24
drag, startPoint x: 763, startPoint y: 239, endPoint x: 593, endPoint y: 242, distance: 170.2
click at [593, 242] on div "Number (10 digits) 4407345475792" at bounding box center [697, 236] width 434 height 24
click at [559, 333] on div "SIM *" at bounding box center [570, 333] width 180 height 18
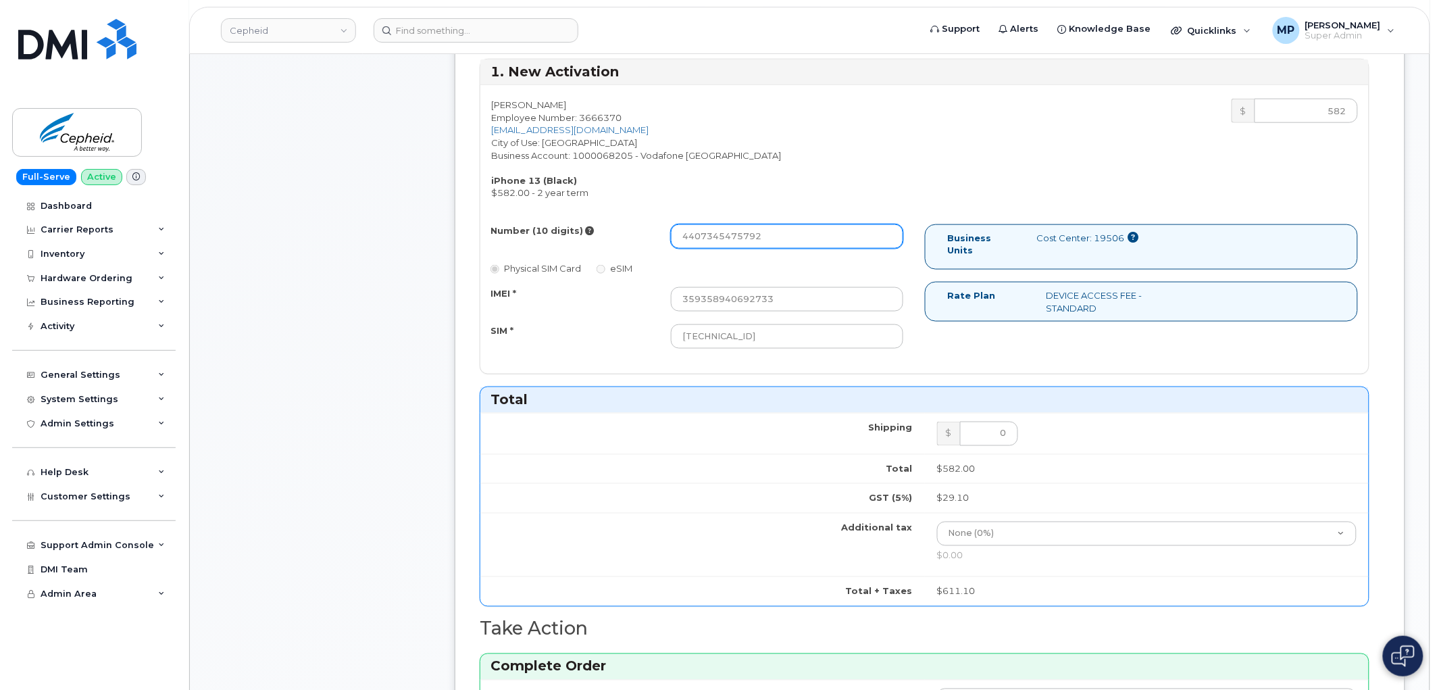
click at [697, 237] on input "4407345475792" at bounding box center [787, 236] width 232 height 24
type input "07345475792"
click at [578, 235] on div "Number (10 digits)" at bounding box center [570, 233] width 180 height 18
click at [770, 238] on input "07345475792" at bounding box center [787, 236] width 232 height 24
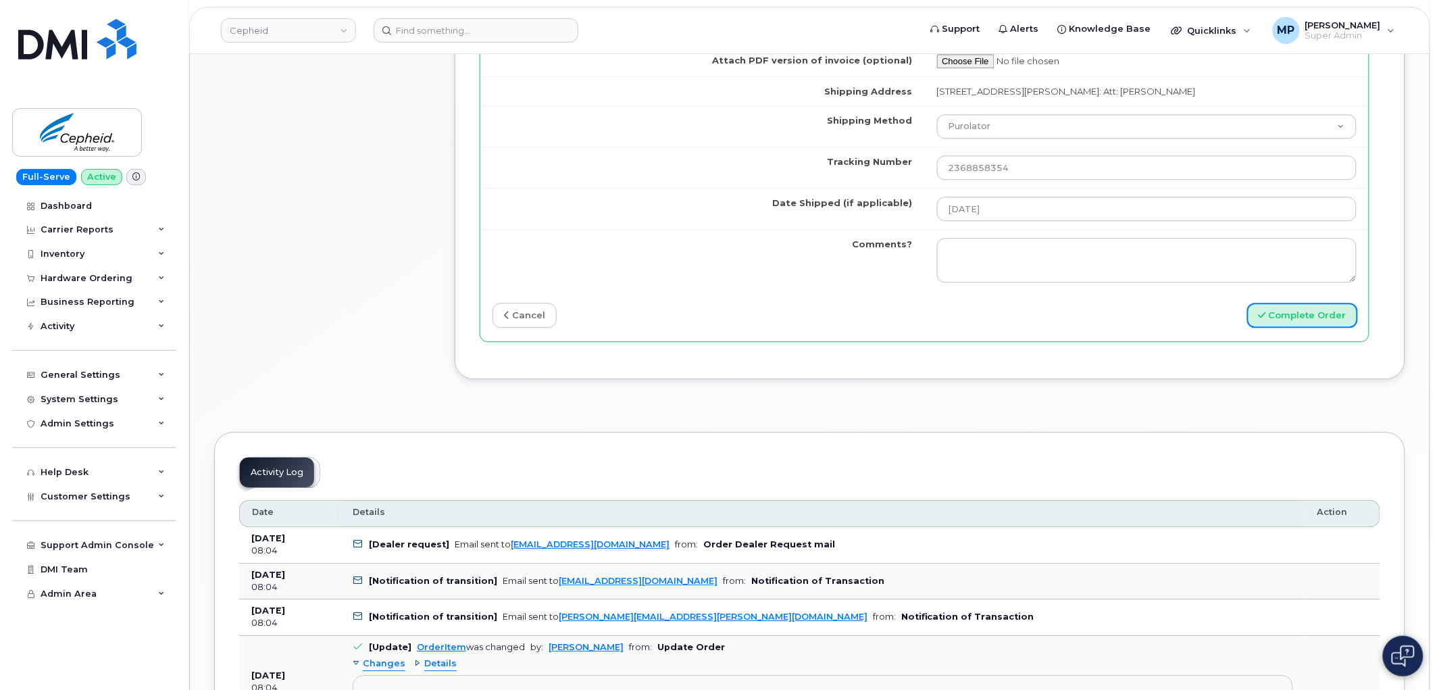
click at [1298, 328] on button "Complete Order" at bounding box center [1302, 315] width 111 height 25
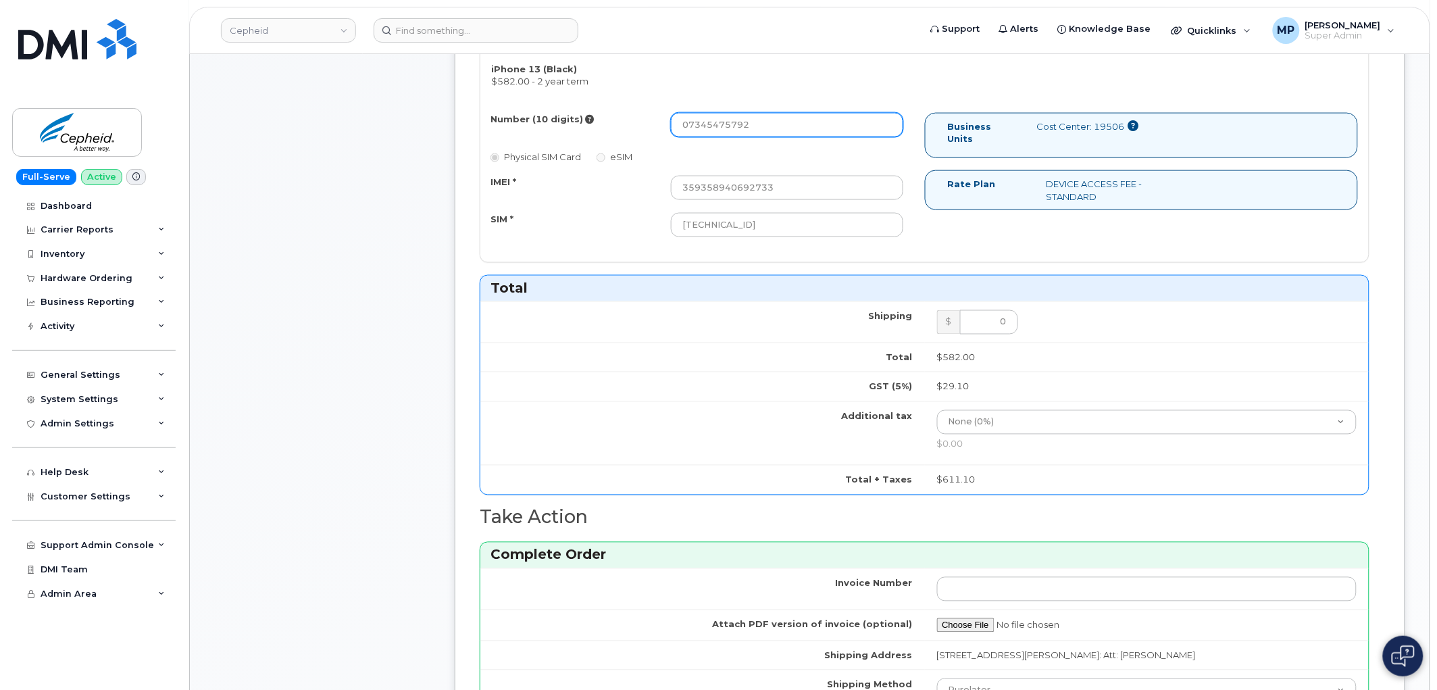
scroll to position [427, 0]
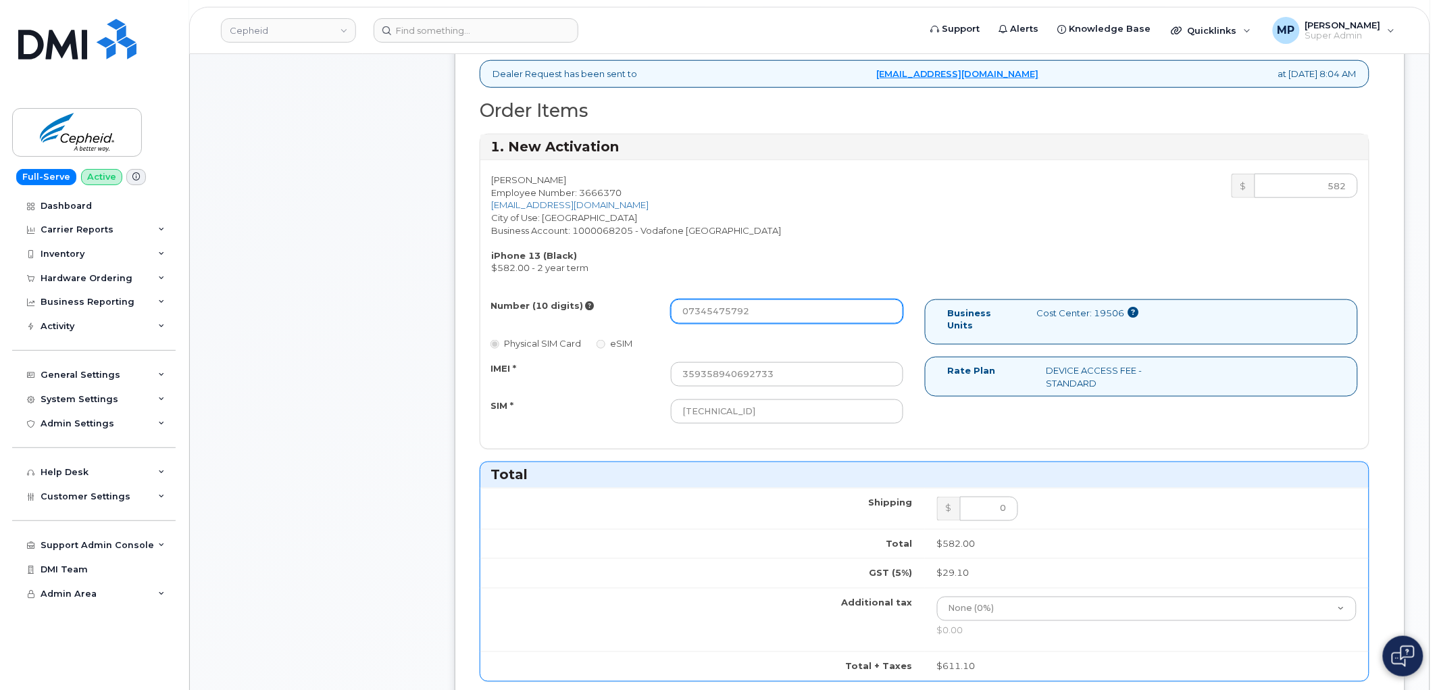
drag, startPoint x: 763, startPoint y: 304, endPoint x: 592, endPoint y: 301, distance: 170.9
click at [611, 303] on div "Number (10 digits) 07345475792" at bounding box center [697, 311] width 434 height 24
click at [585, 305] on icon at bounding box center [589, 305] width 9 height 9
click at [586, 299] on div at bounding box center [584, 296] width 15 height 7
click at [790, 299] on input "07345475792" at bounding box center [787, 311] width 232 height 24
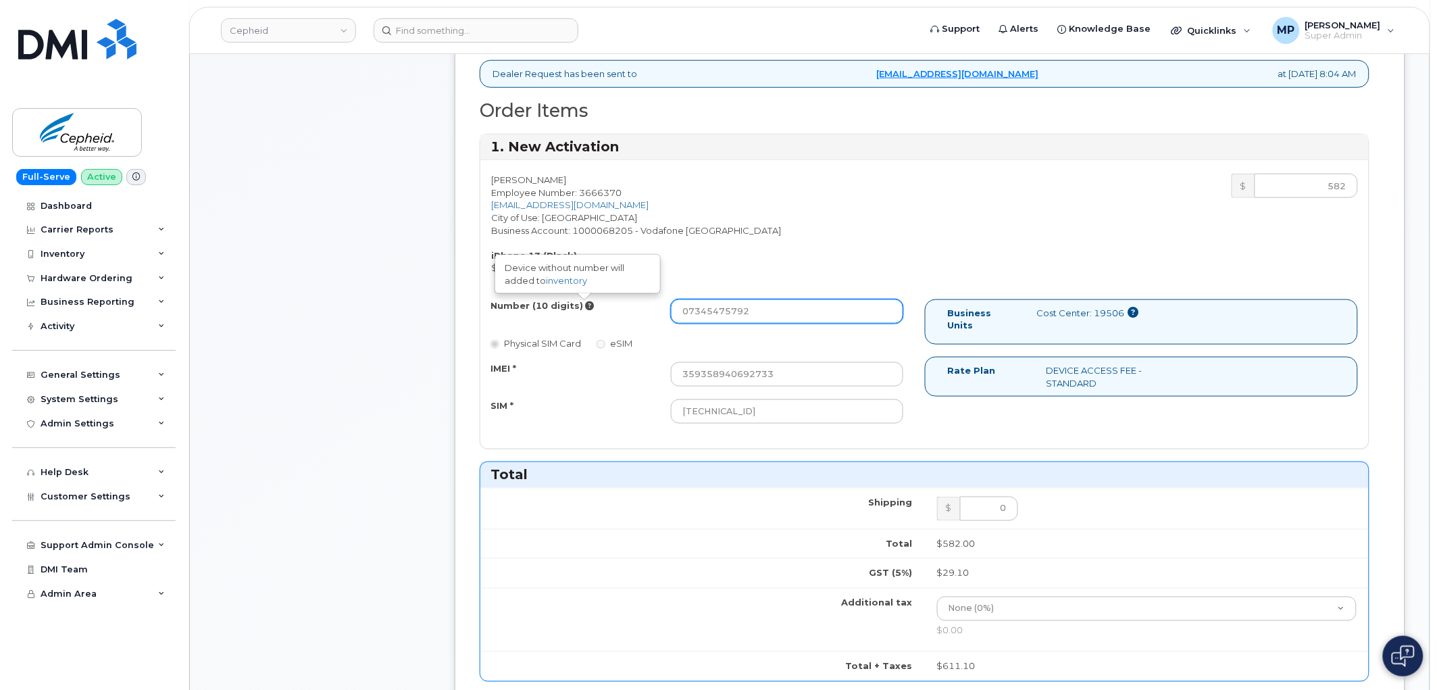
drag, startPoint x: 792, startPoint y: 302, endPoint x: 681, endPoint y: 299, distance: 110.8
click at [681, 299] on div "Rania Mustafa Employee Number: 3666370 rania.mustafa@cepheid.com City of Use: L…" at bounding box center [924, 304] width 888 height 288
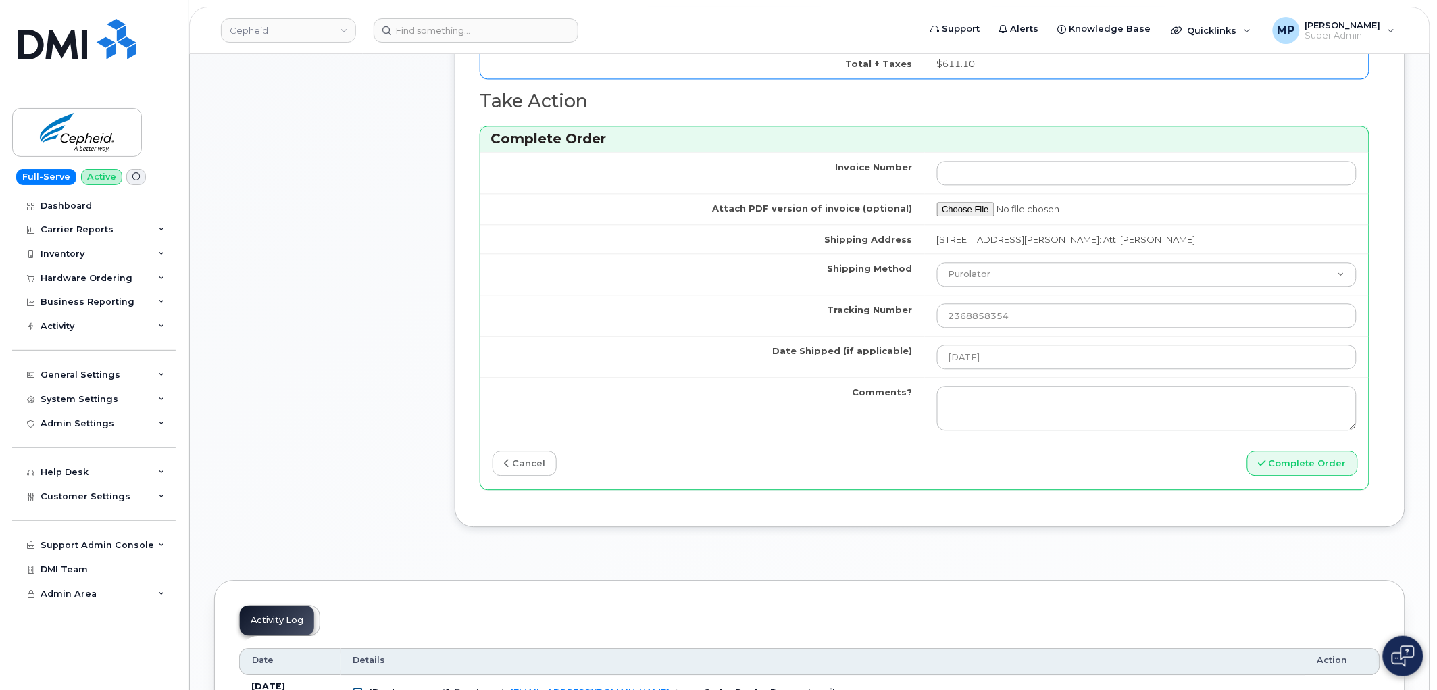
scroll to position [1102, 0]
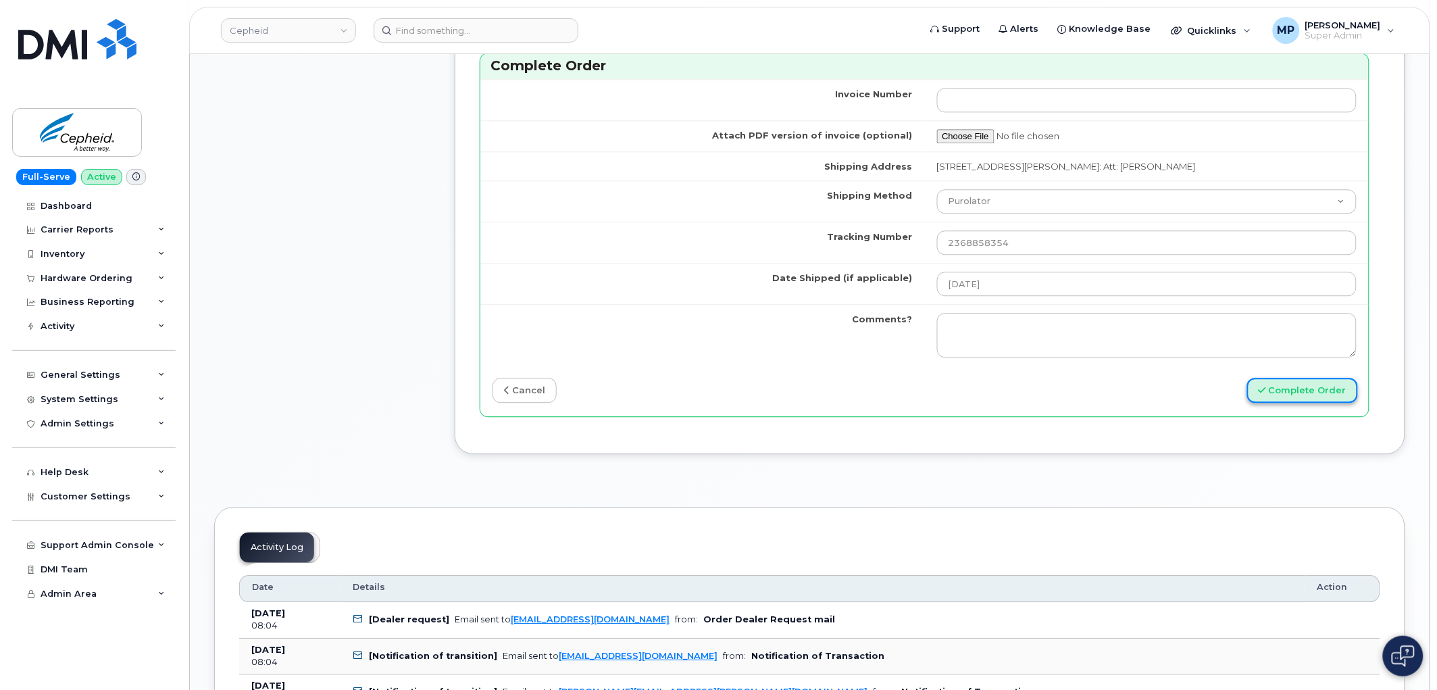
click at [1294, 403] on button "Complete Order" at bounding box center [1302, 390] width 111 height 25
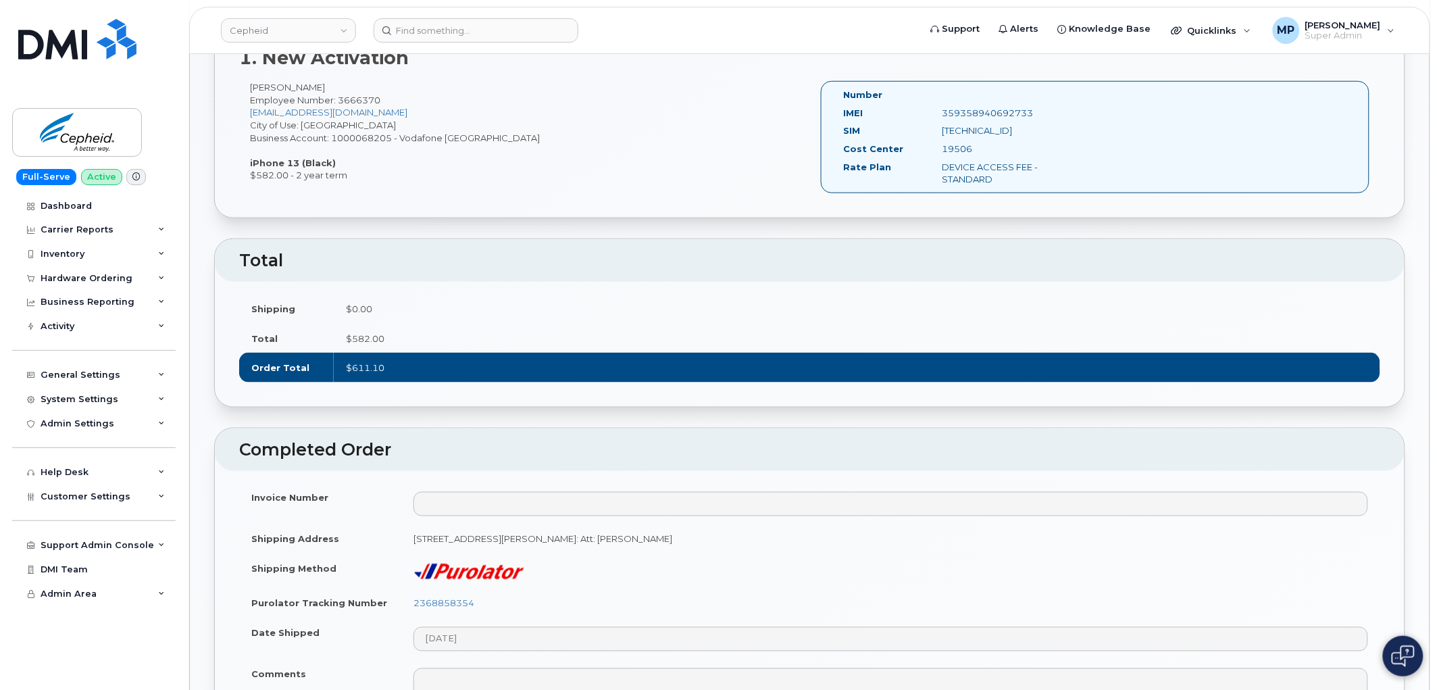
scroll to position [300, 0]
